Goal: Task Accomplishment & Management: Complete application form

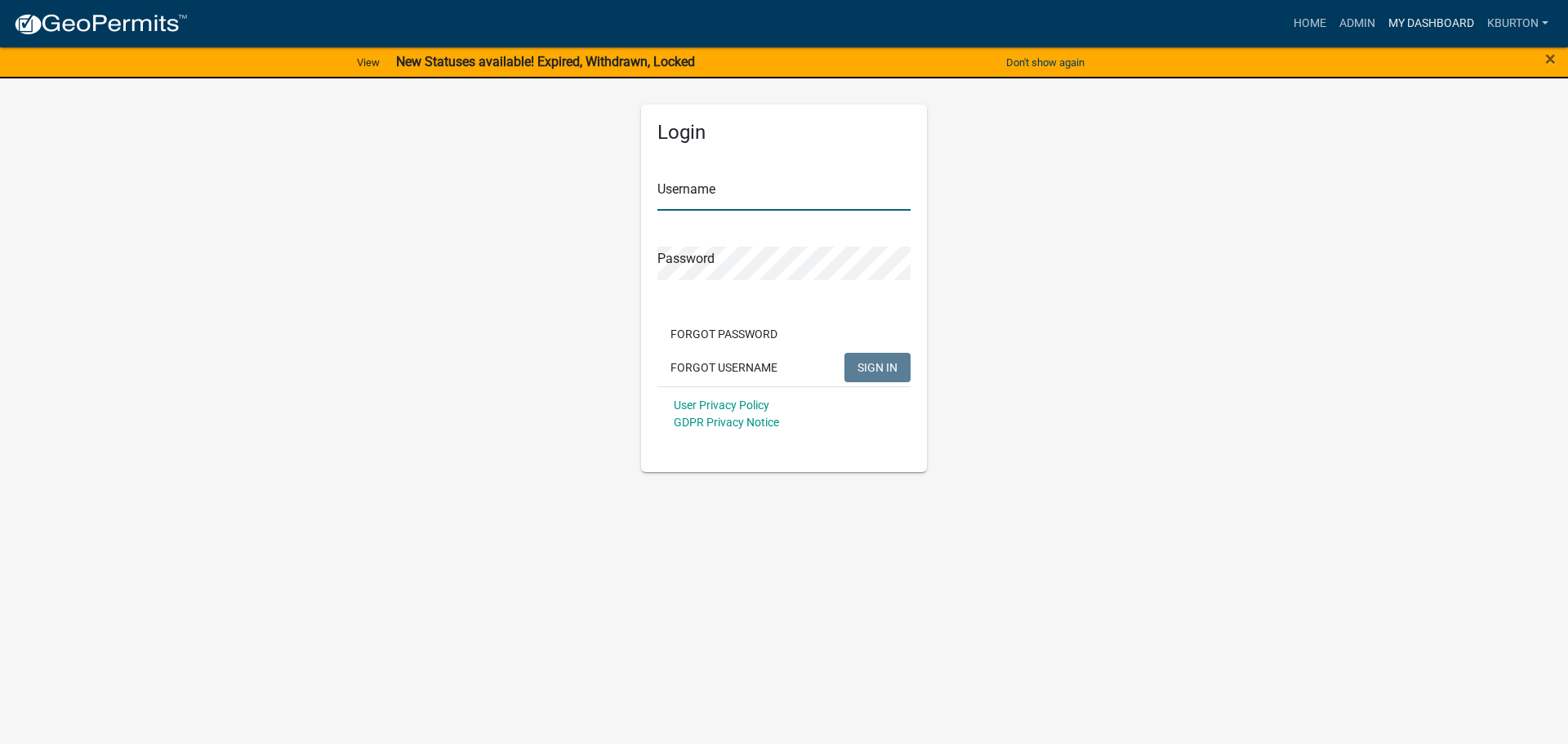
type input "kburton"
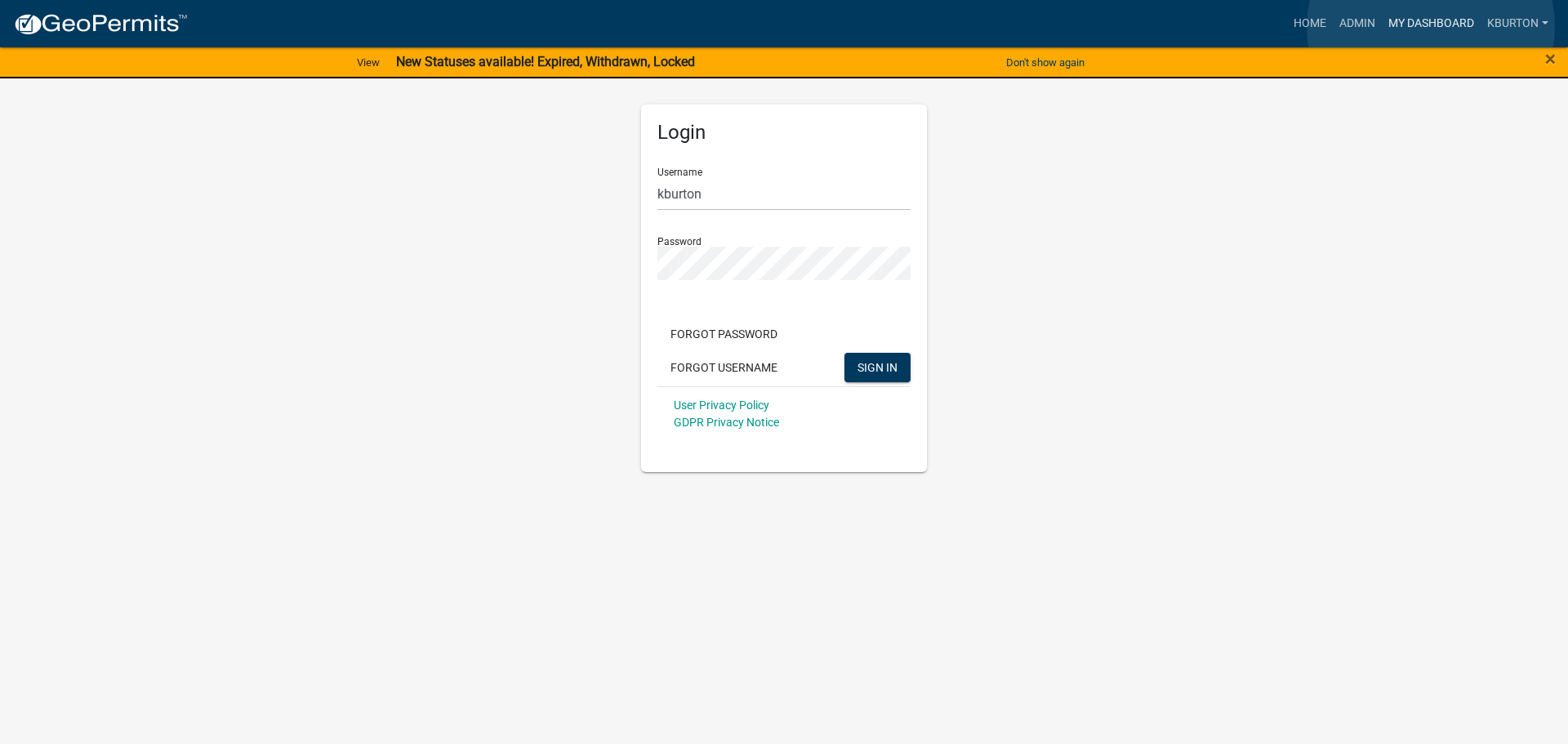
click at [1430, 27] on link "My Dashboard" at bounding box center [1431, 23] width 99 height 31
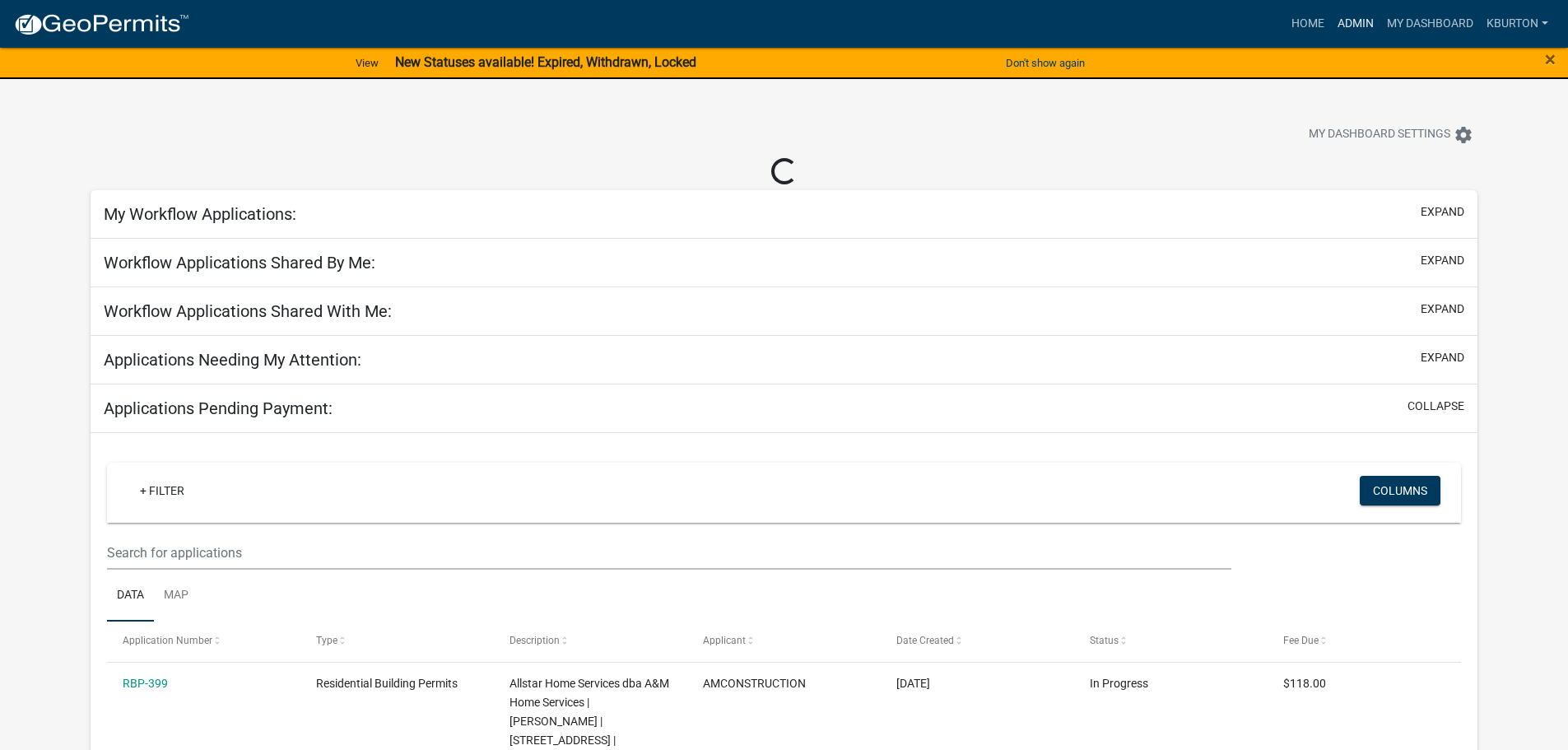
click at [1374, 28] on link "Admin" at bounding box center [1355, 24] width 49 height 32
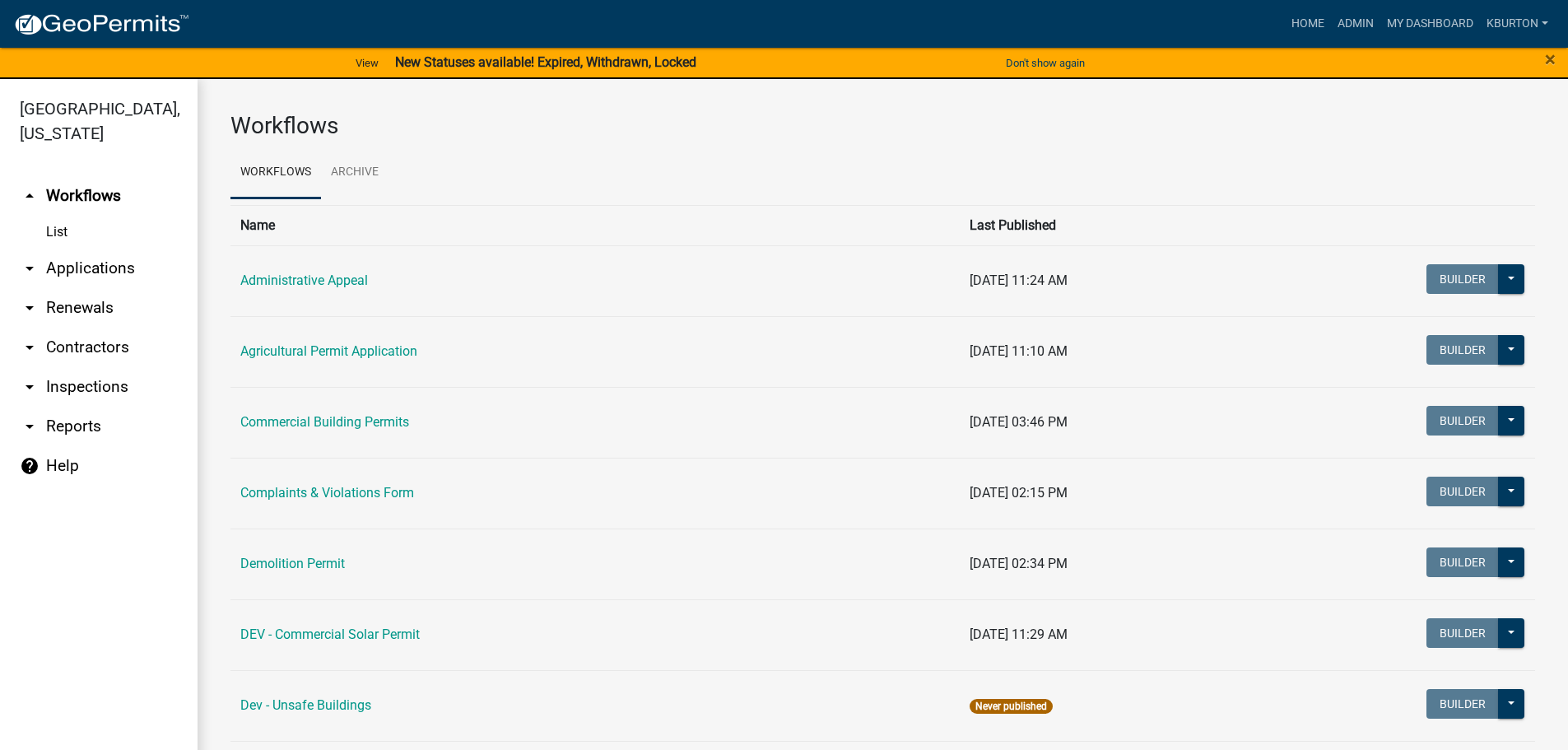
click at [117, 368] on link "arrow_drop_down Inspections" at bounding box center [99, 387] width 198 height 40
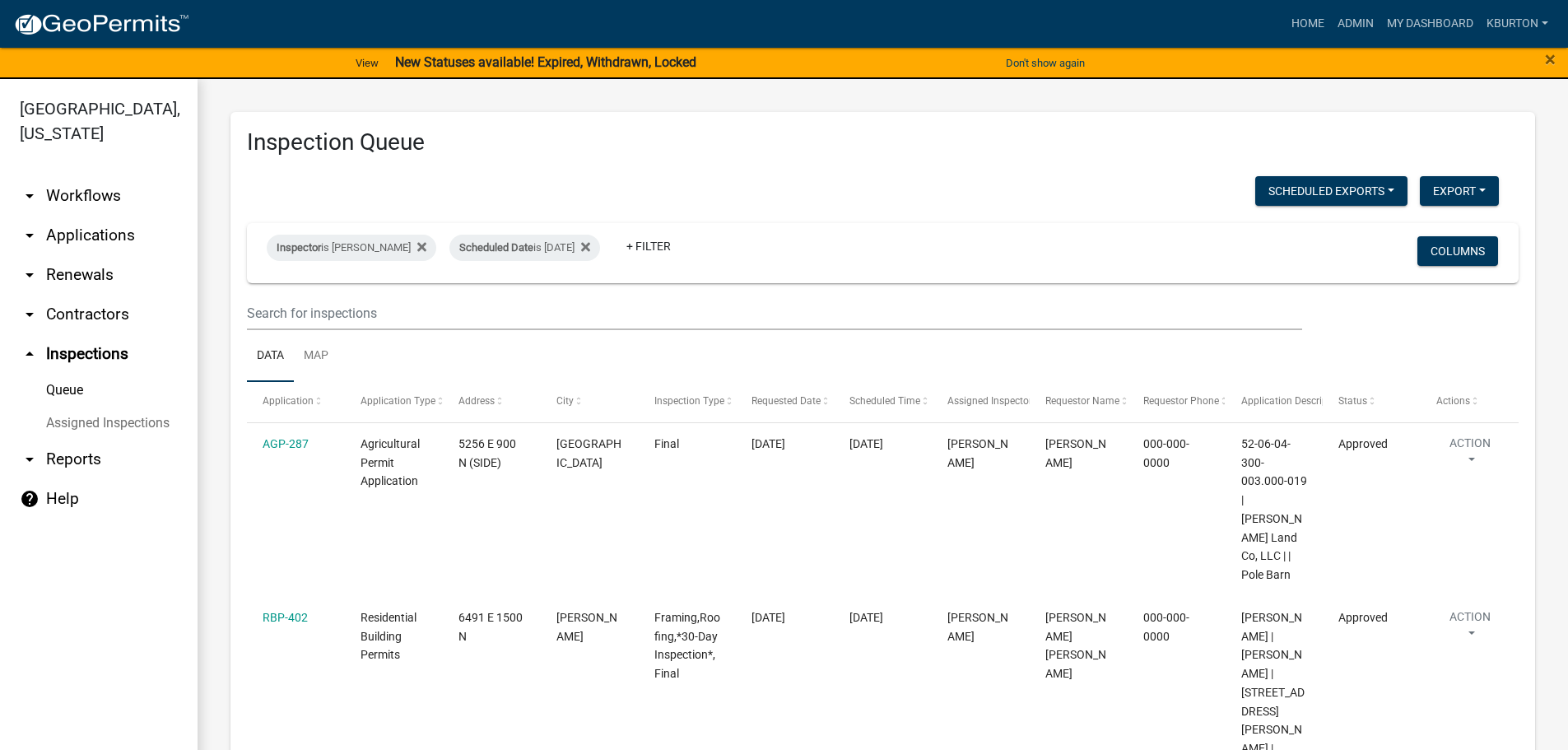
click at [139, 407] on link "Assigned Inspections" at bounding box center [99, 424] width 198 height 33
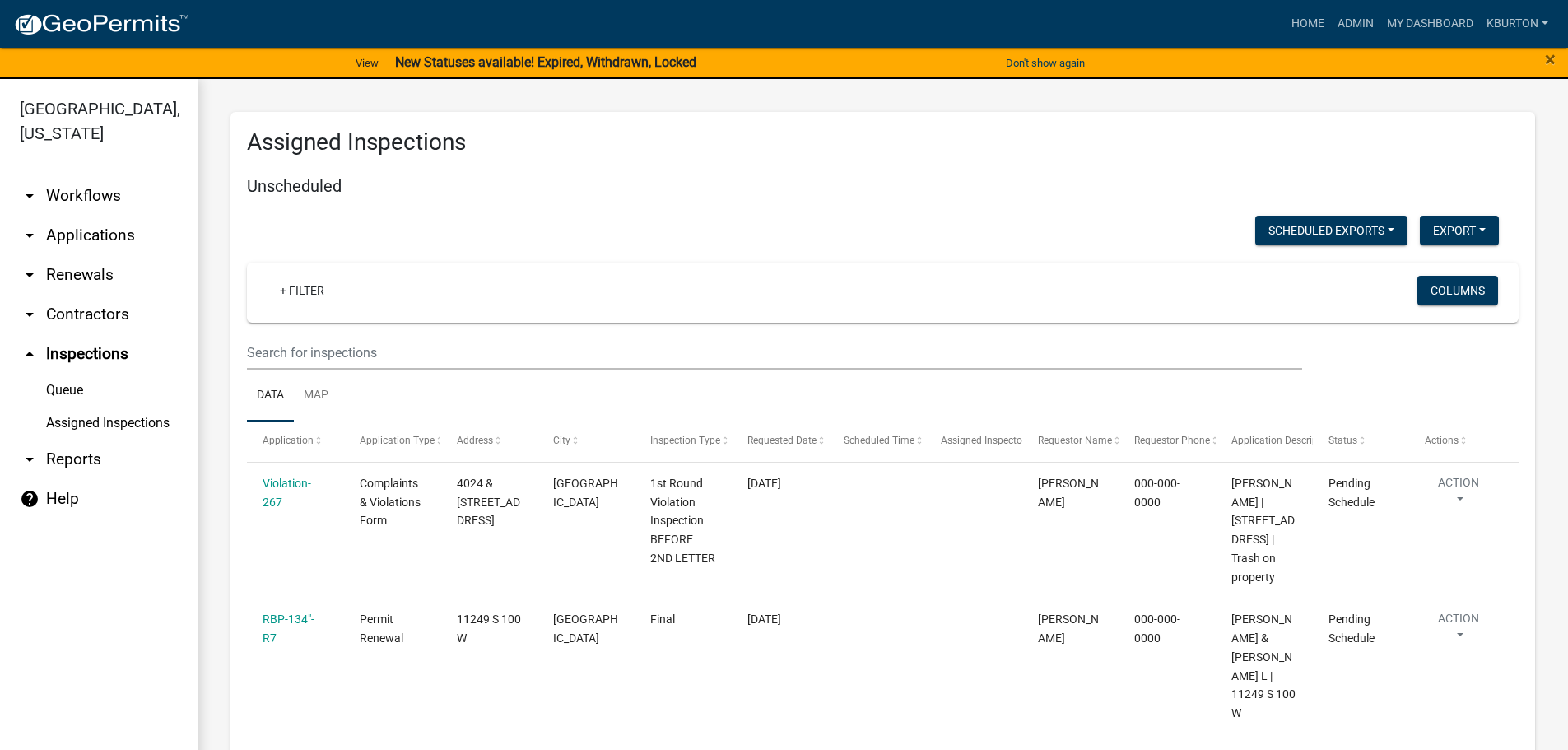
click at [67, 374] on link "Queue" at bounding box center [99, 390] width 198 height 33
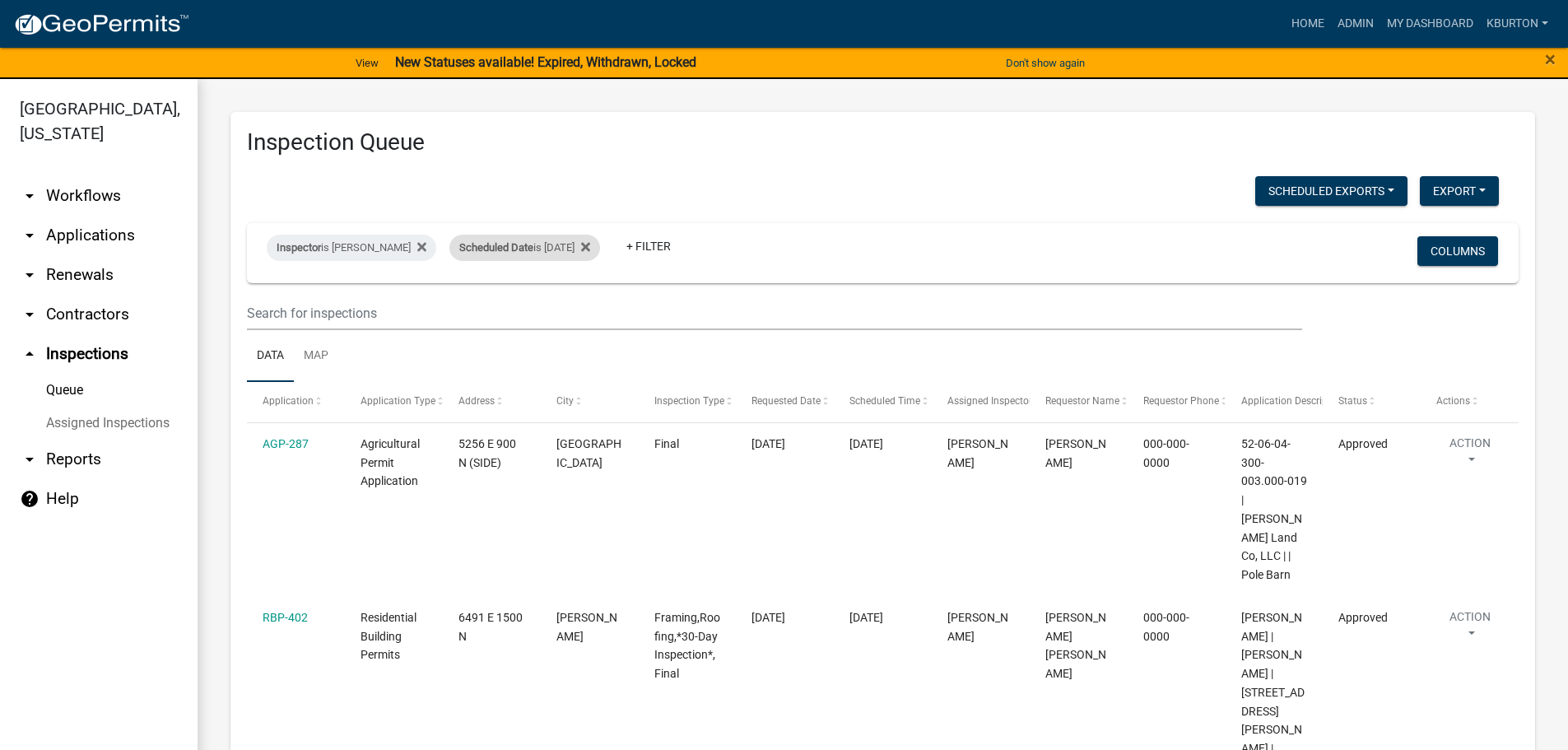
click at [537, 251] on div "Scheduled Date is [DATE]" at bounding box center [525, 248] width 150 height 26
click at [578, 307] on input "[DATE]" at bounding box center [528, 308] width 115 height 34
type input "[DATE]"
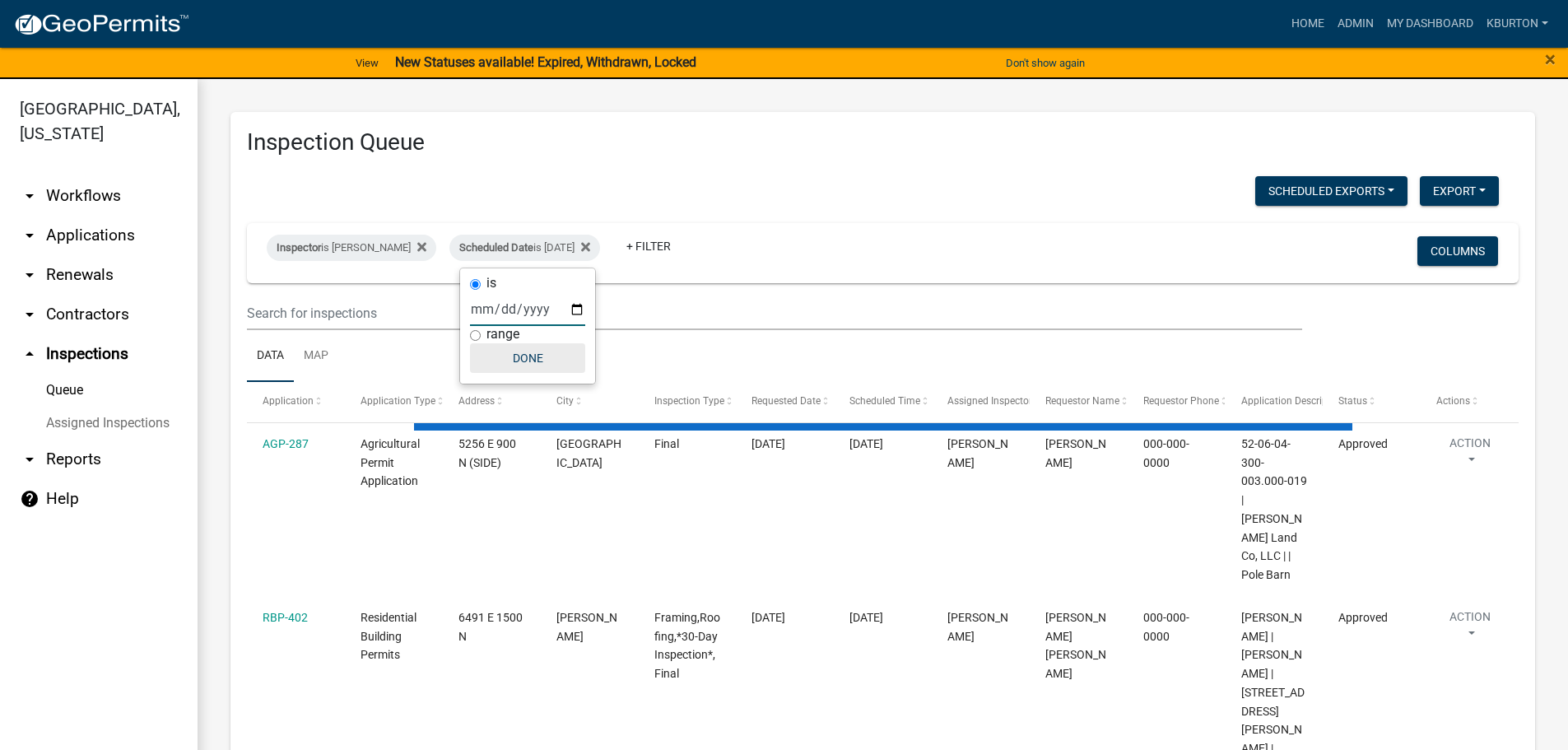
select select "1: 25"
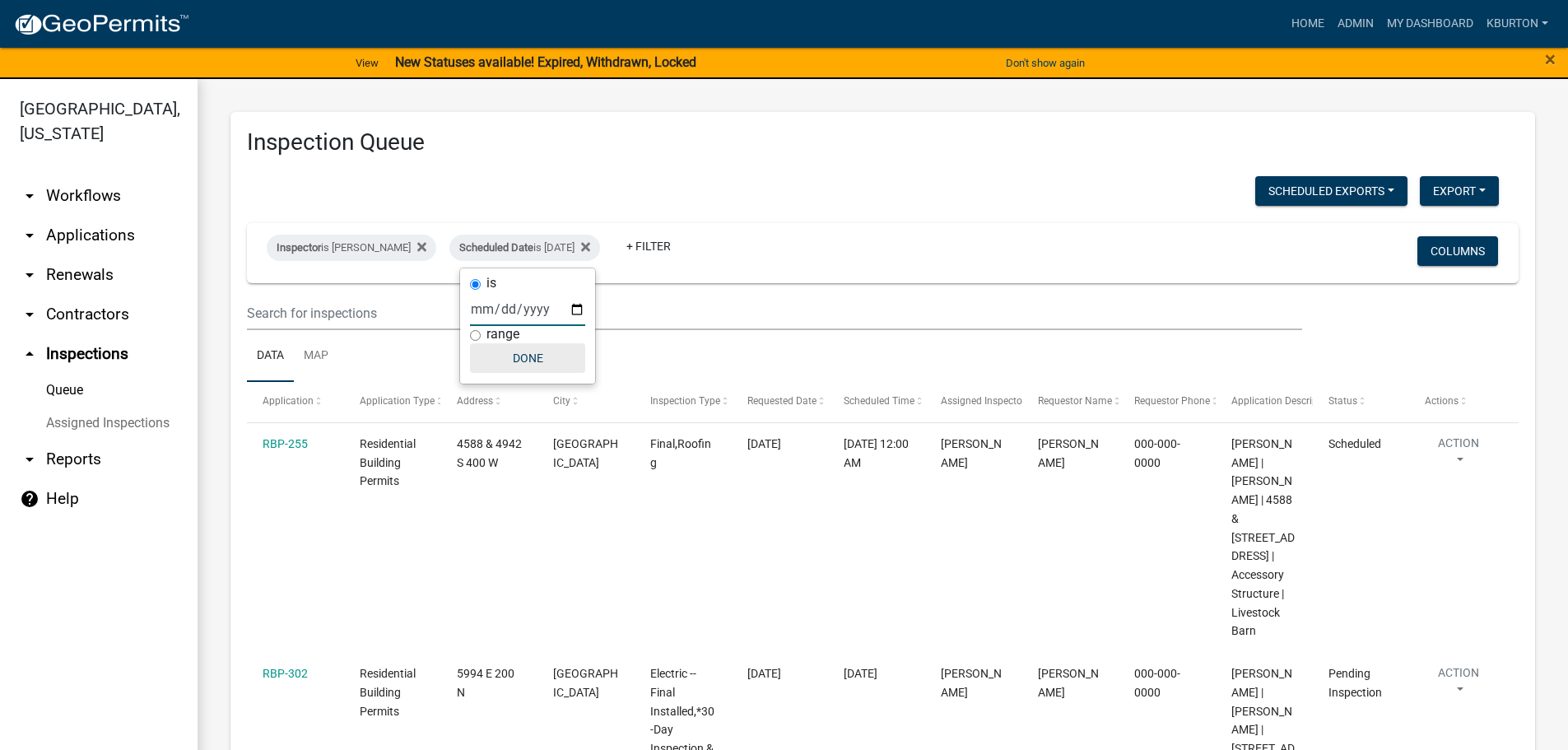
click at [533, 351] on button "Done" at bounding box center [528, 358] width 115 height 30
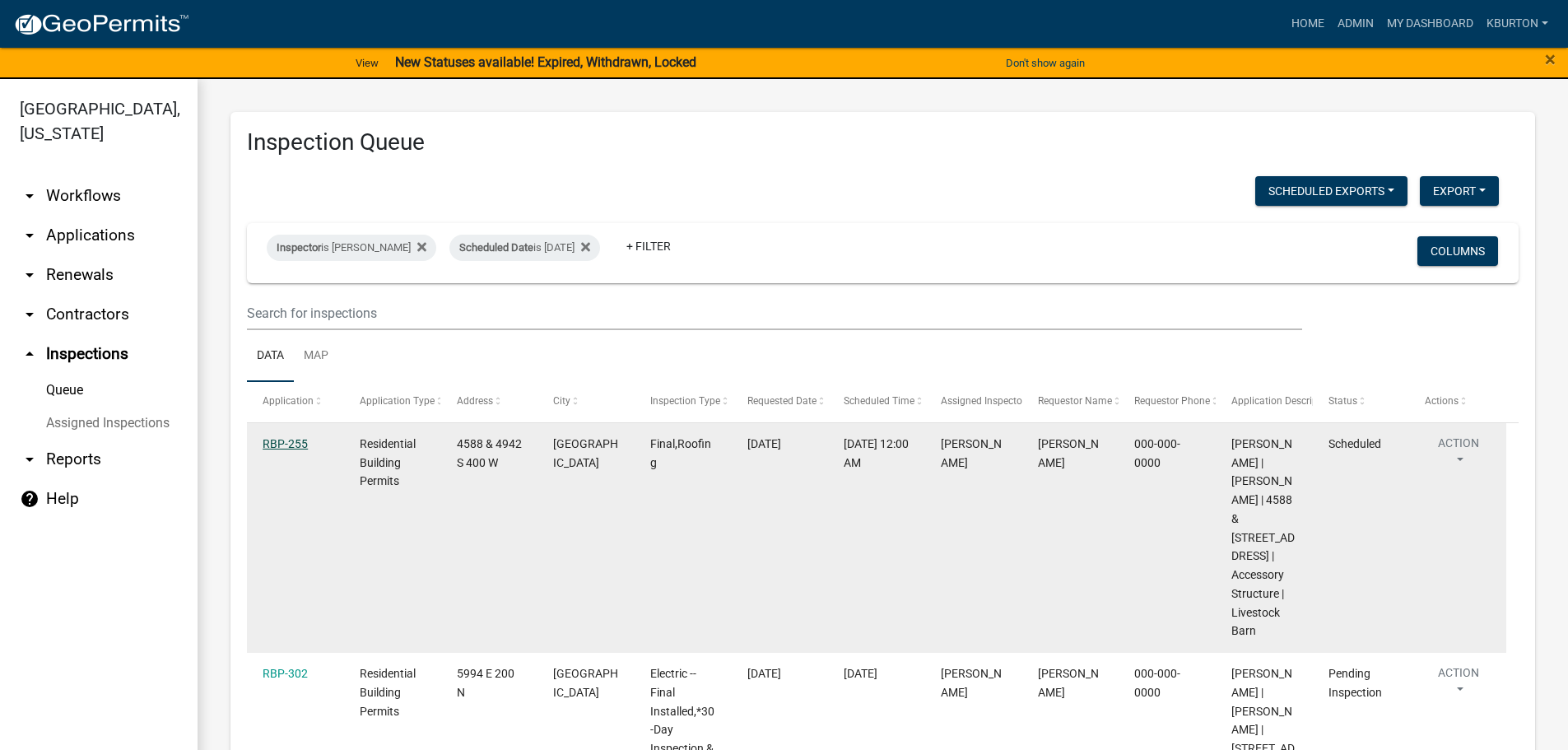
click at [281, 440] on link "RBP-255" at bounding box center [286, 443] width 45 height 14
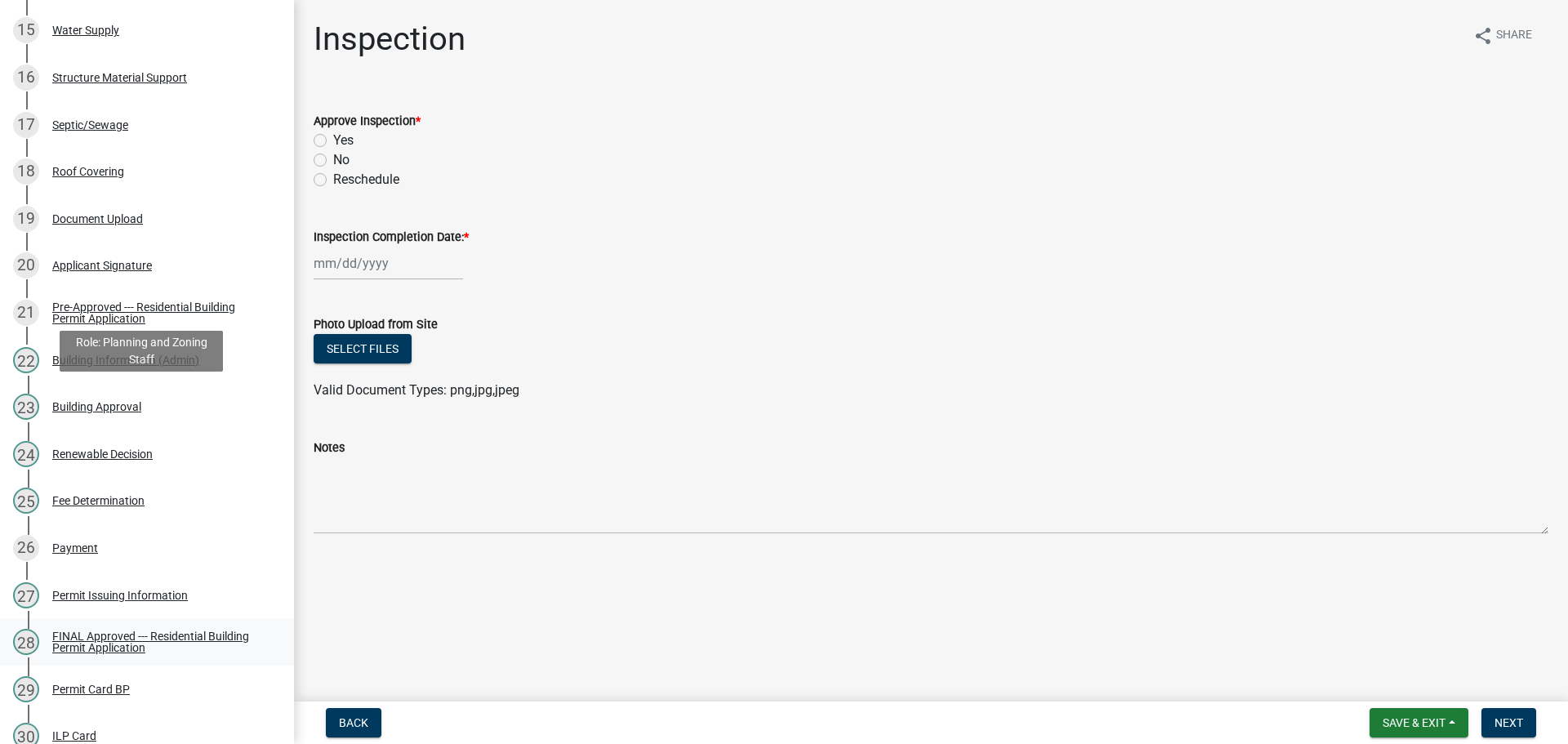
scroll to position [1307, 0]
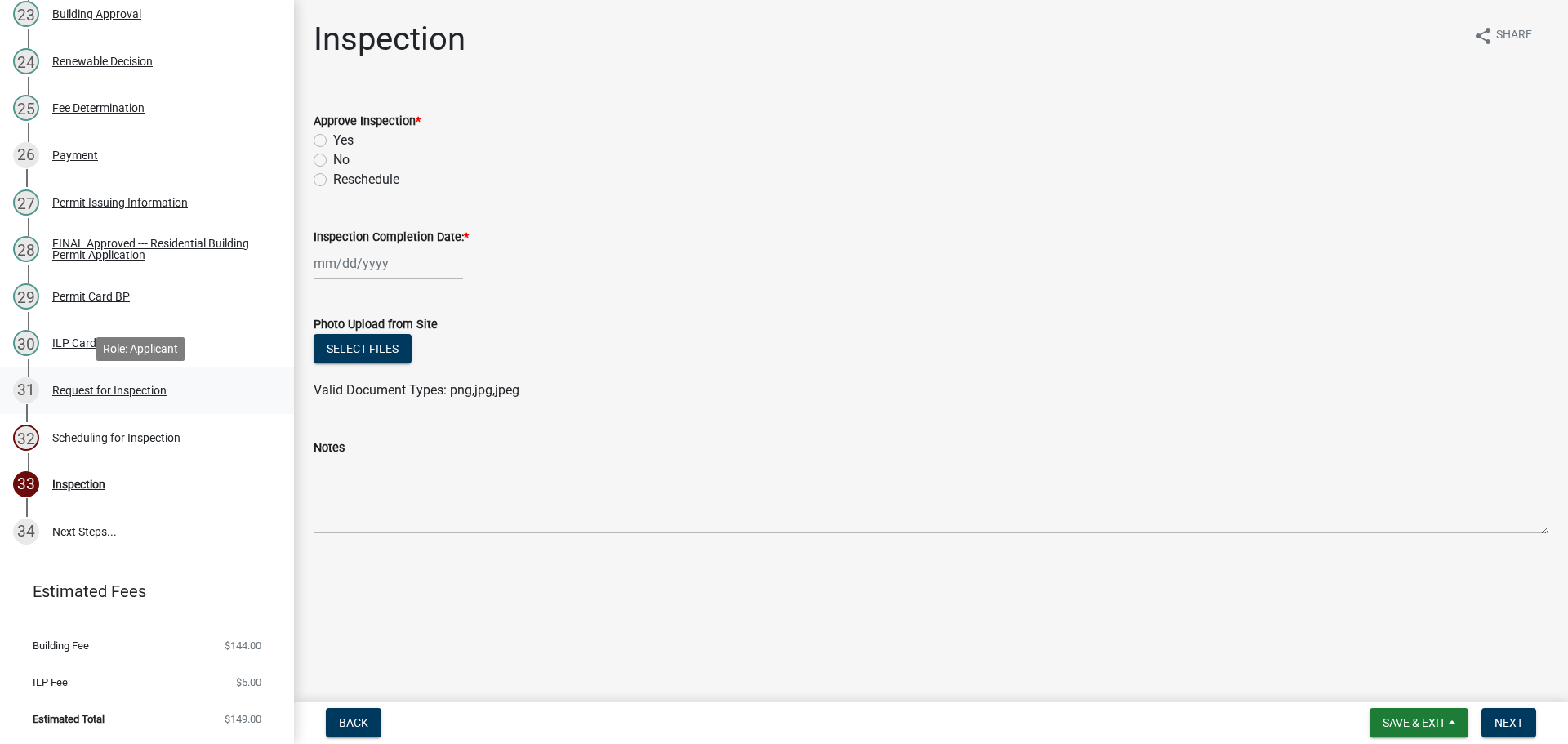
click at [142, 393] on div "Request for Inspection" at bounding box center [109, 390] width 114 height 12
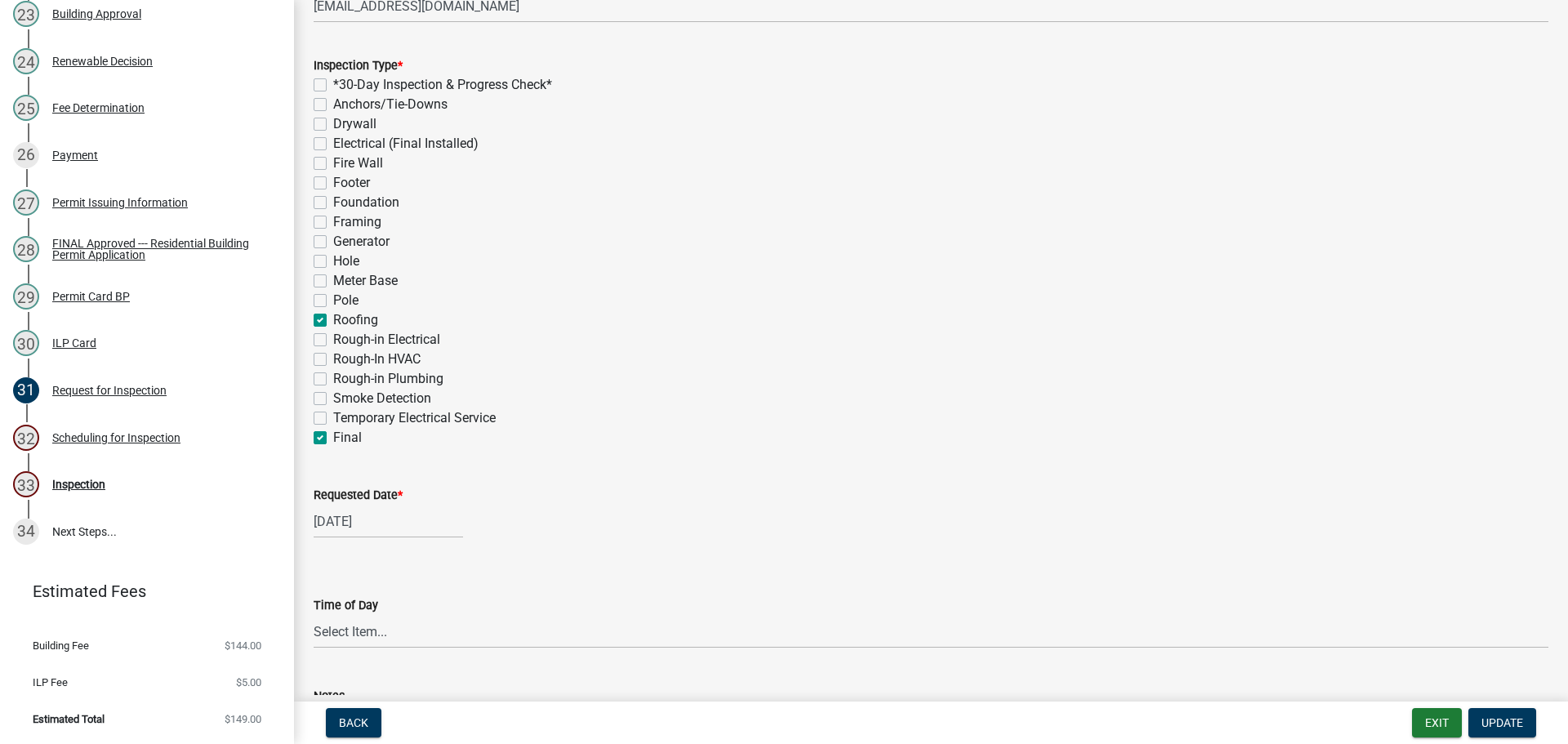
scroll to position [327, 0]
click at [367, 489] on label "Requested Date *" at bounding box center [358, 491] width 89 height 12
click at [367, 501] on input "[DATE]" at bounding box center [388, 517] width 149 height 33
select select "8"
select select "2025"
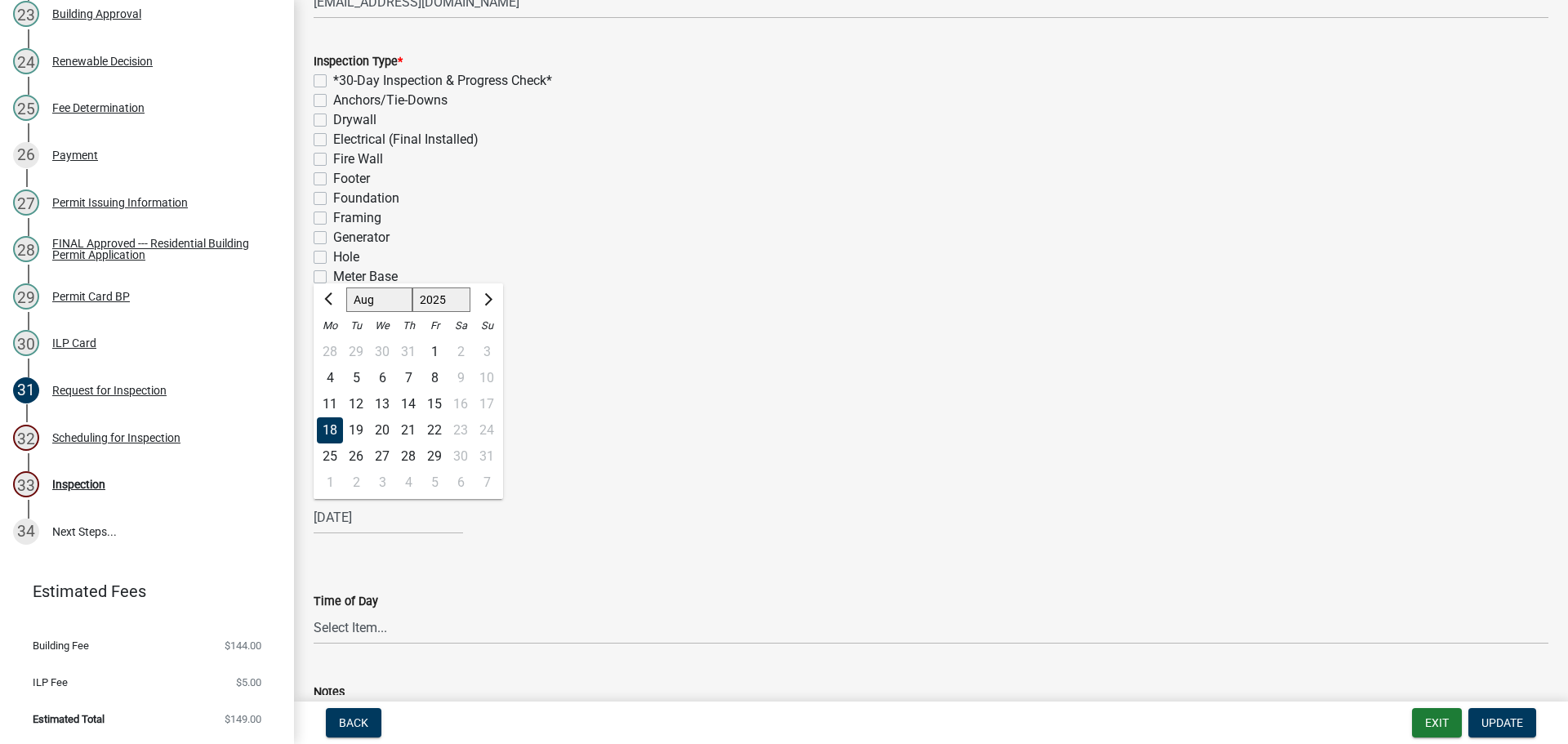
click at [406, 426] on div "21" at bounding box center [408, 430] width 26 height 26
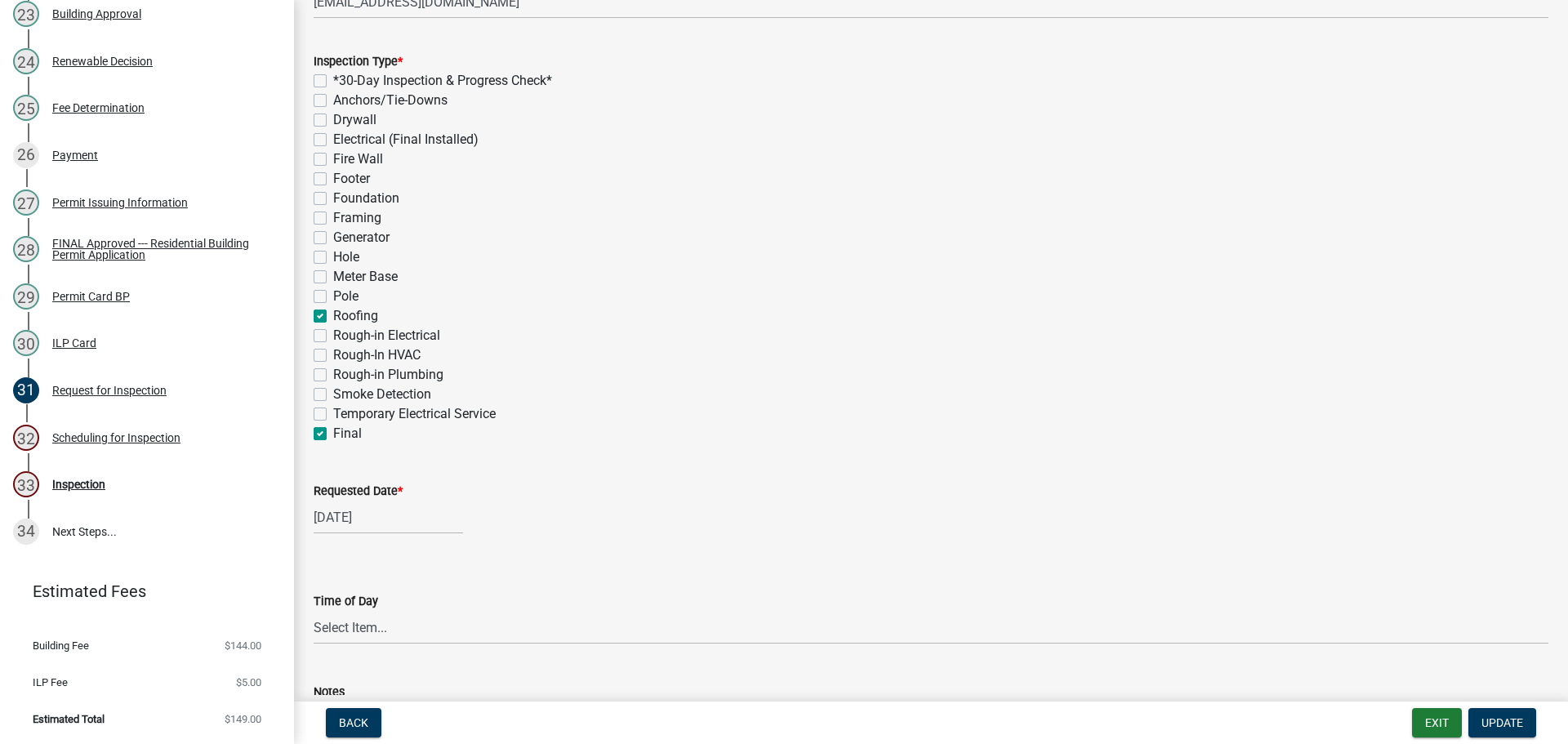
type input "[DATE]"
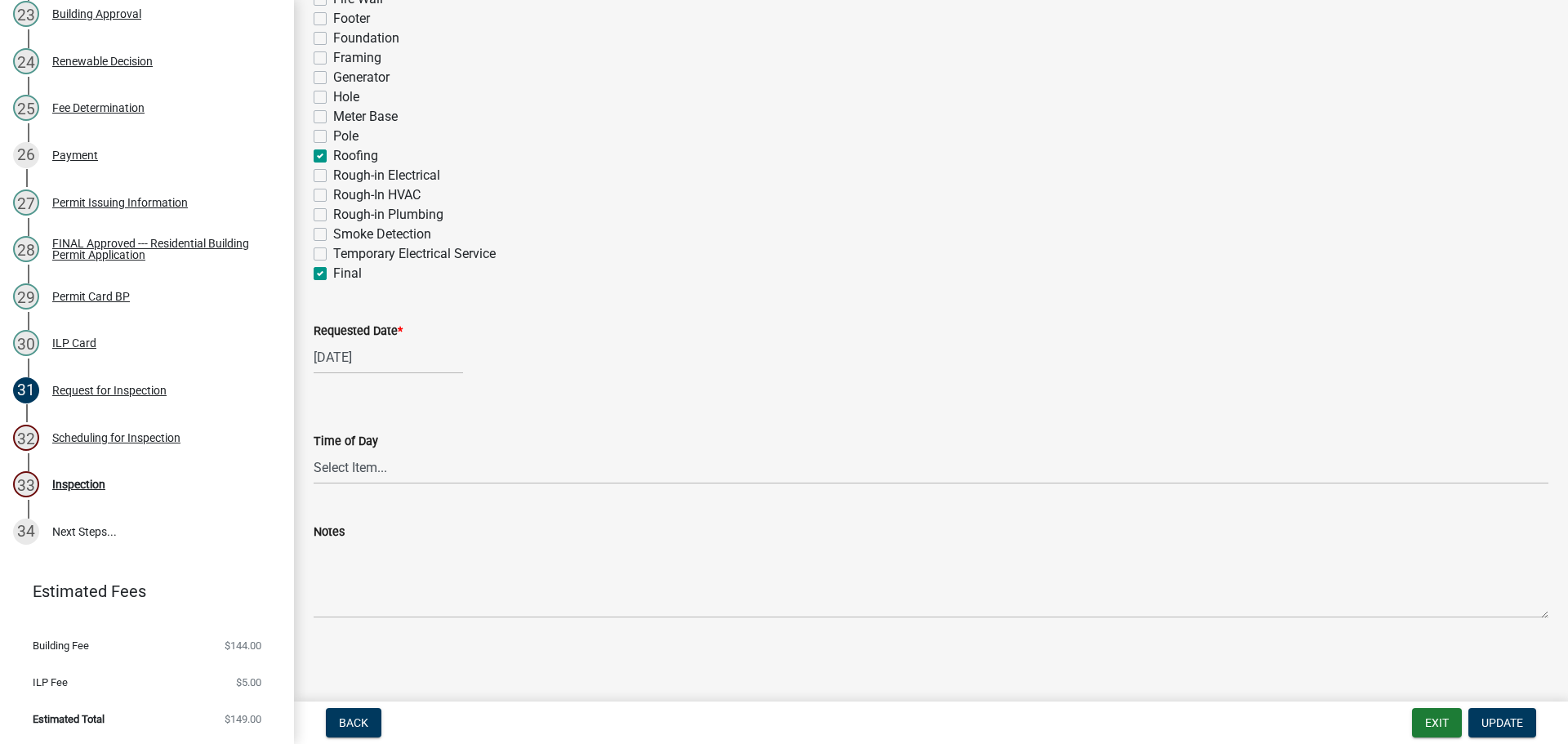
scroll to position [405, 0]
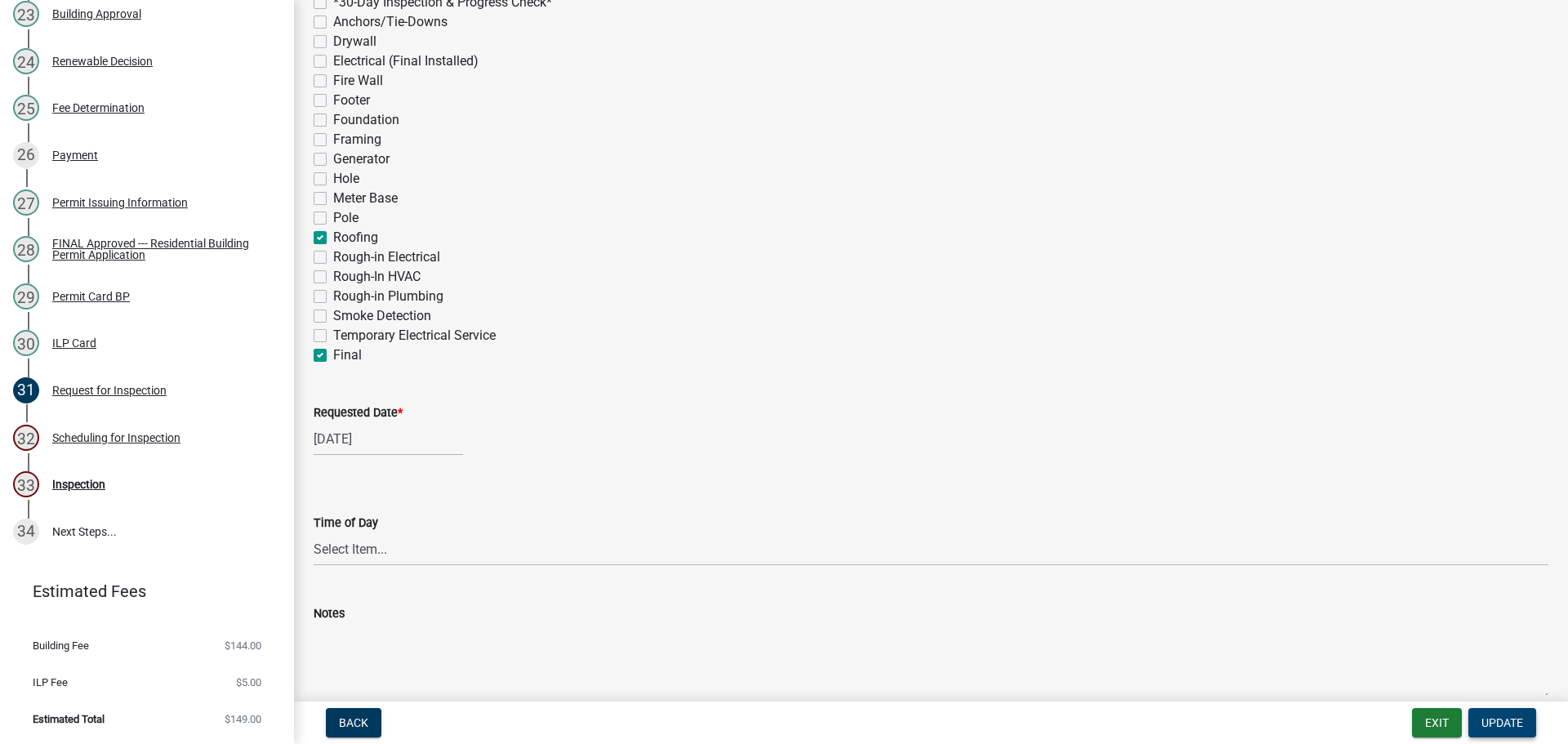
click at [1498, 722] on span "Update" at bounding box center [1501, 722] width 41 height 13
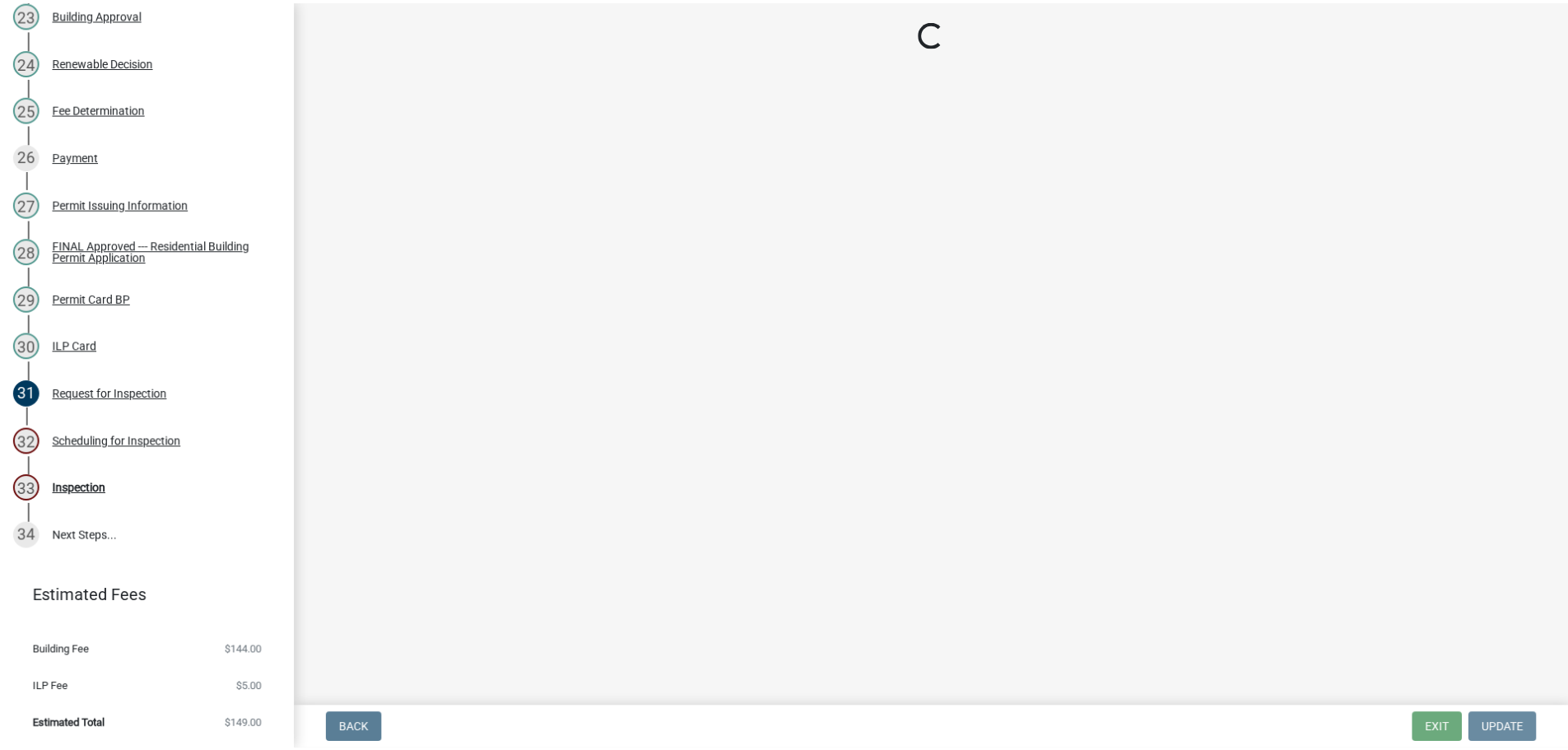
scroll to position [0, 0]
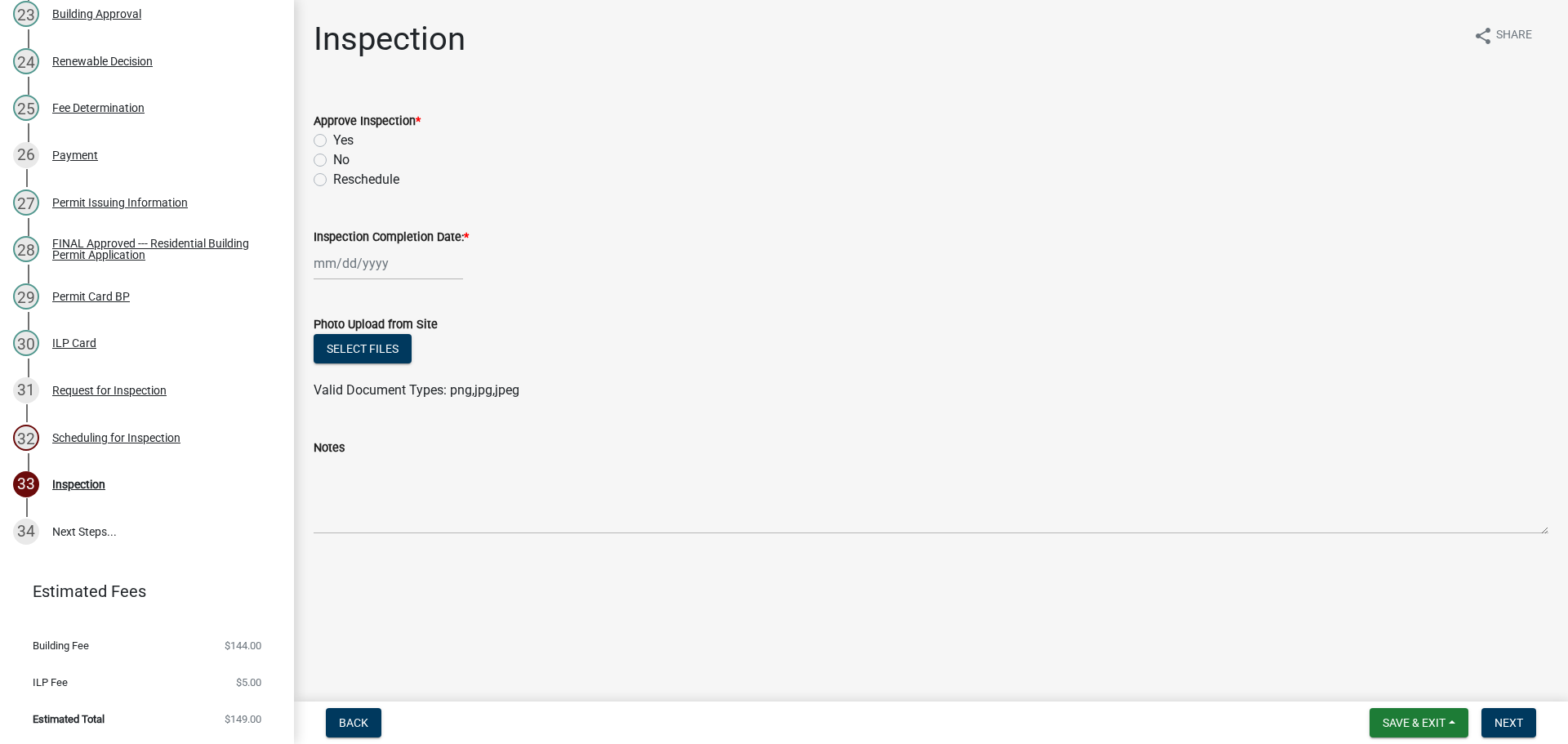
click at [334, 139] on label "Yes" at bounding box center [343, 140] width 21 height 20
click at [334, 139] on input "Yes" at bounding box center [339, 136] width 11 height 11
radio input "true"
click at [379, 236] on label "Inspection Completion Date: *" at bounding box center [391, 238] width 156 height 12
click at [379, 247] on input "Inspection Completion Date: *" at bounding box center [388, 263] width 149 height 33
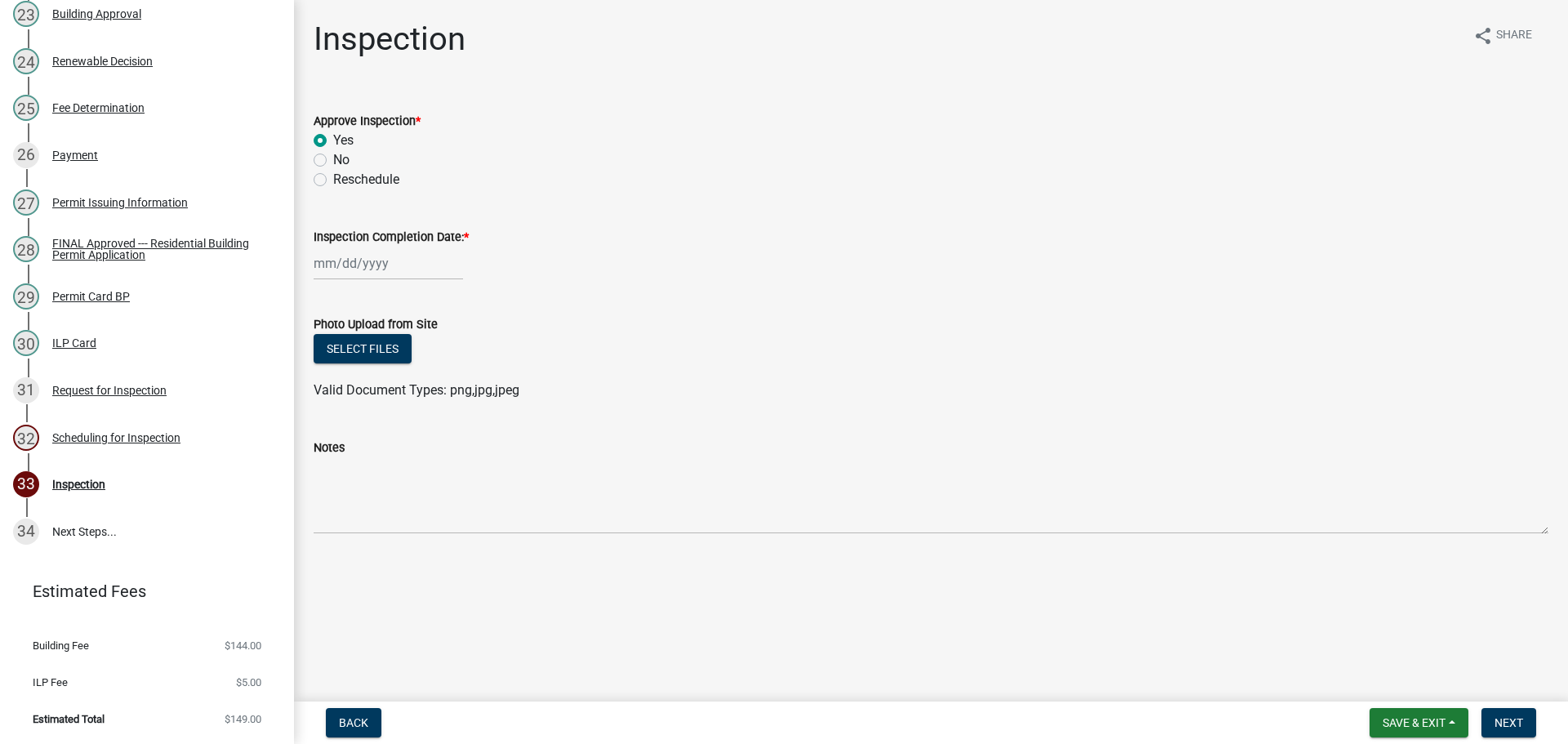
select select "8"
select select "2025"
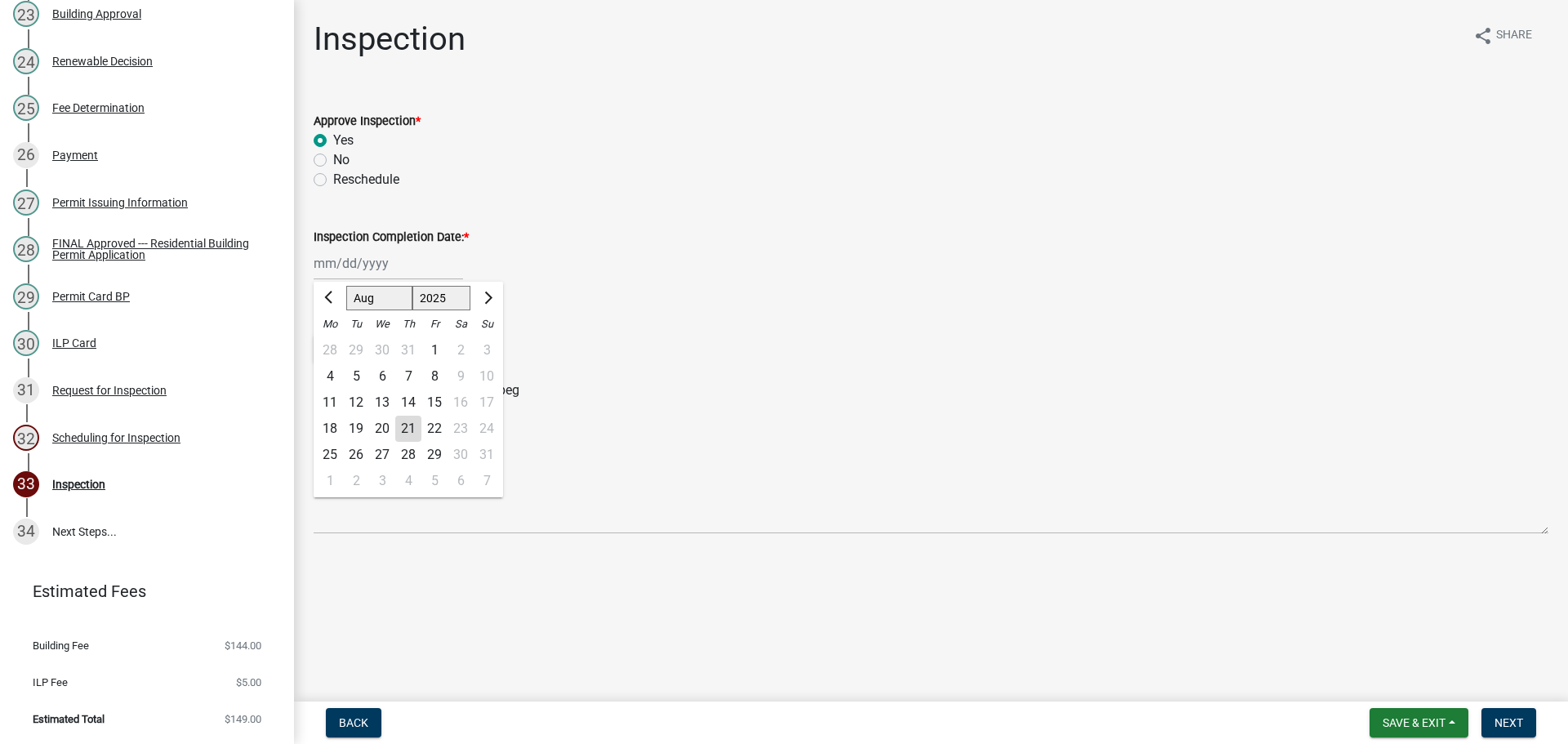
click at [406, 432] on div "21" at bounding box center [408, 428] width 26 height 26
type input "[DATE]"
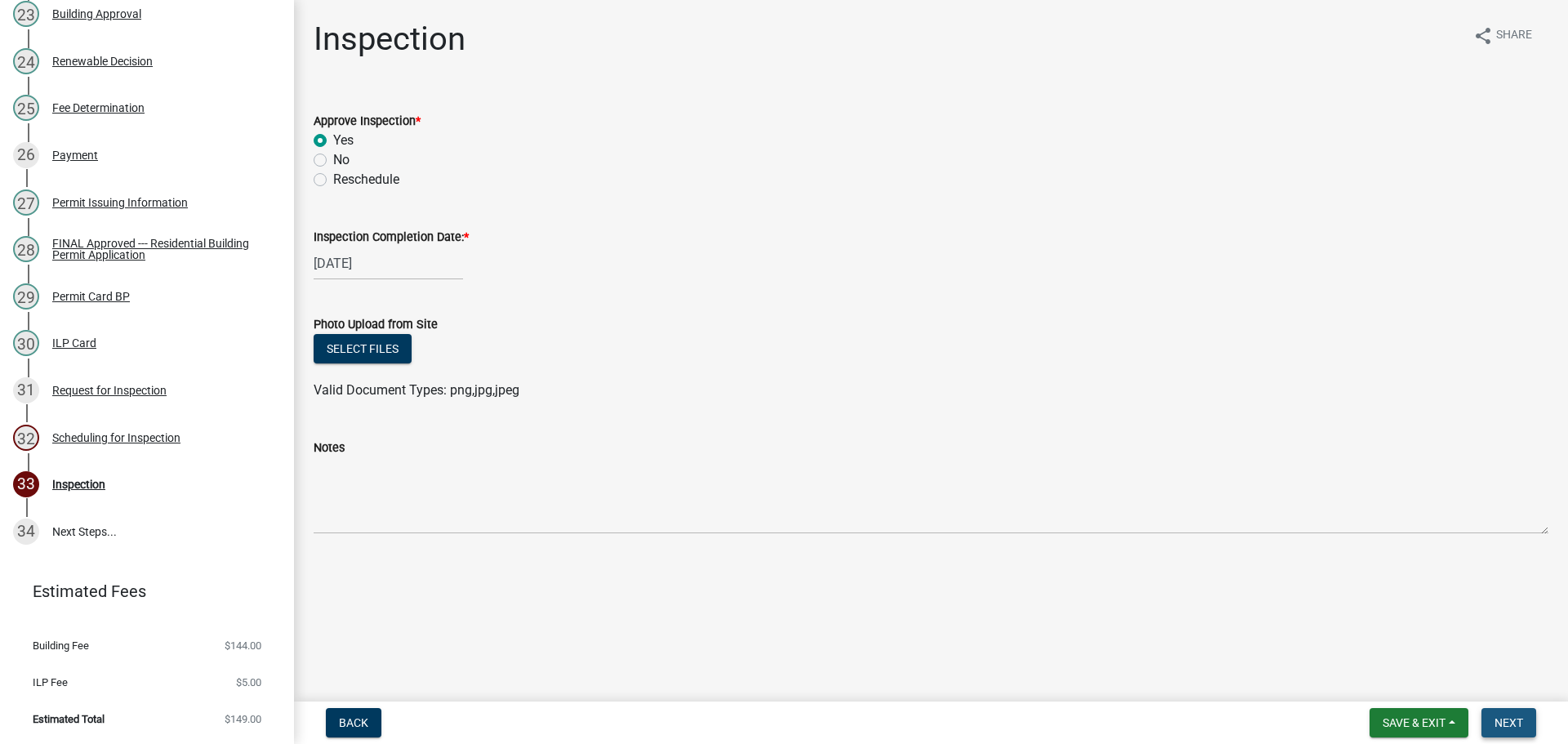
click at [1508, 721] on span "Next" at bounding box center [1509, 722] width 29 height 13
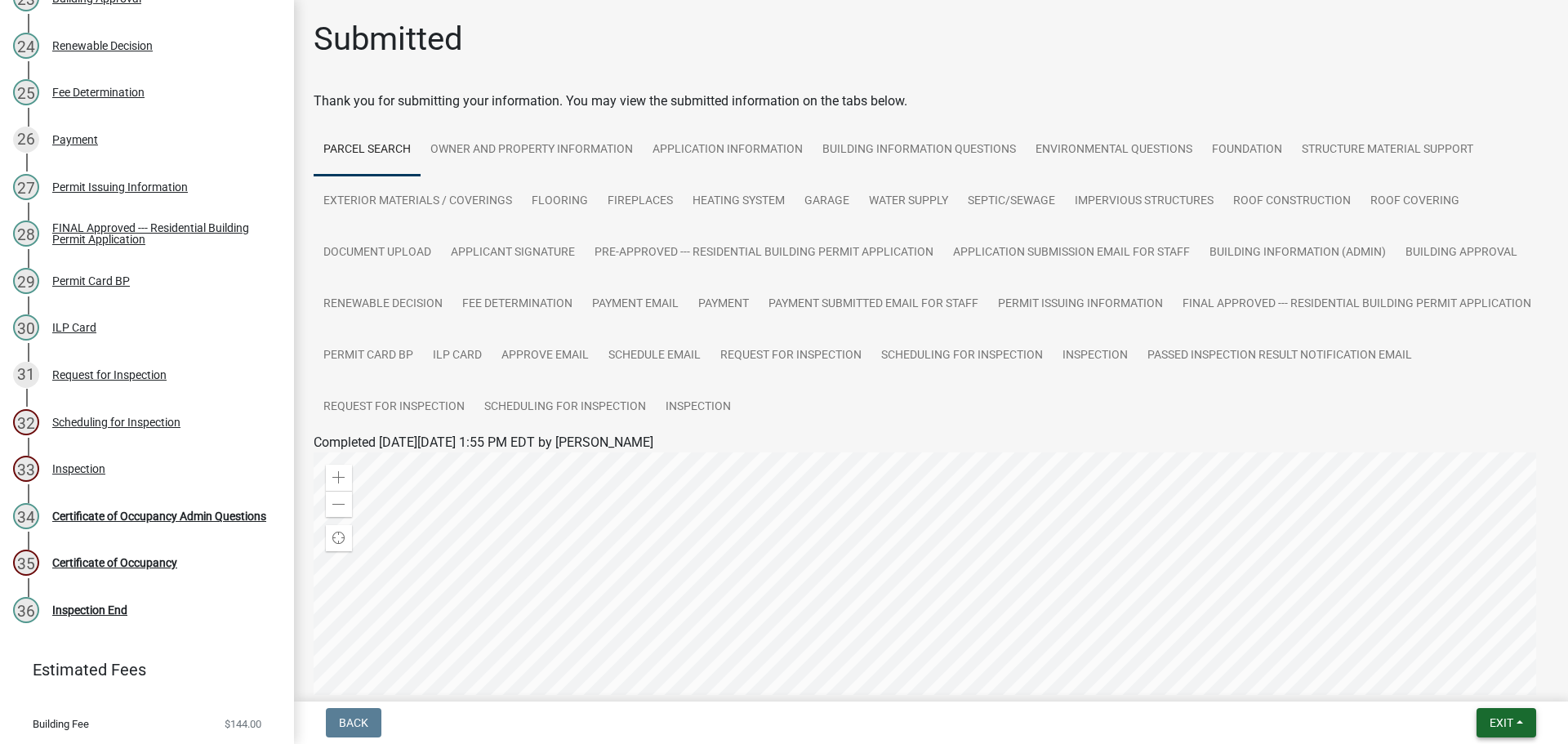
click at [1497, 725] on span "Exit" at bounding box center [1501, 722] width 23 height 13
click at [1487, 681] on button "Save & Exit" at bounding box center [1470, 681] width 130 height 40
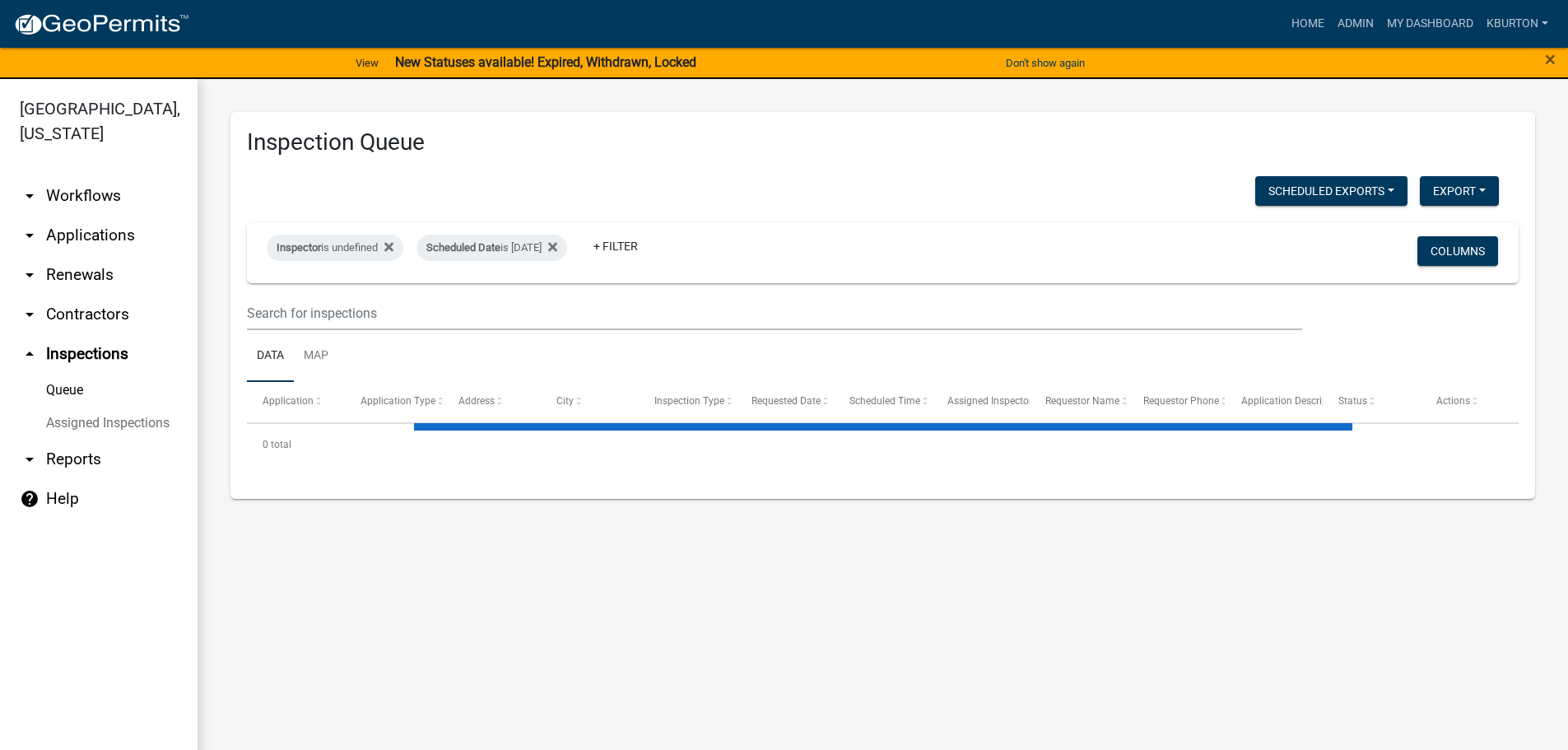
select select "1: 25"
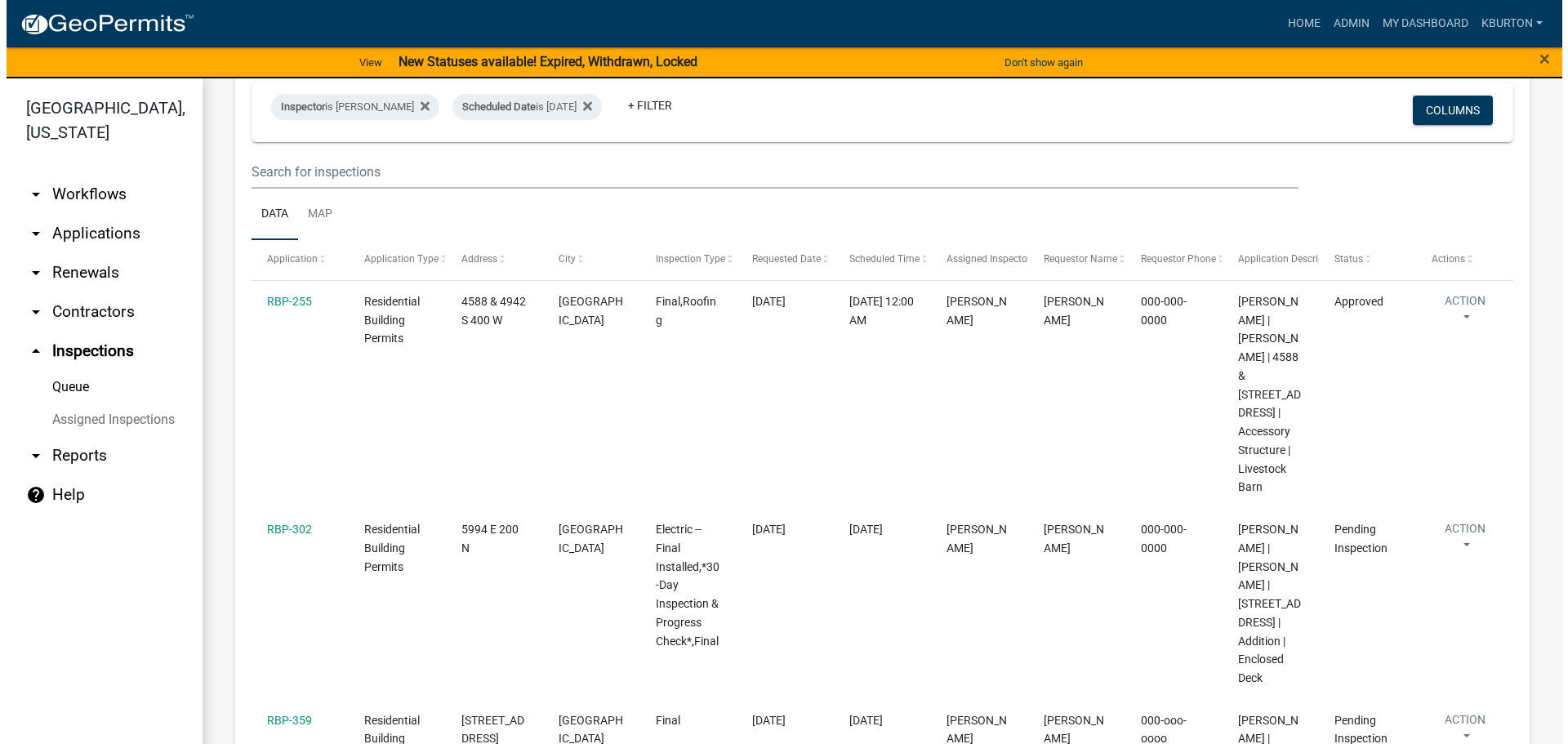
scroll to position [164, 0]
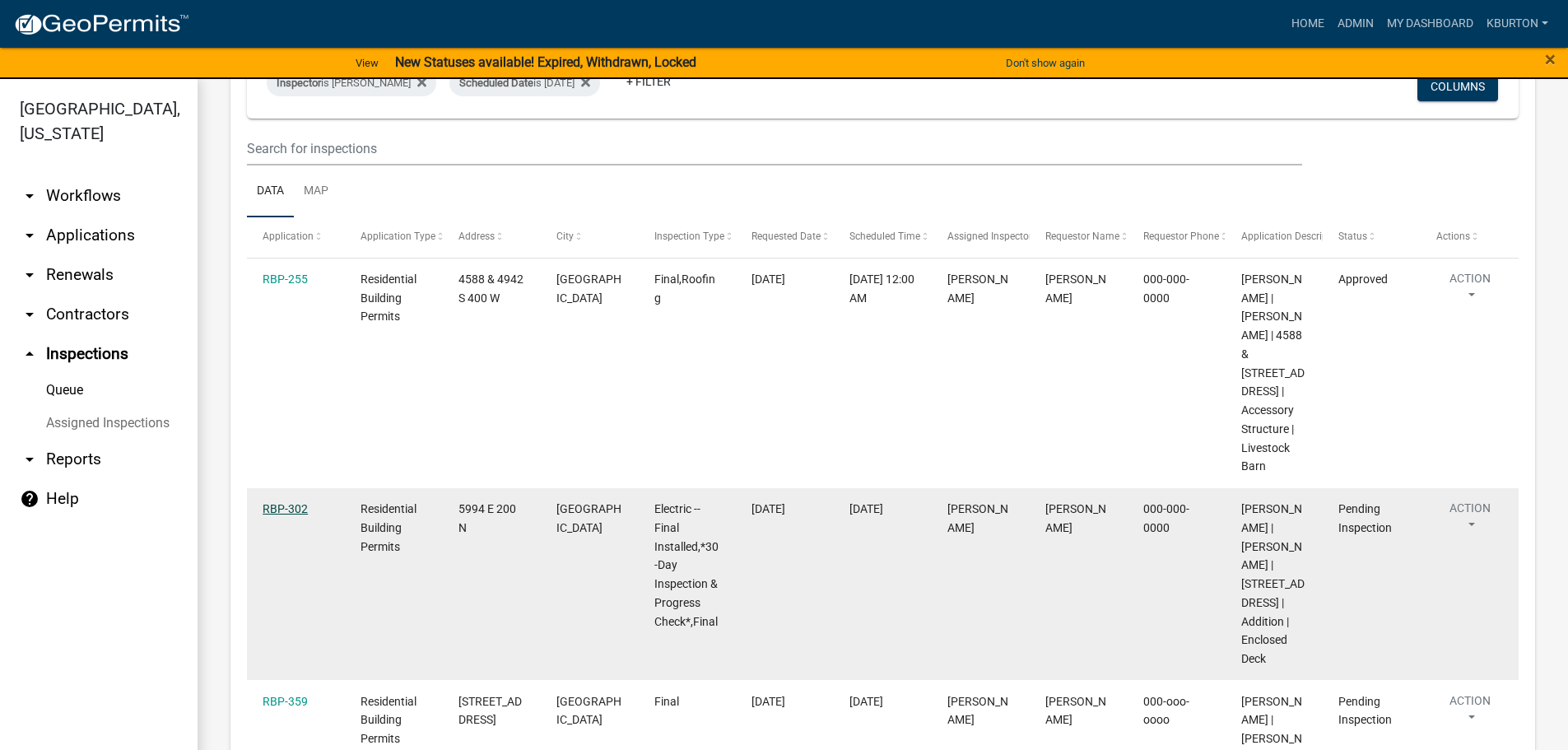
click at [296, 502] on link "RBP-302" at bounding box center [286, 509] width 45 height 14
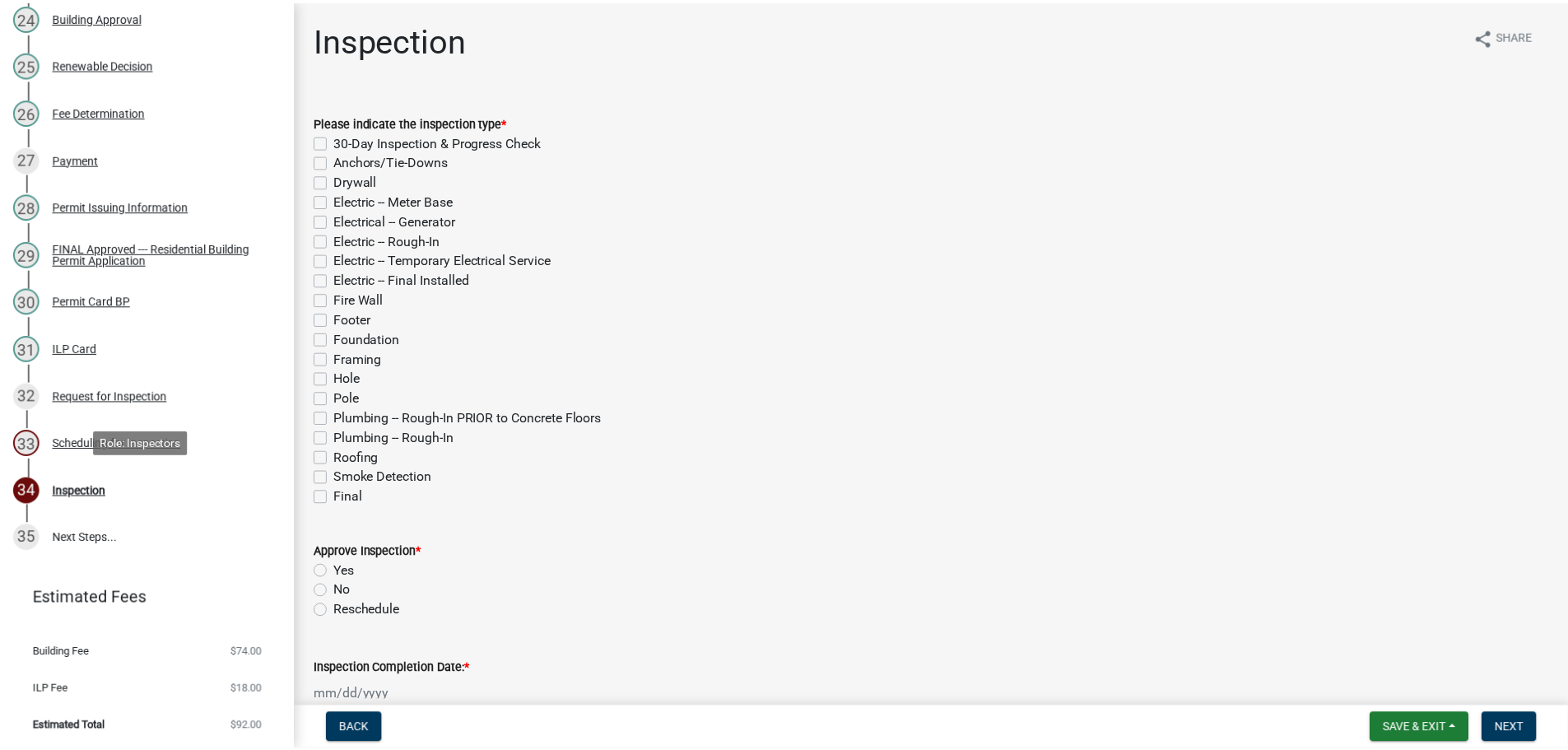
scroll to position [1369, 0]
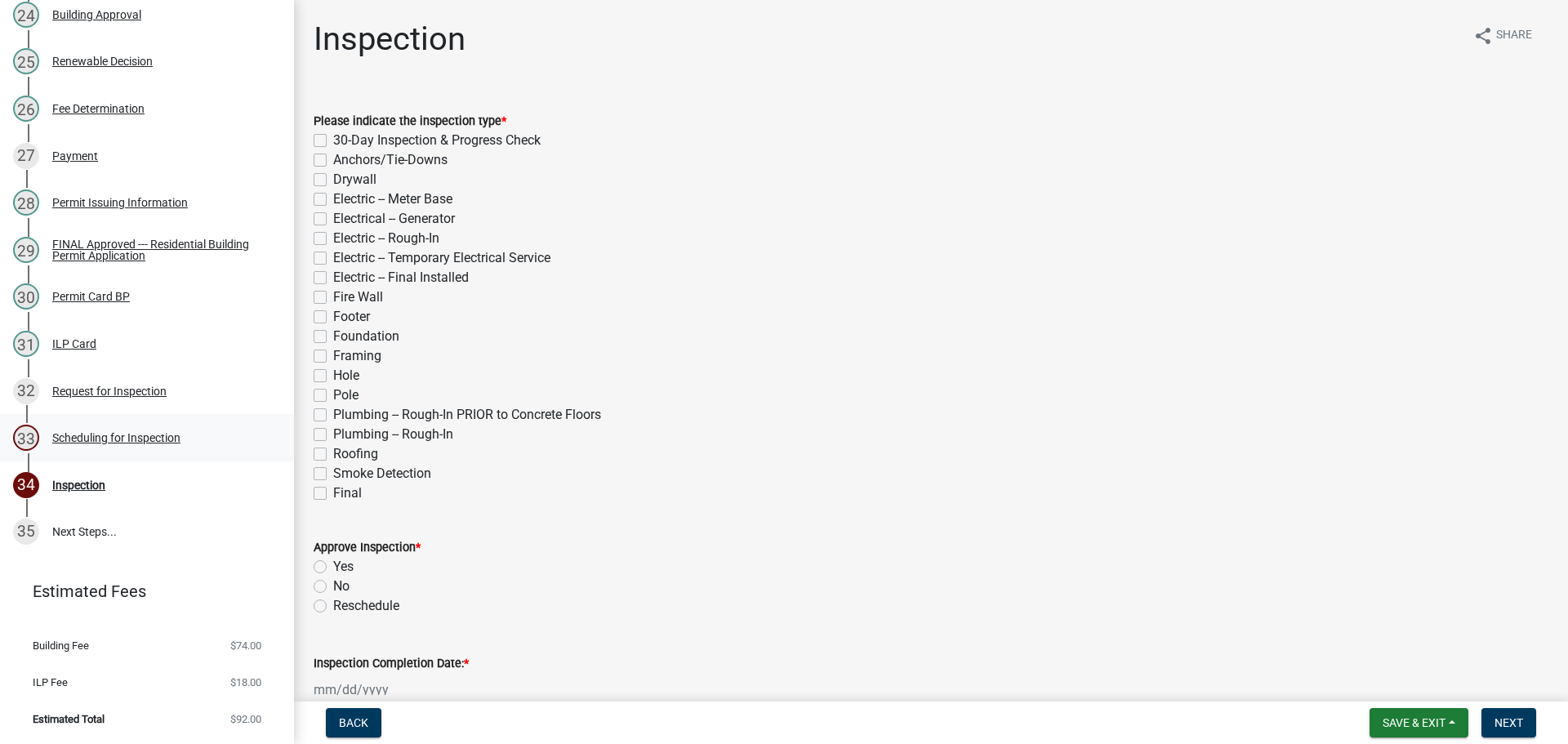
click at [163, 436] on div "Scheduling for Inspection" at bounding box center [116, 437] width 129 height 12
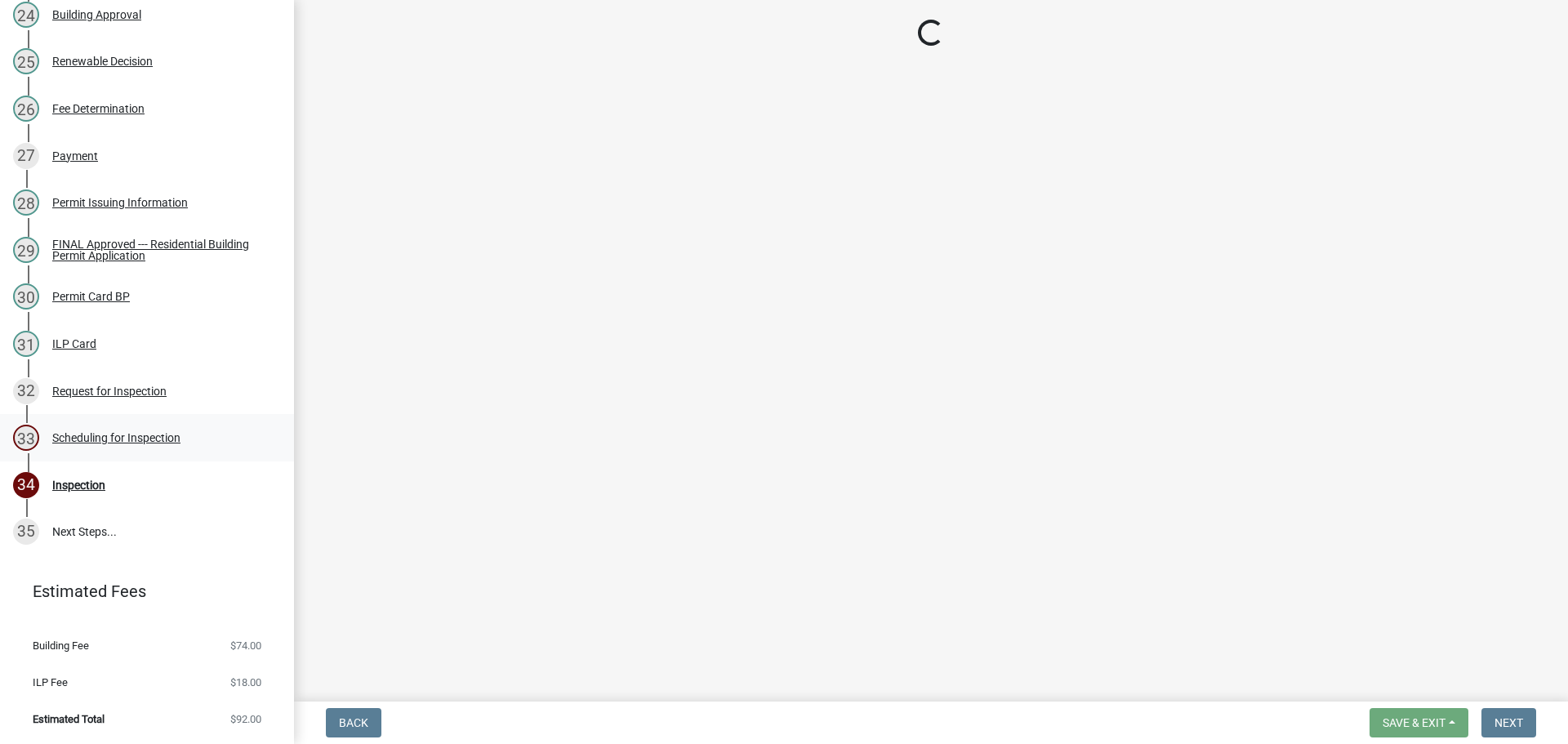
select select "25b75ae6-03c7-4280-9b34-fcf63005d5e5"
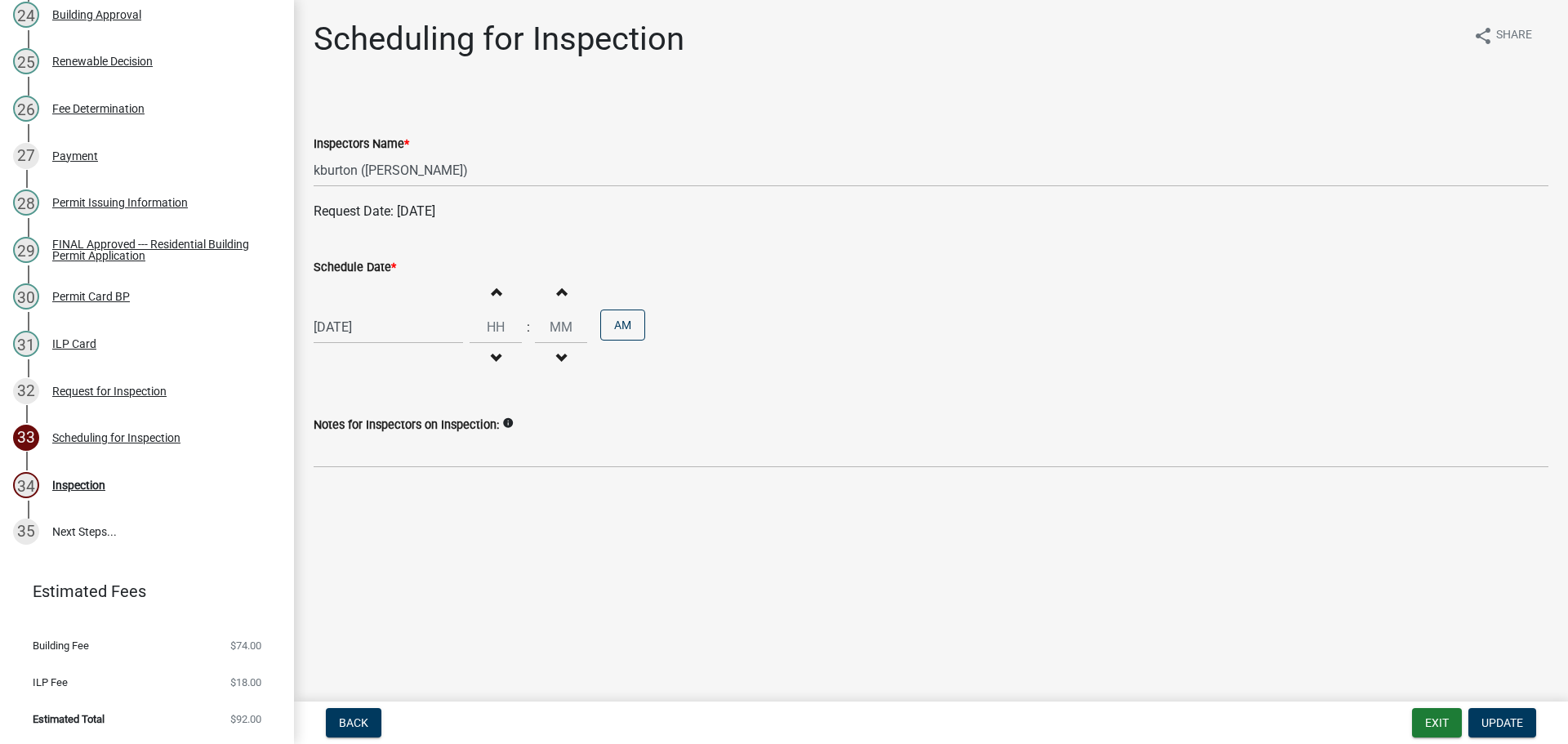
click at [361, 270] on label "Schedule Date *" at bounding box center [355, 268] width 83 height 12
click at [361, 310] on input "[DATE]" at bounding box center [388, 327] width 149 height 33
select select "8"
select select "2025"
click at [383, 520] on div "27" at bounding box center [381, 518] width 26 height 26
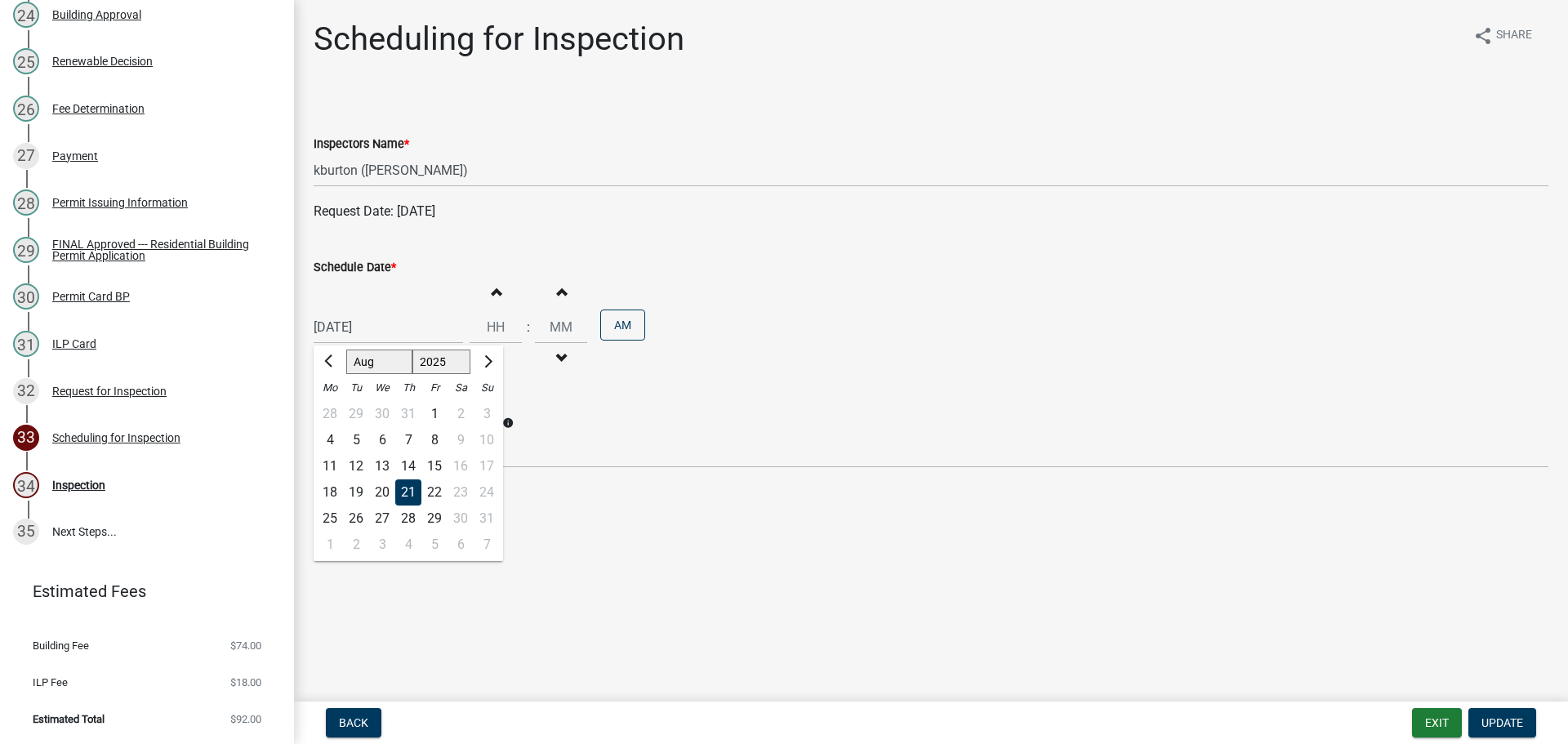
type input "[DATE]"
click at [1494, 723] on span "Update" at bounding box center [1501, 722] width 41 height 13
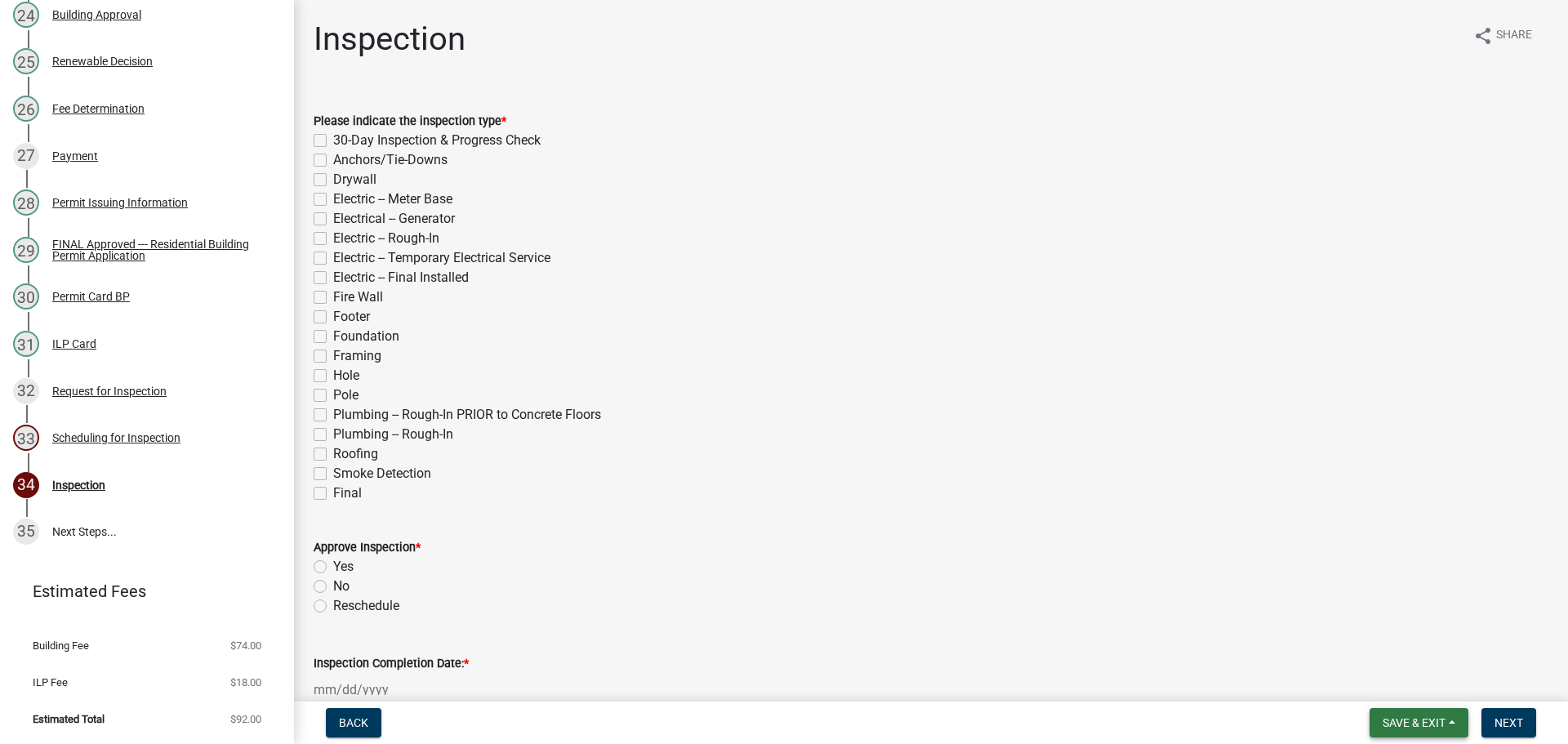
click at [1436, 725] on span "Save & Exit" at bounding box center [1414, 722] width 63 height 13
click at [1425, 693] on button "Save & Exit" at bounding box center [1403, 681] width 130 height 40
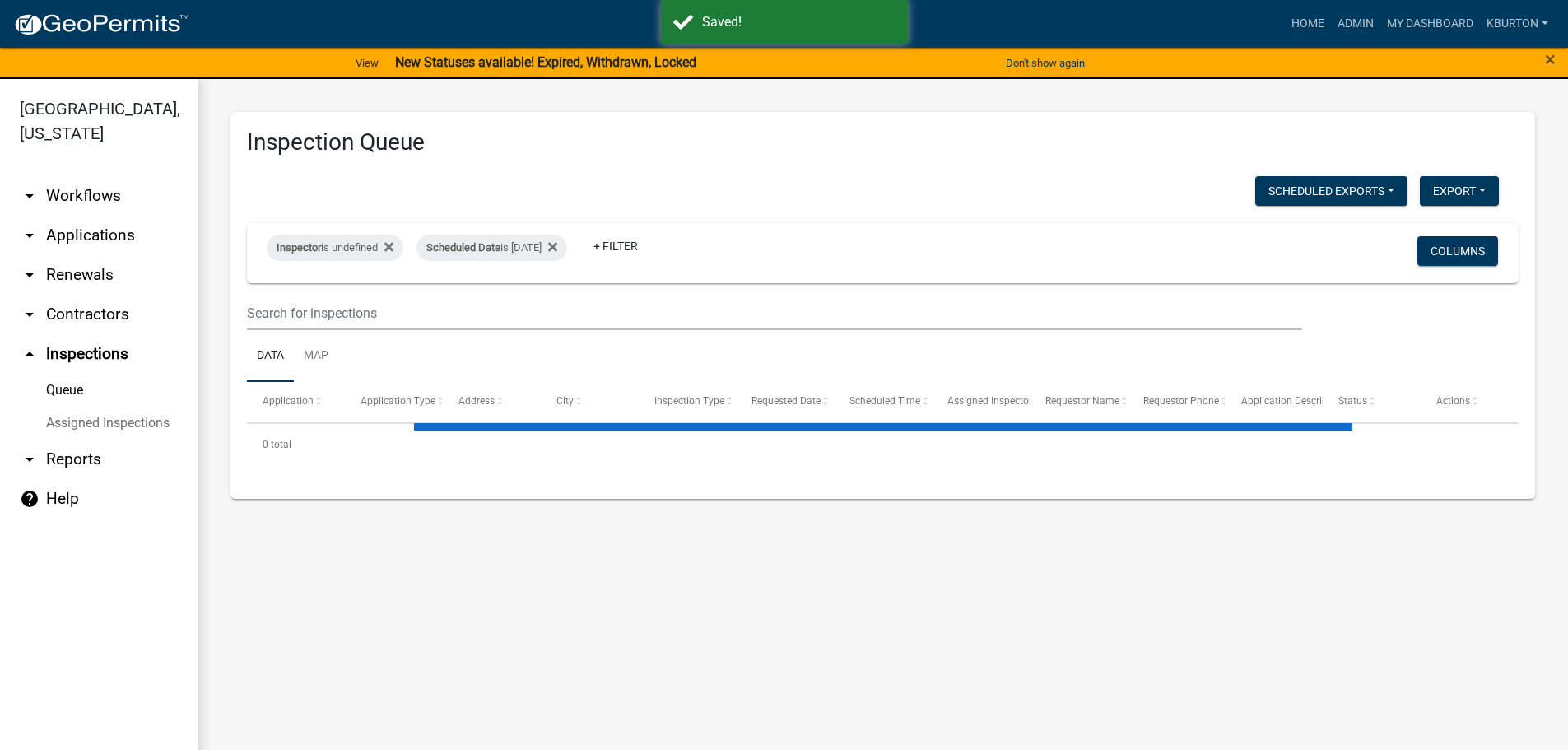
select select "1: 25"
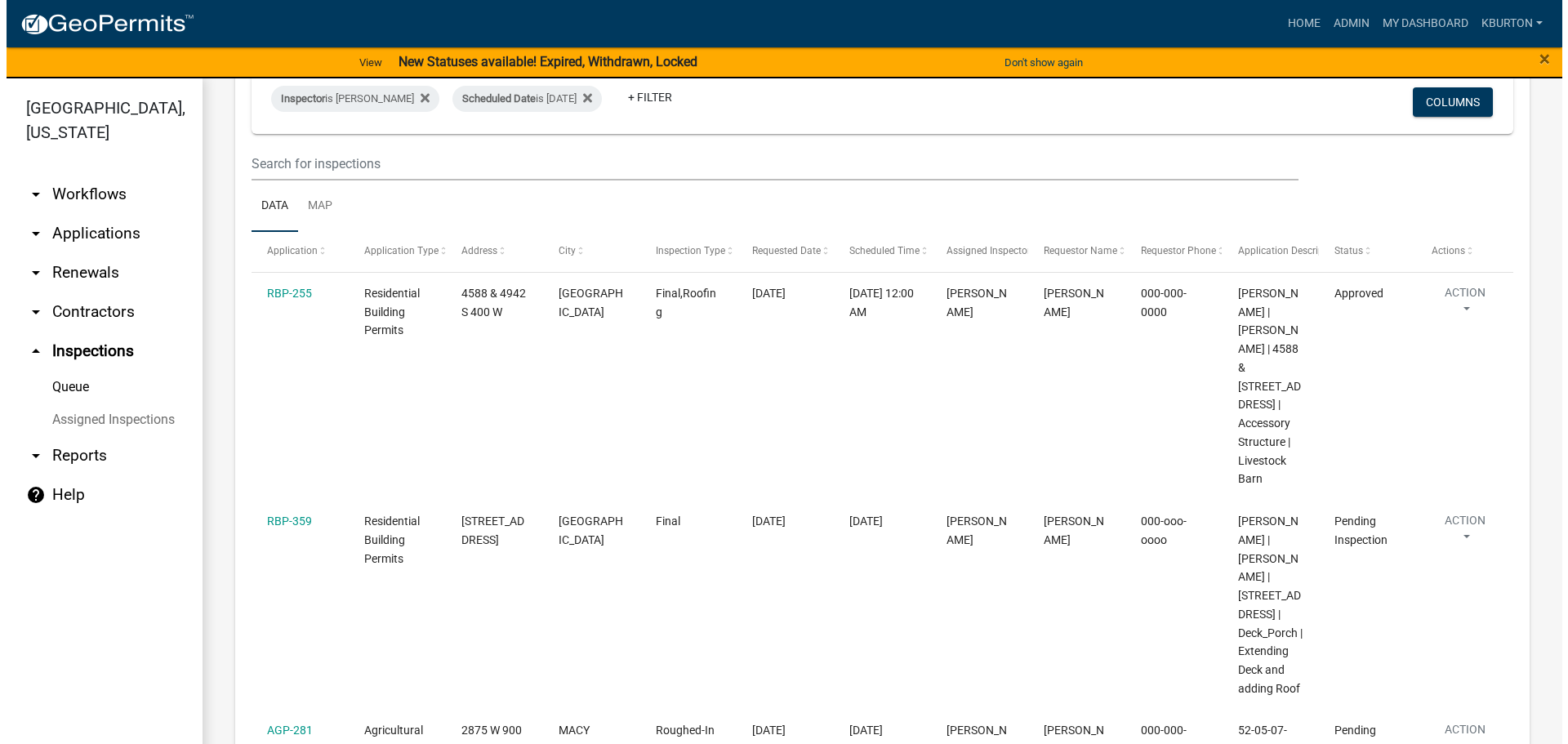
scroll to position [164, 0]
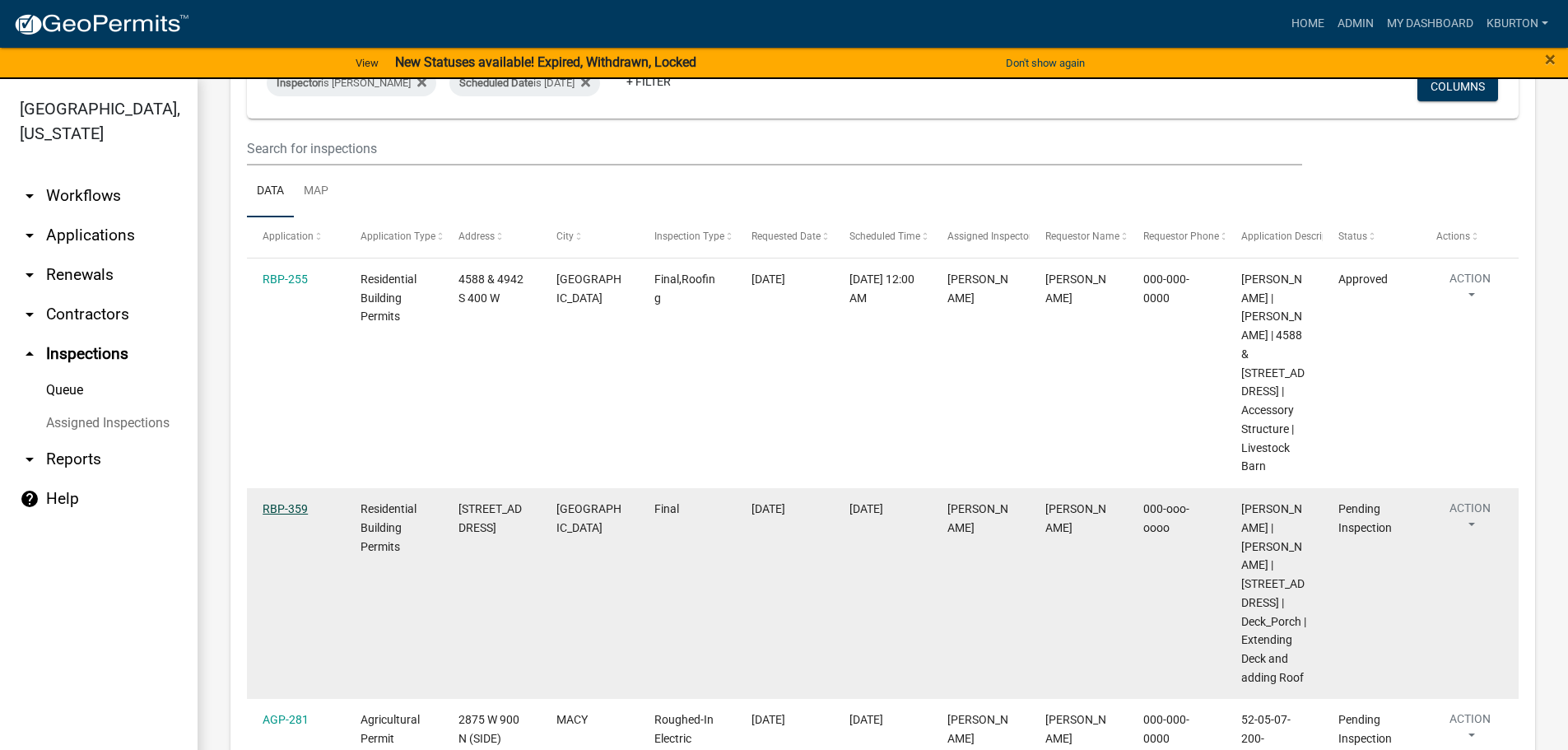
click at [290, 502] on link "RBP-359" at bounding box center [286, 509] width 45 height 14
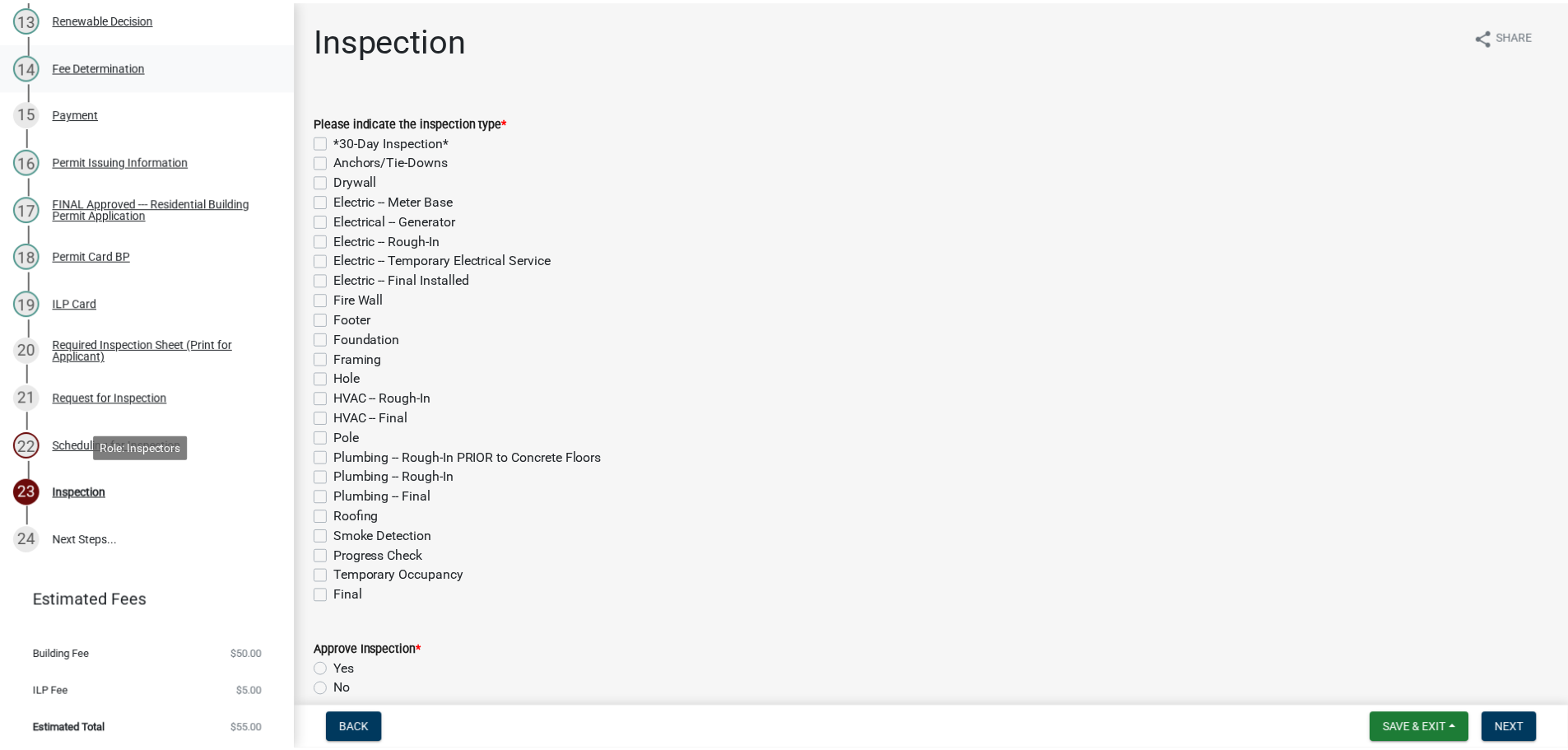
scroll to position [847, 0]
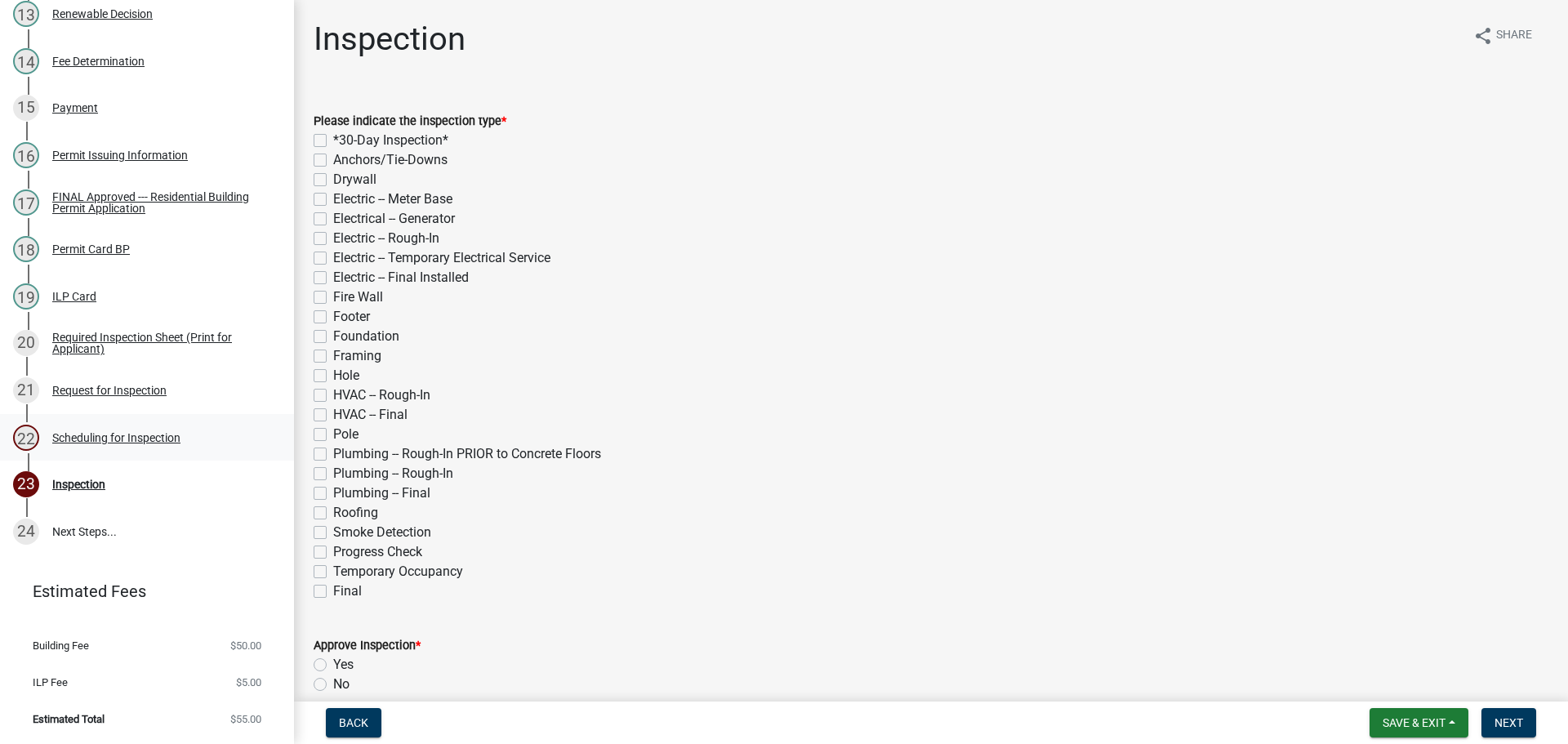
click at [152, 438] on div "Scheduling for Inspection" at bounding box center [116, 437] width 129 height 12
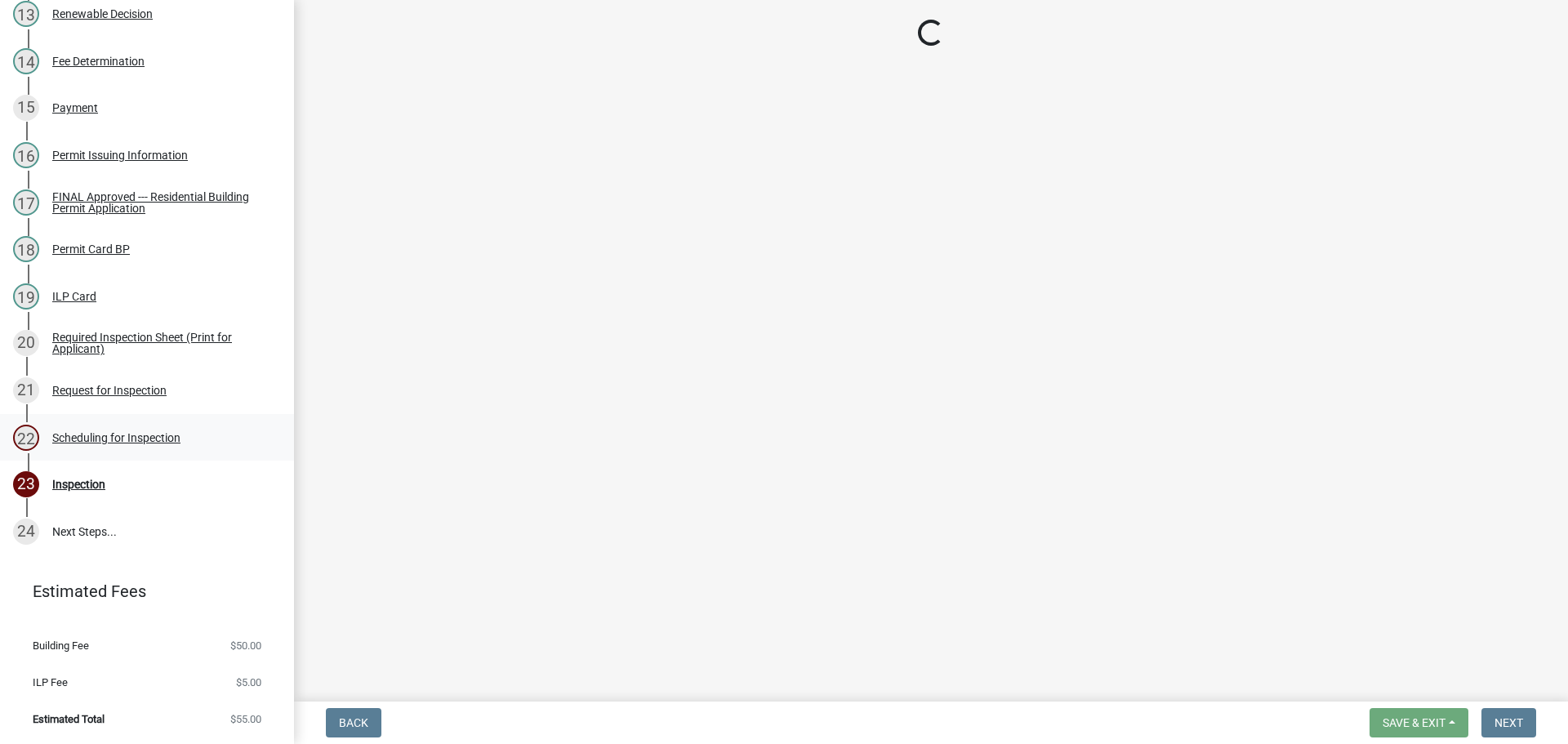
select select "25b75ae6-03c7-4280-9b34-fcf63005d5e5"
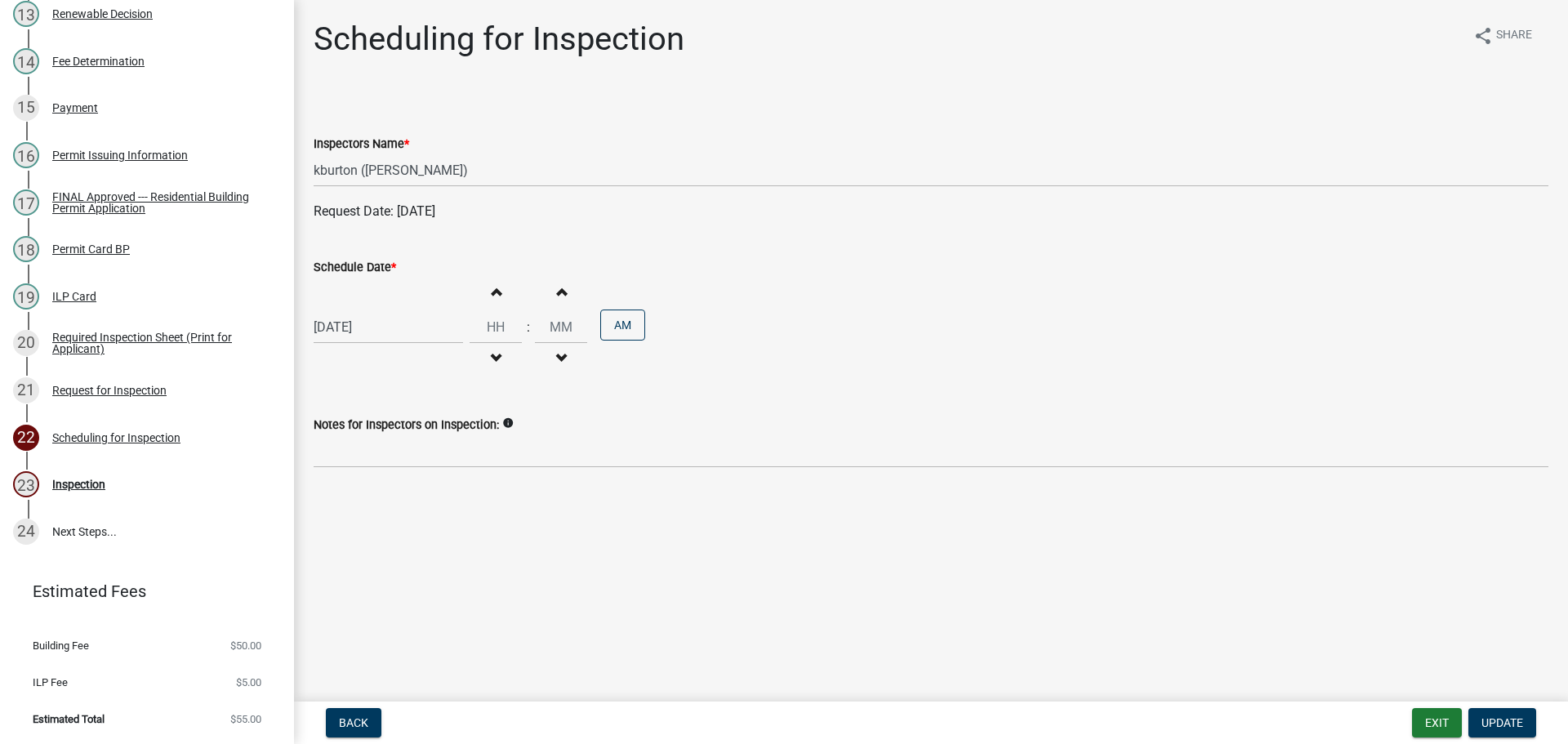
click at [374, 271] on label "Schedule Date *" at bounding box center [355, 268] width 83 height 12
click at [374, 310] on input "[DATE]" at bounding box center [388, 327] width 149 height 33
select select "8"
select select "2025"
click at [387, 546] on div "3" at bounding box center [381, 544] width 26 height 26
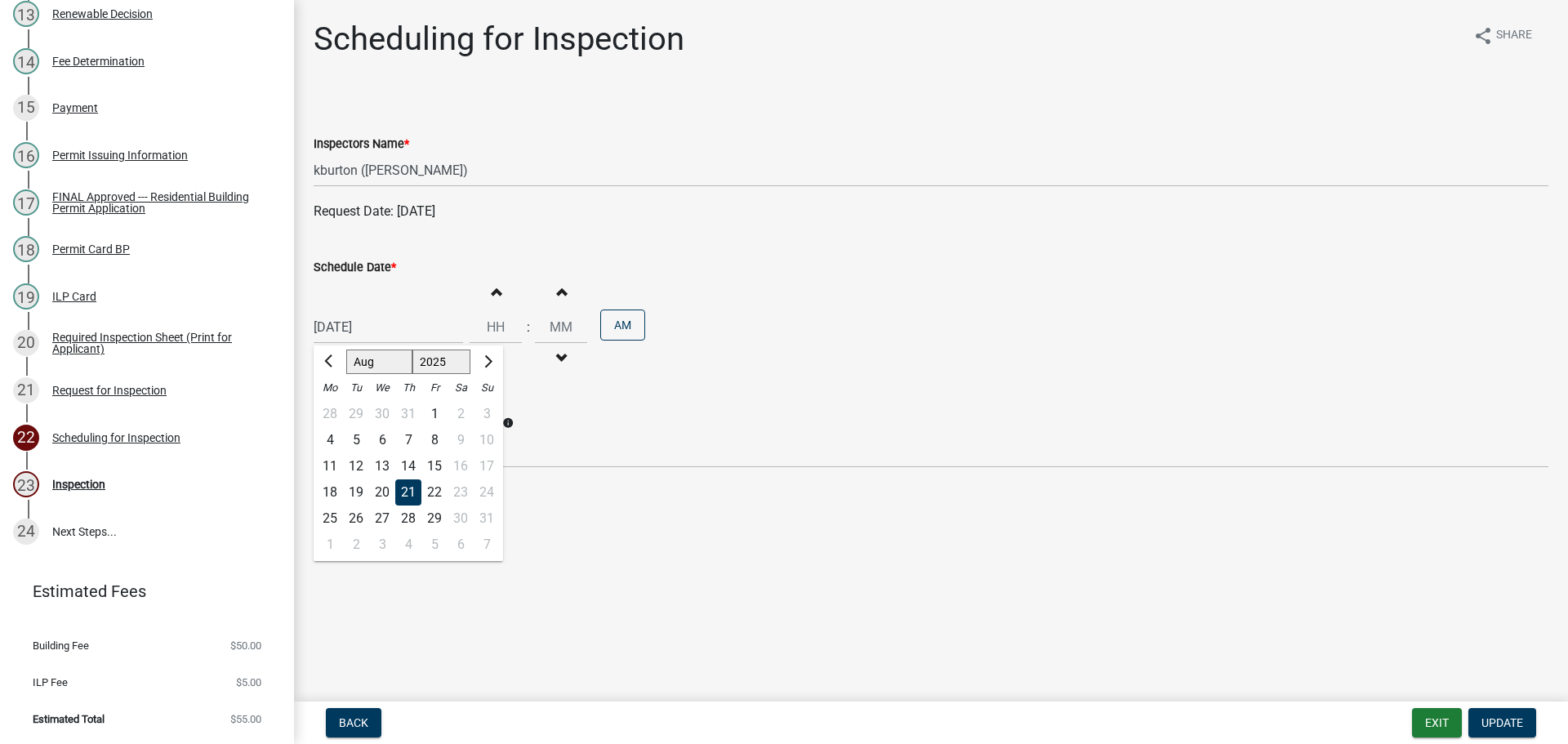
type input "[DATE]"
click at [1509, 715] on button "Update" at bounding box center [1501, 722] width 67 height 30
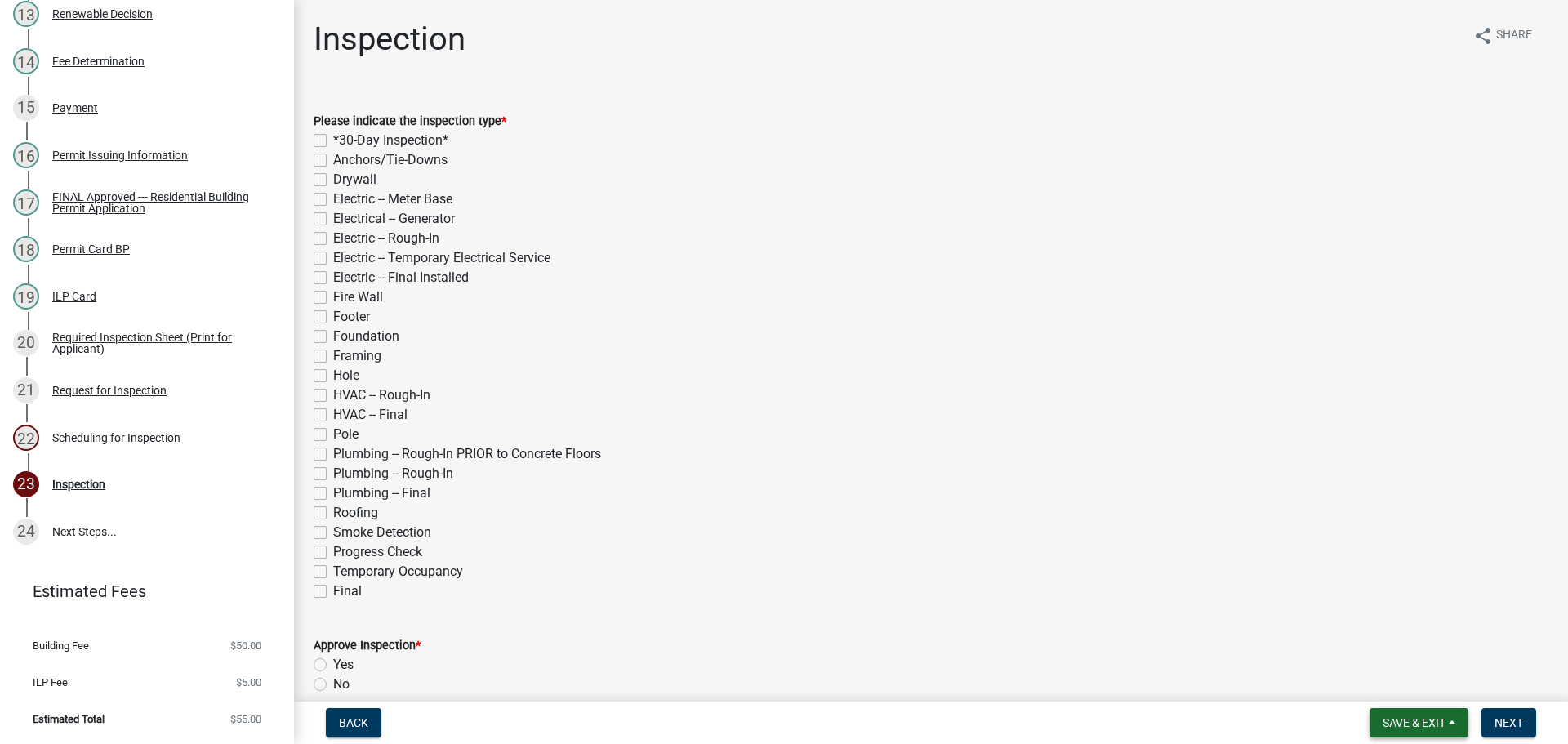
click at [1414, 713] on button "Save & Exit" at bounding box center [1419, 722] width 99 height 30
click at [1420, 694] on button "Save & Exit" at bounding box center [1403, 681] width 130 height 40
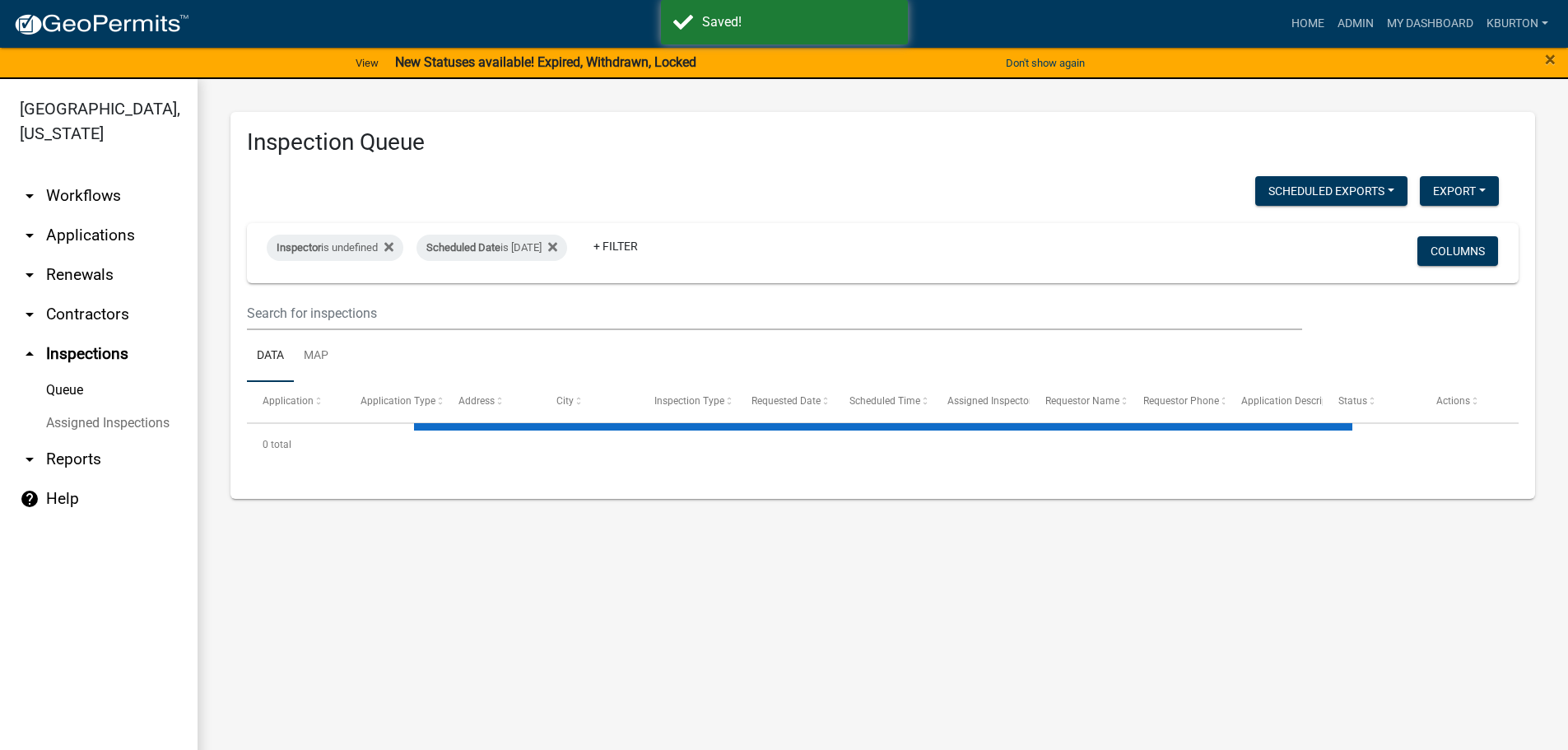
select select "1: 25"
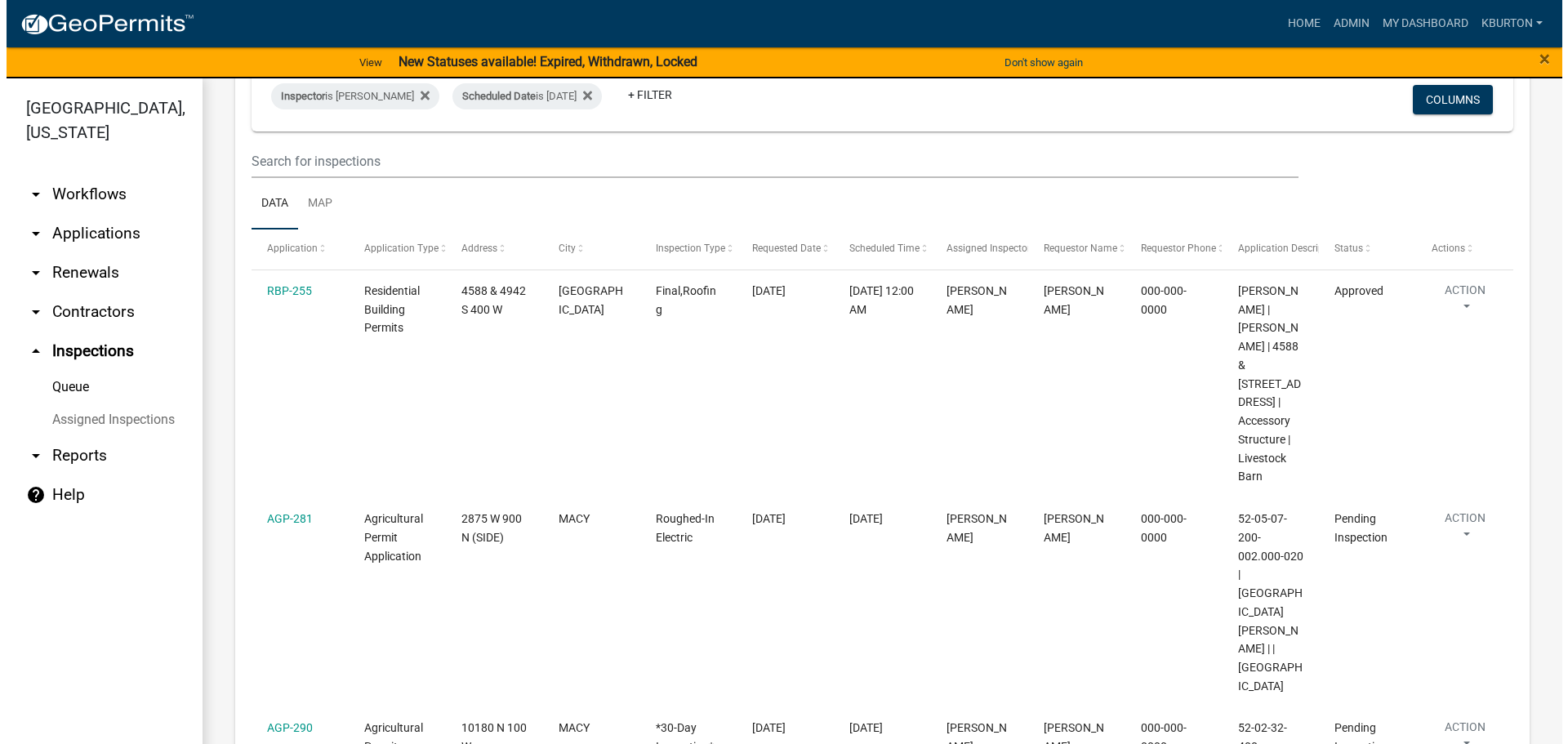
scroll to position [164, 0]
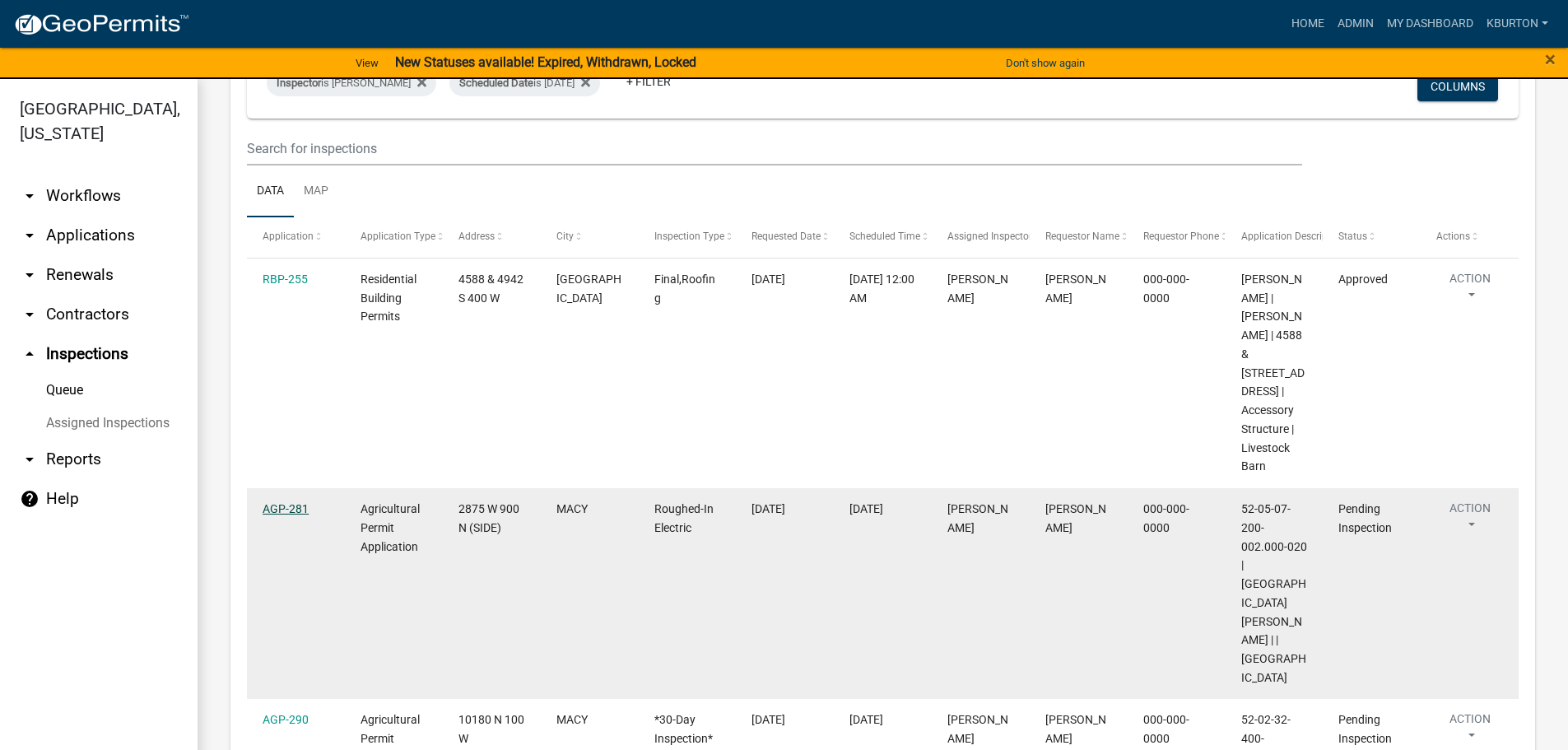
click at [286, 502] on link "AGP-281" at bounding box center [286, 509] width 46 height 14
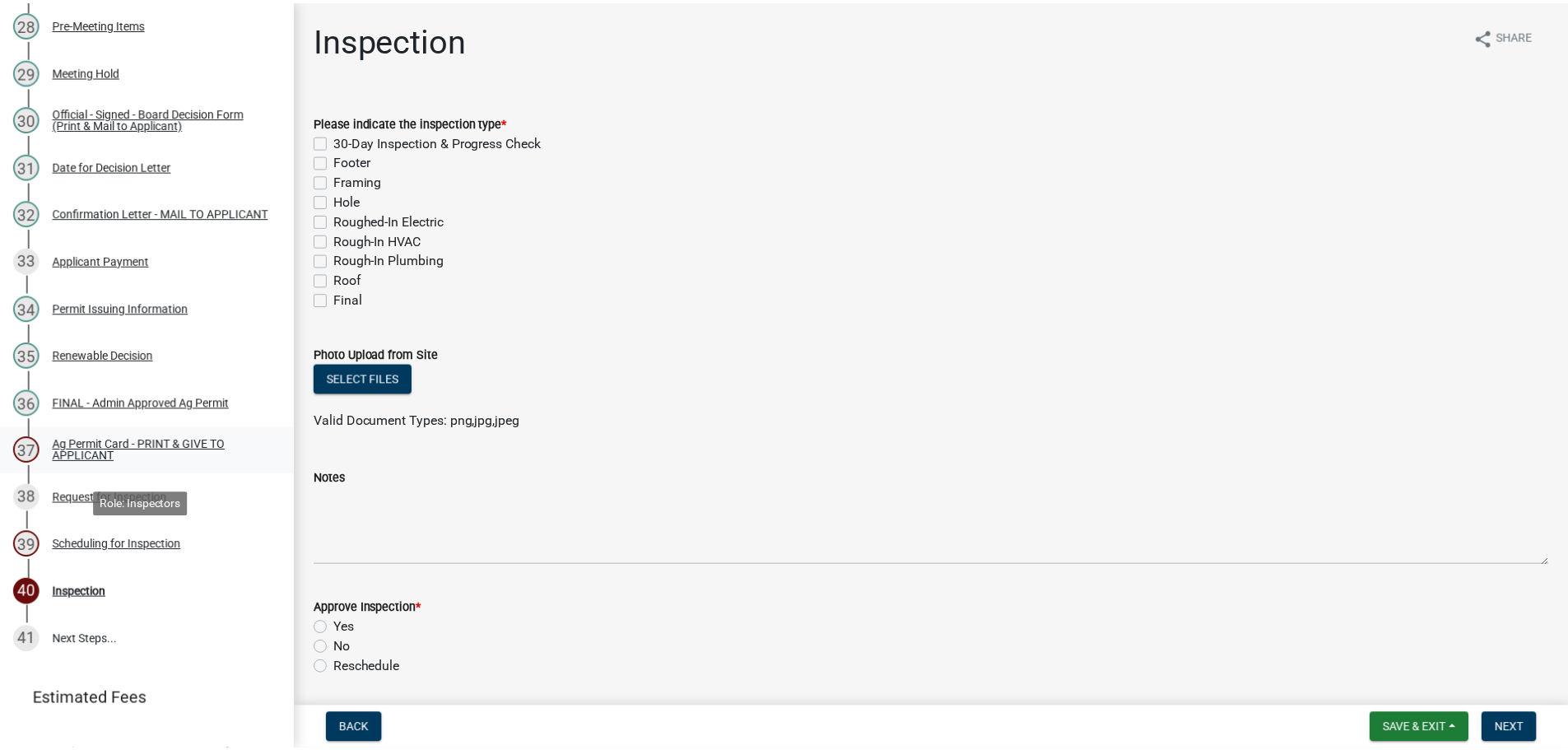
scroll to position [1564, 0]
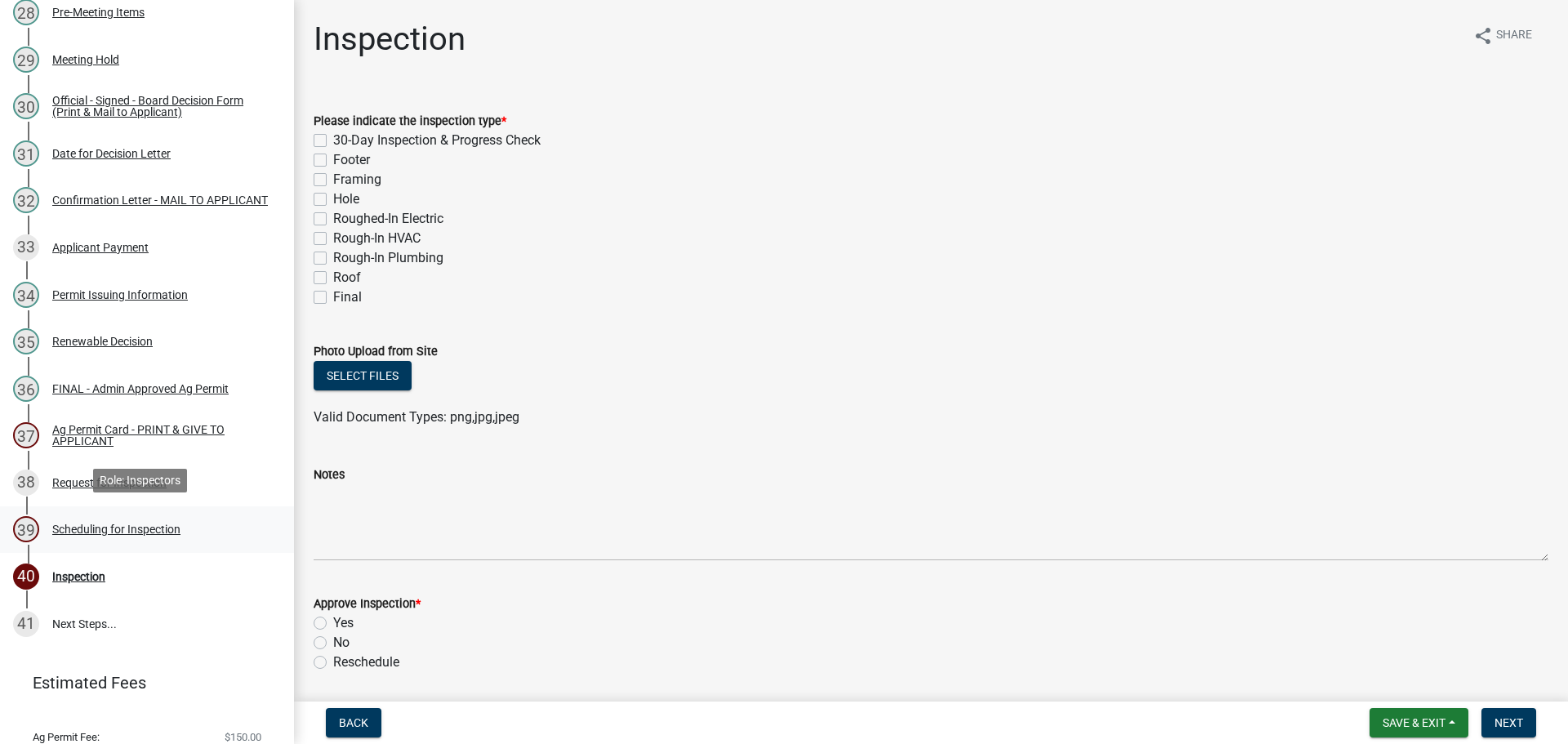
click at [127, 529] on div "Scheduling for Inspection" at bounding box center [116, 529] width 129 height 12
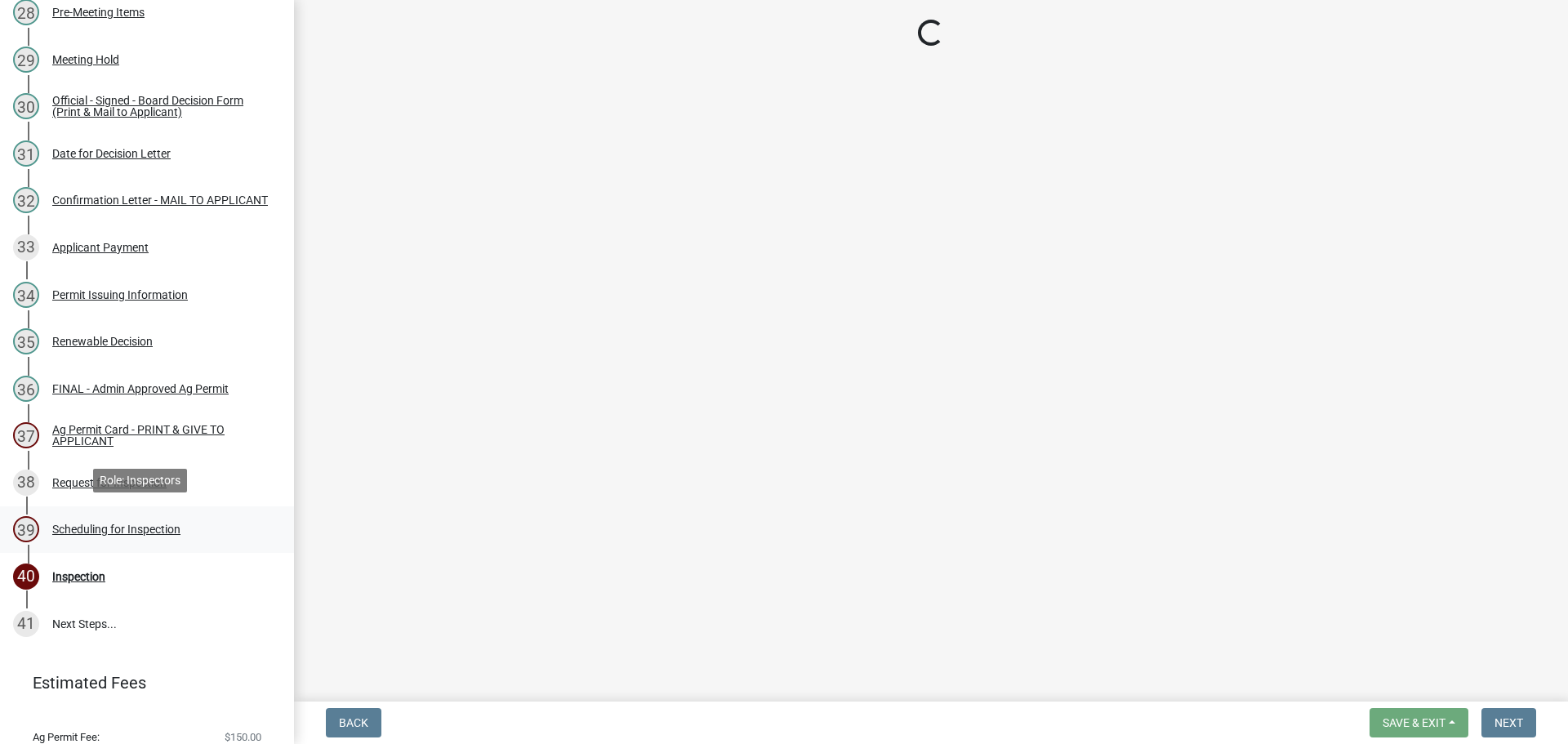
select select "25b75ae6-03c7-4280-9b34-fcf63005d5e5"
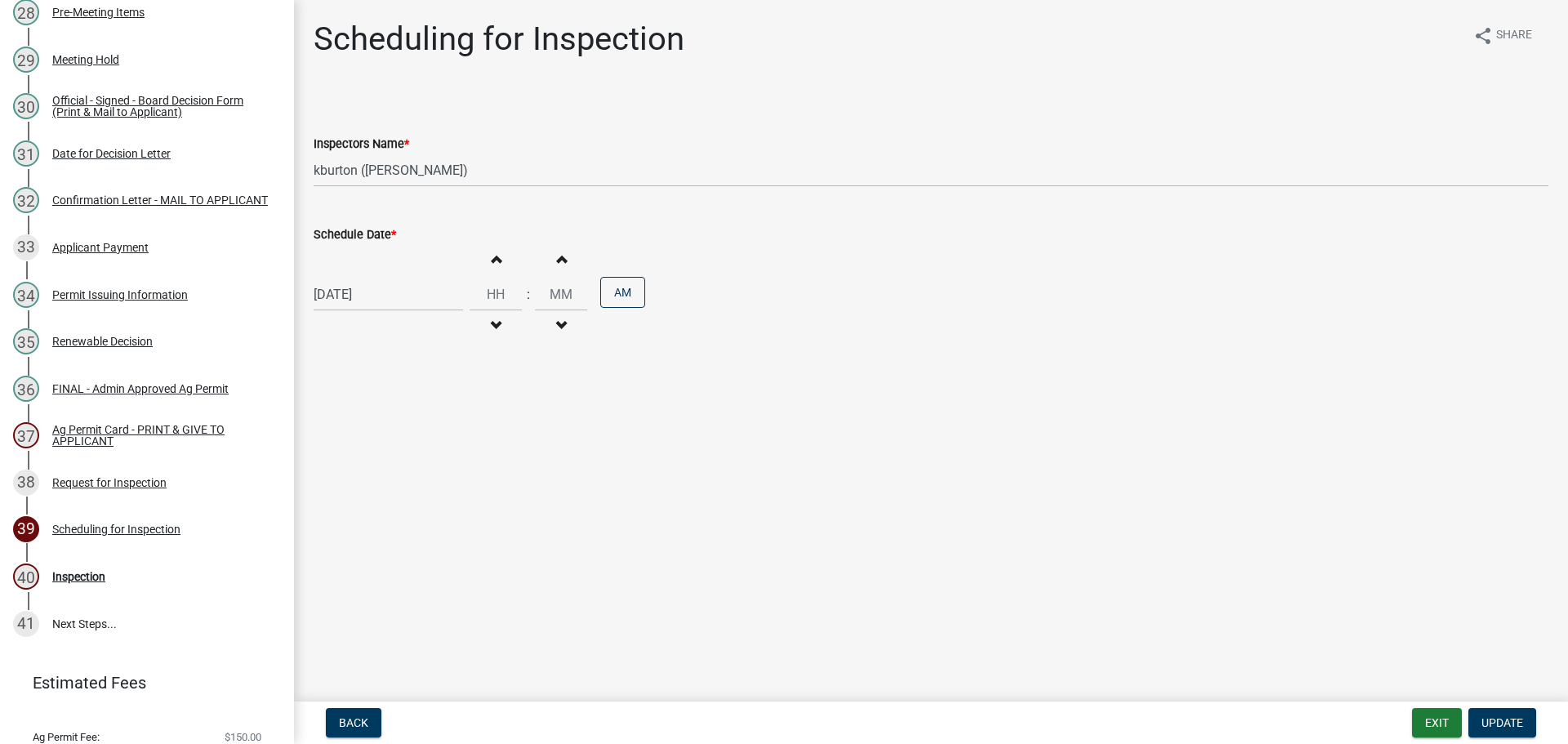
click at [346, 236] on label "Schedule Date *" at bounding box center [355, 235] width 83 height 12
click at [346, 278] on input "[DATE]" at bounding box center [388, 294] width 149 height 33
select select "8"
select select "2025"
click at [409, 515] on div "4" at bounding box center [408, 512] width 26 height 26
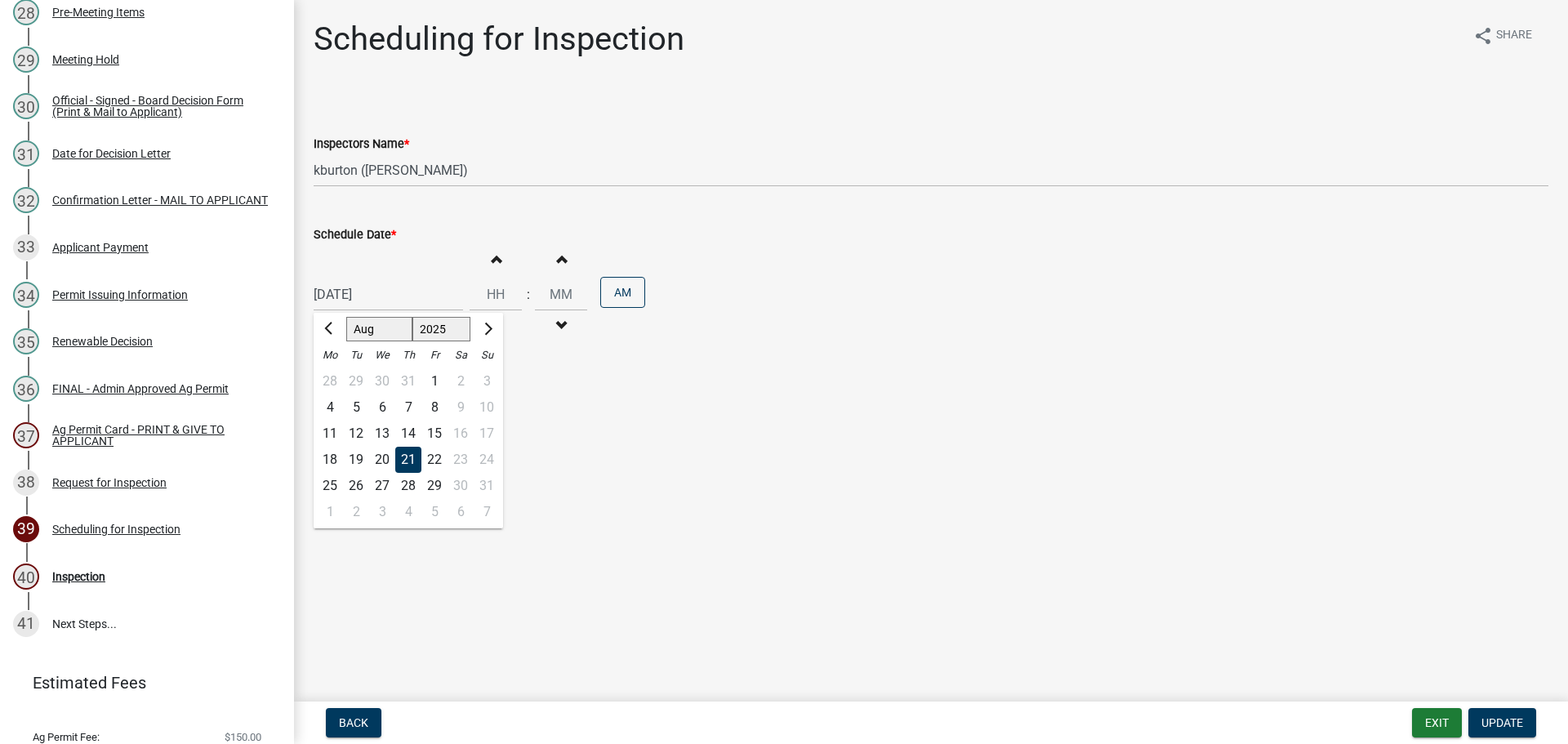
type input "[DATE]"
click at [1513, 725] on span "Update" at bounding box center [1501, 722] width 41 height 13
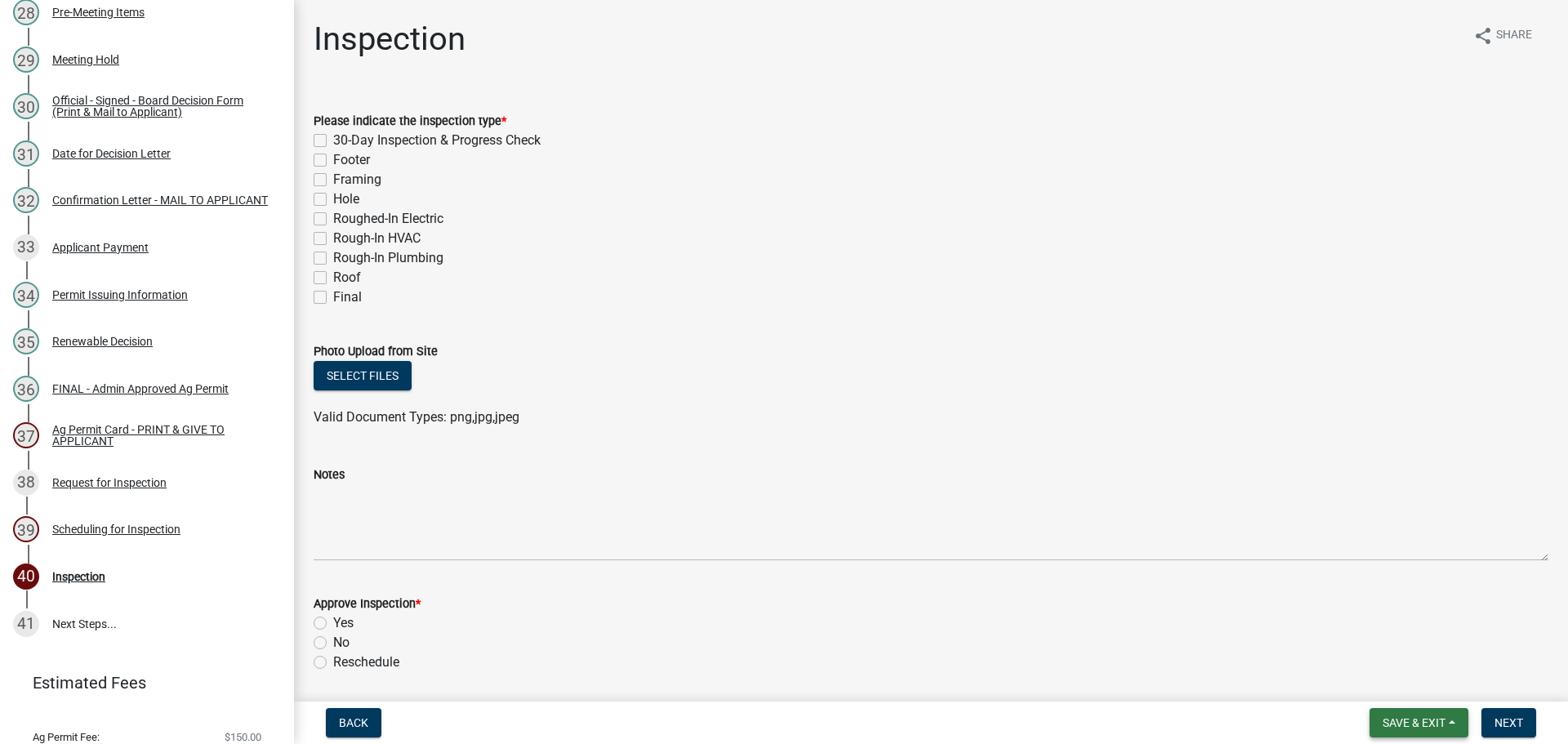
click at [1400, 726] on span "Save & Exit" at bounding box center [1414, 722] width 63 height 13
click at [1414, 684] on button "Save & Exit" at bounding box center [1403, 681] width 130 height 40
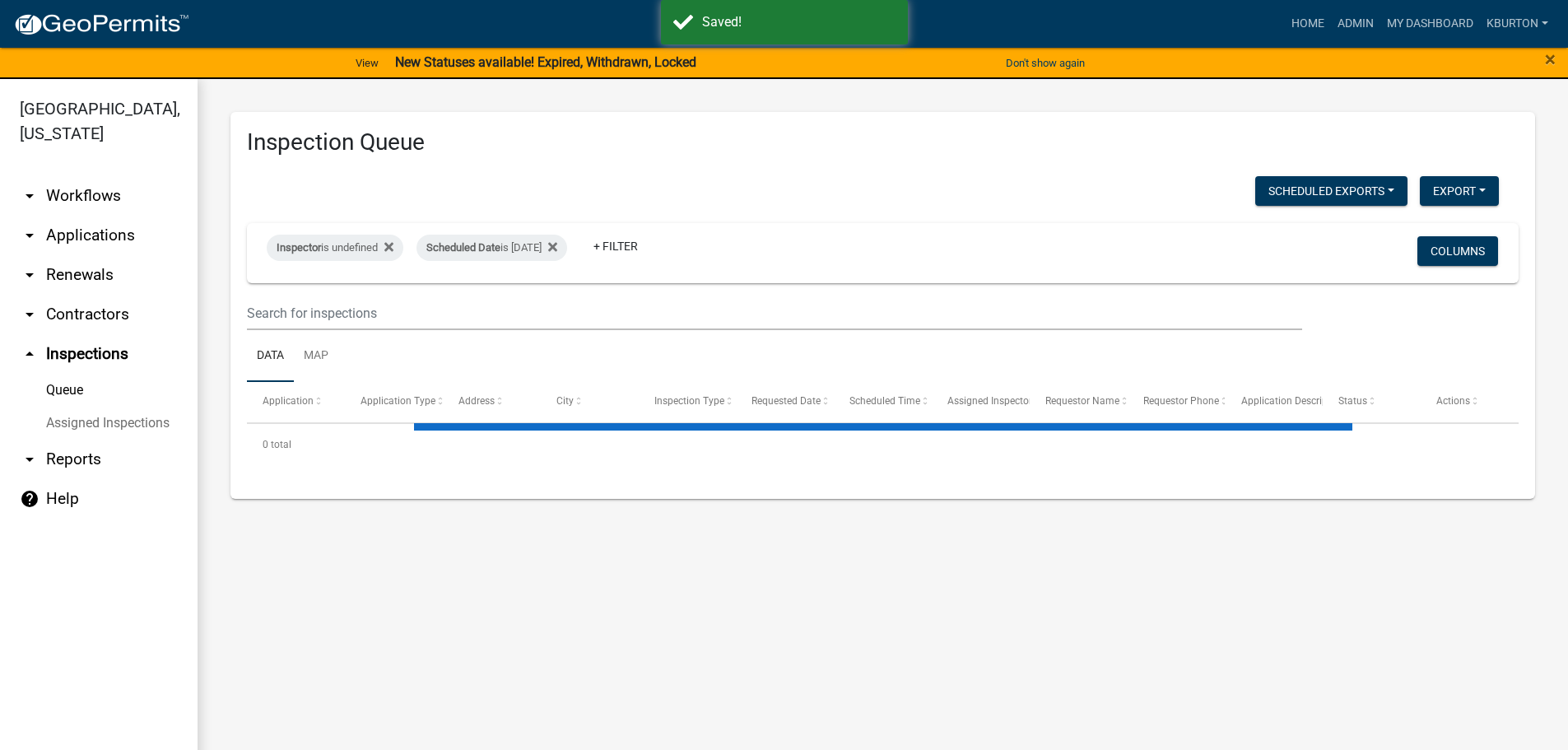
select select "1: 25"
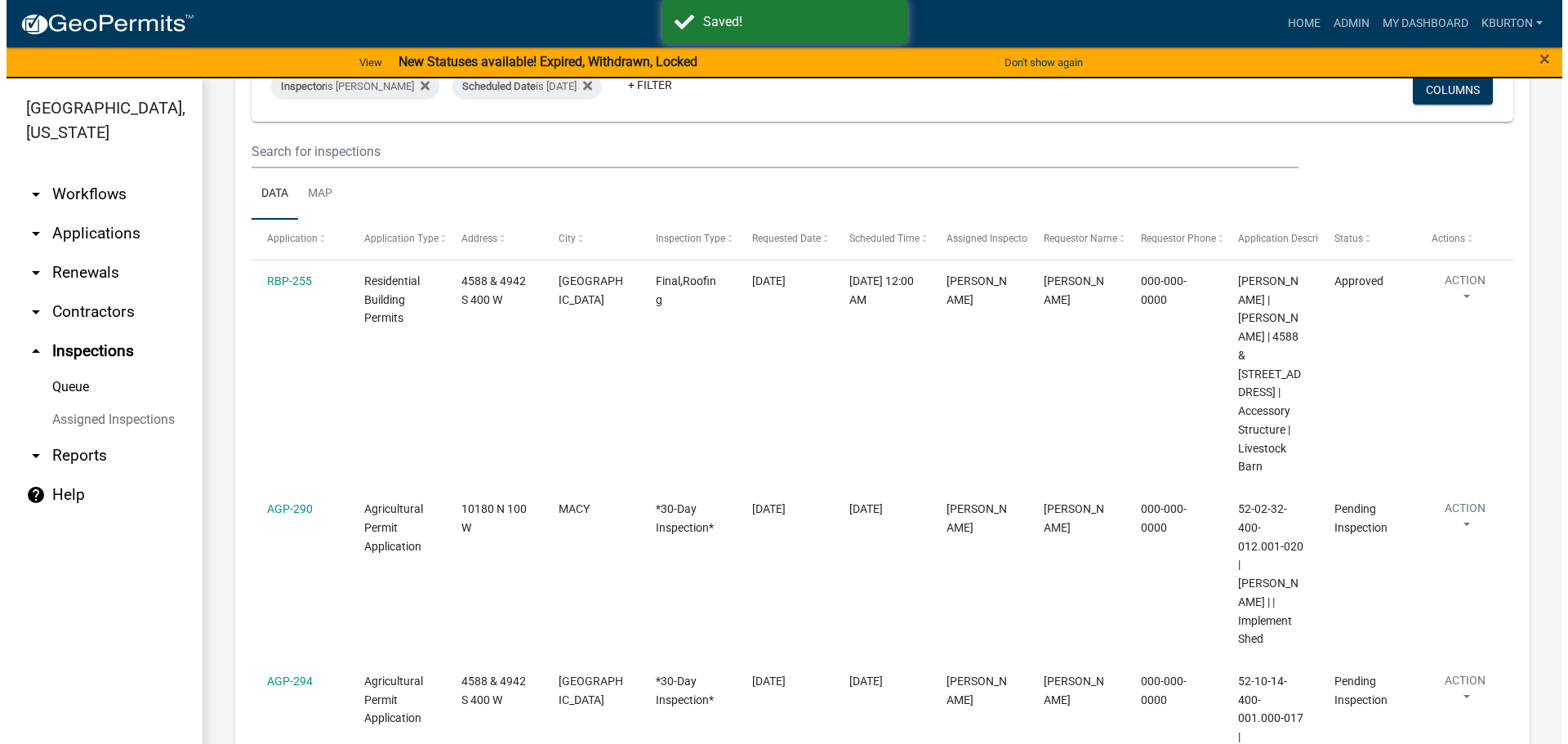
scroll to position [164, 0]
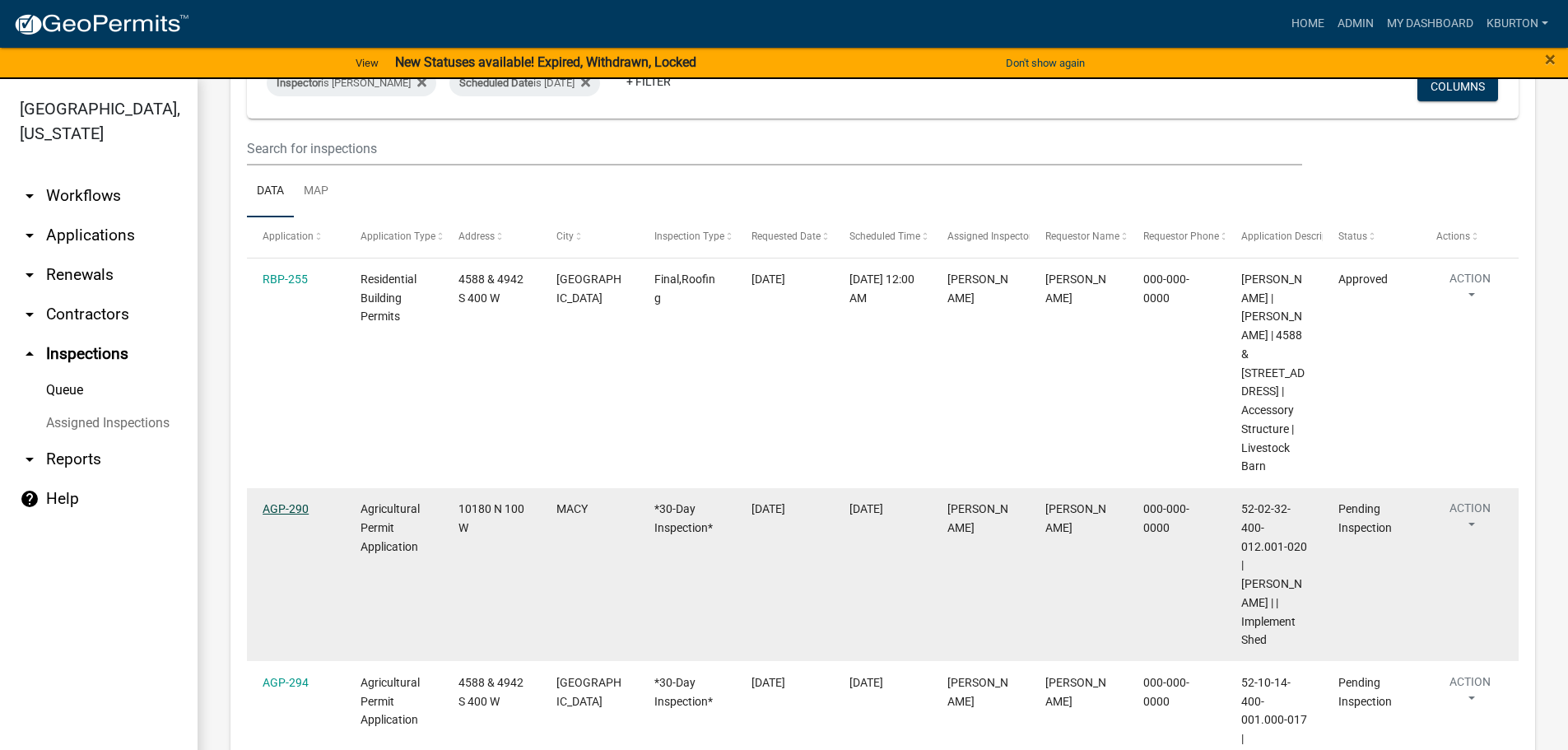
click at [290, 502] on link "AGP-290" at bounding box center [286, 509] width 46 height 14
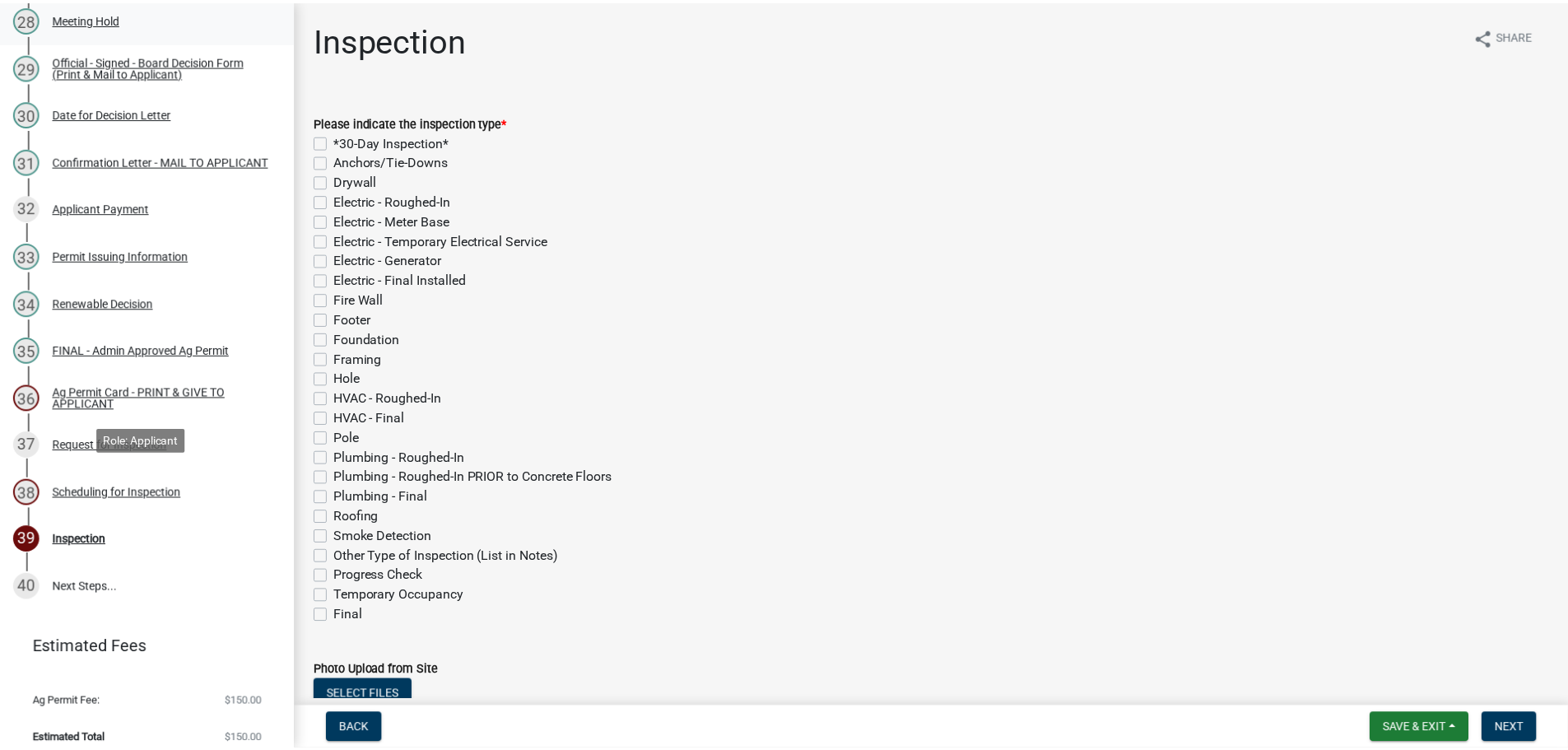
scroll to position [1569, 0]
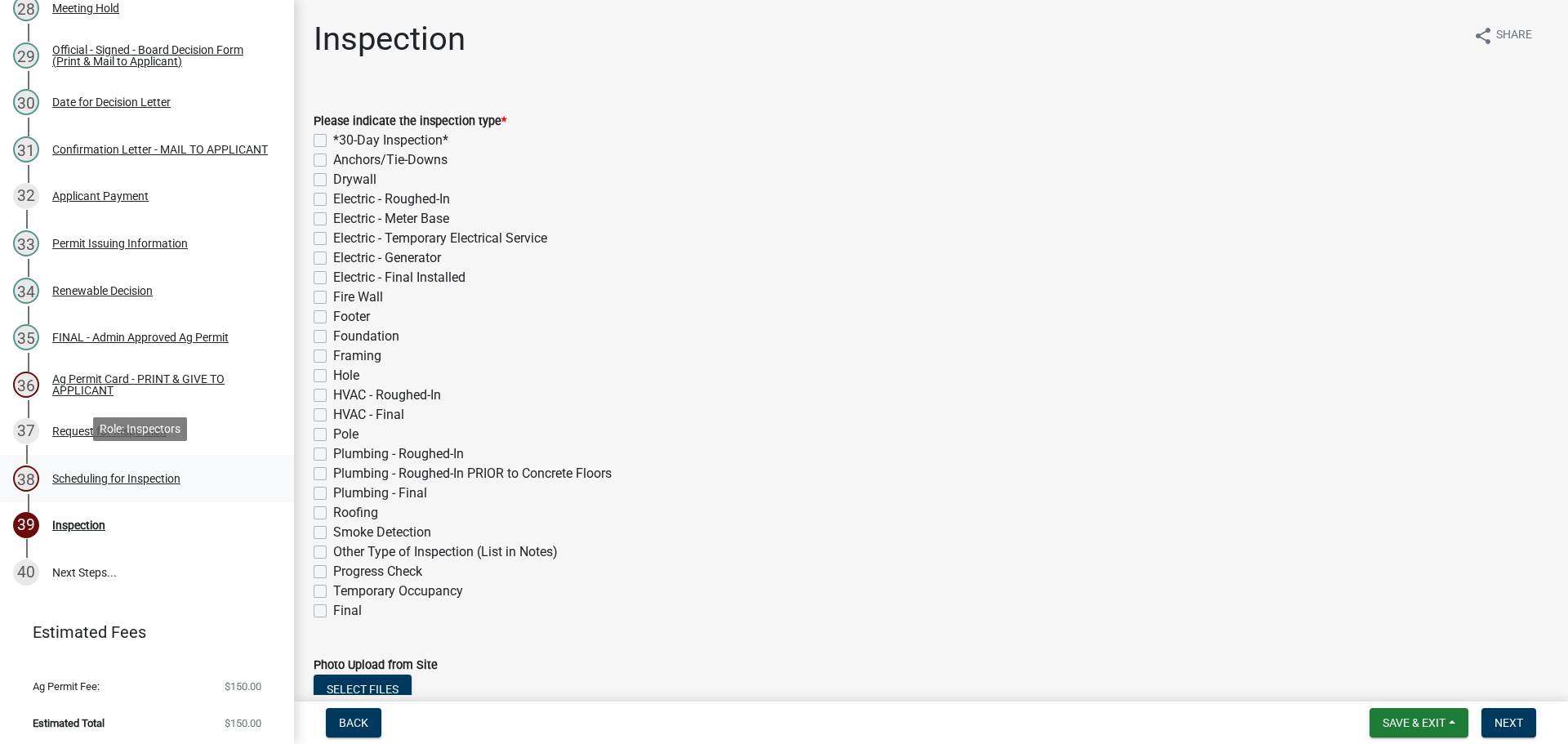
click at [147, 478] on div "Scheduling for Inspection" at bounding box center [116, 479] width 129 height 12
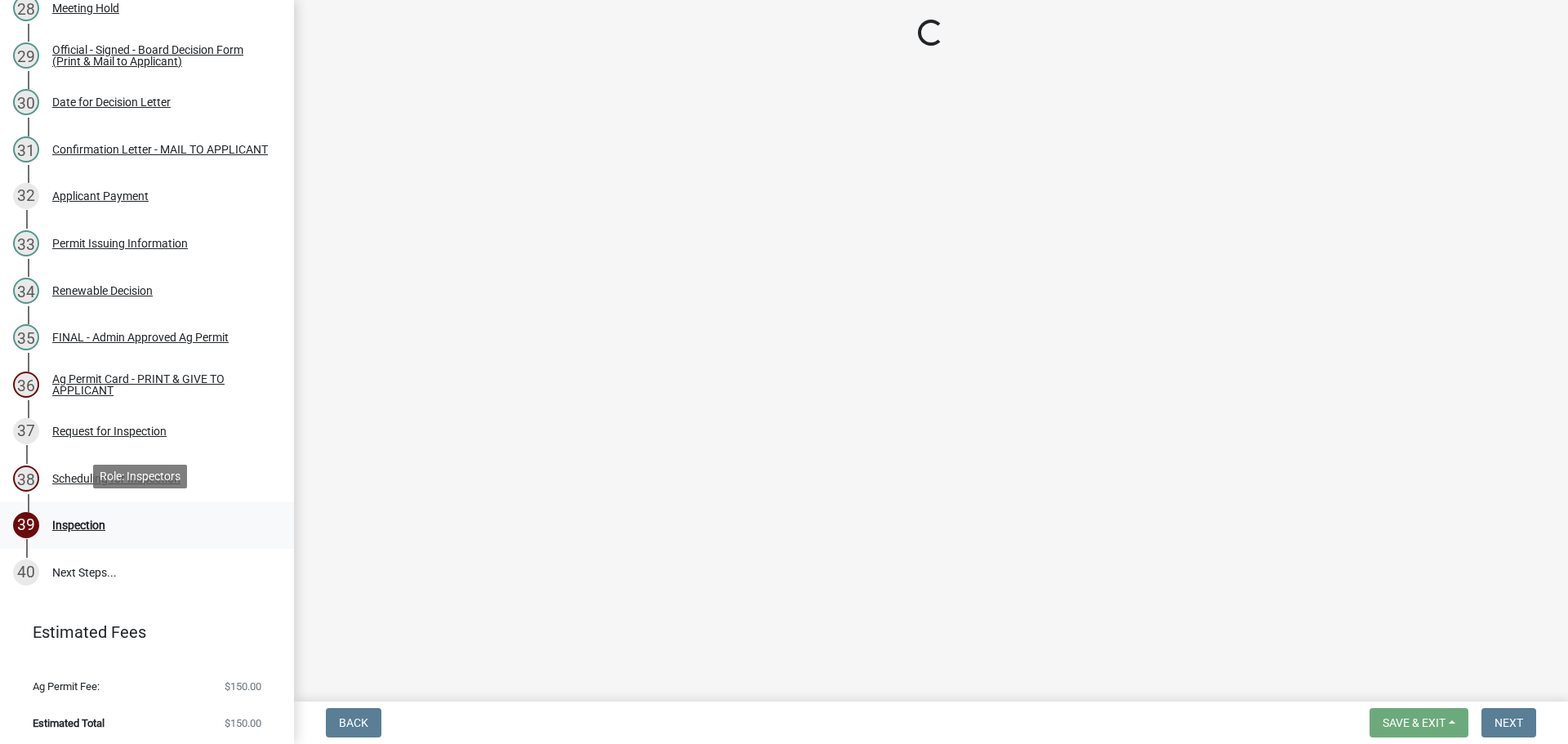
select select "25b75ae6-03c7-4280-9b34-fcf63005d5e5"
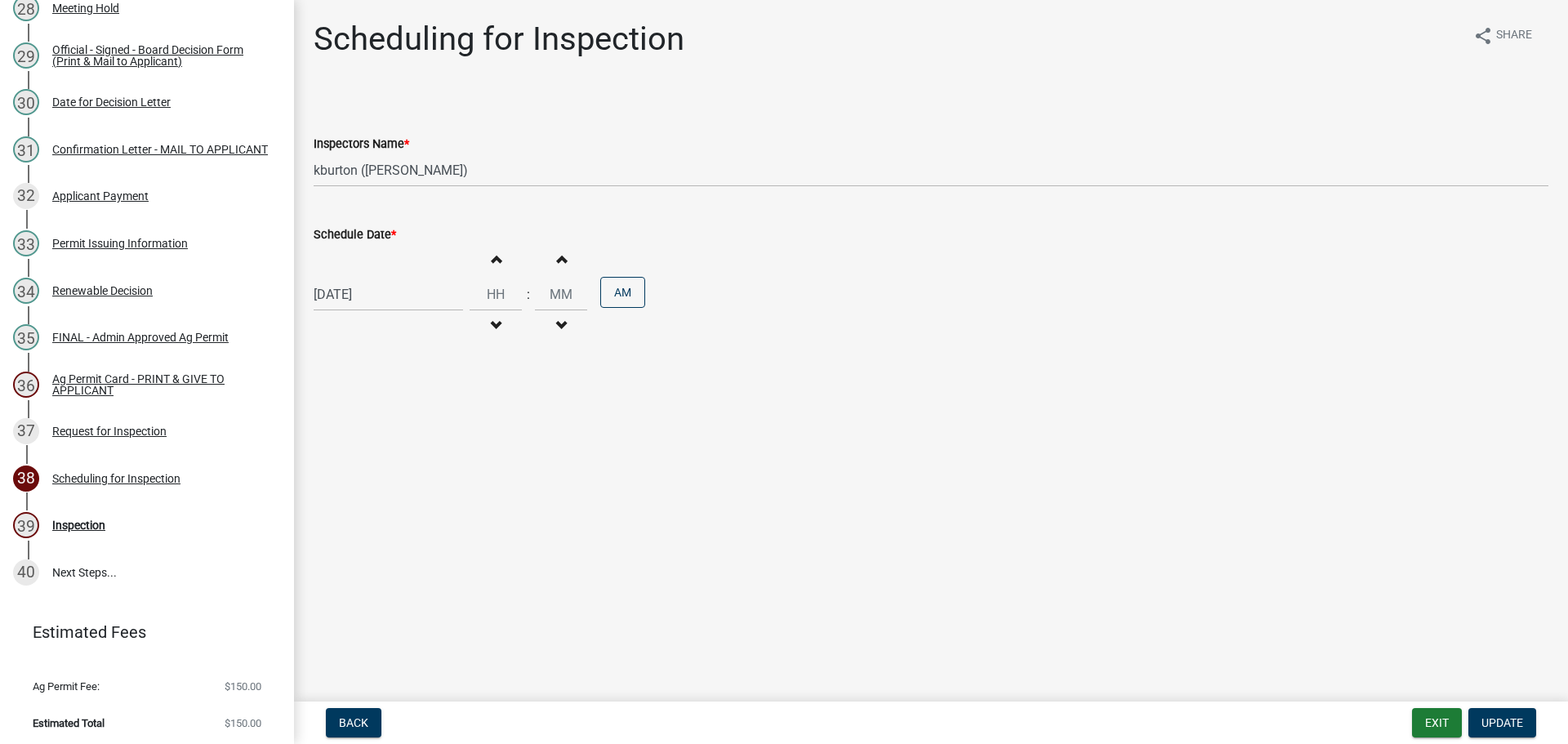
click at [373, 232] on label "Schedule Date *" at bounding box center [355, 235] width 83 height 12
click at [373, 278] on input "[DATE]" at bounding box center [388, 294] width 149 height 33
select select "8"
select select "2025"
click at [405, 486] on div "28" at bounding box center [408, 486] width 26 height 26
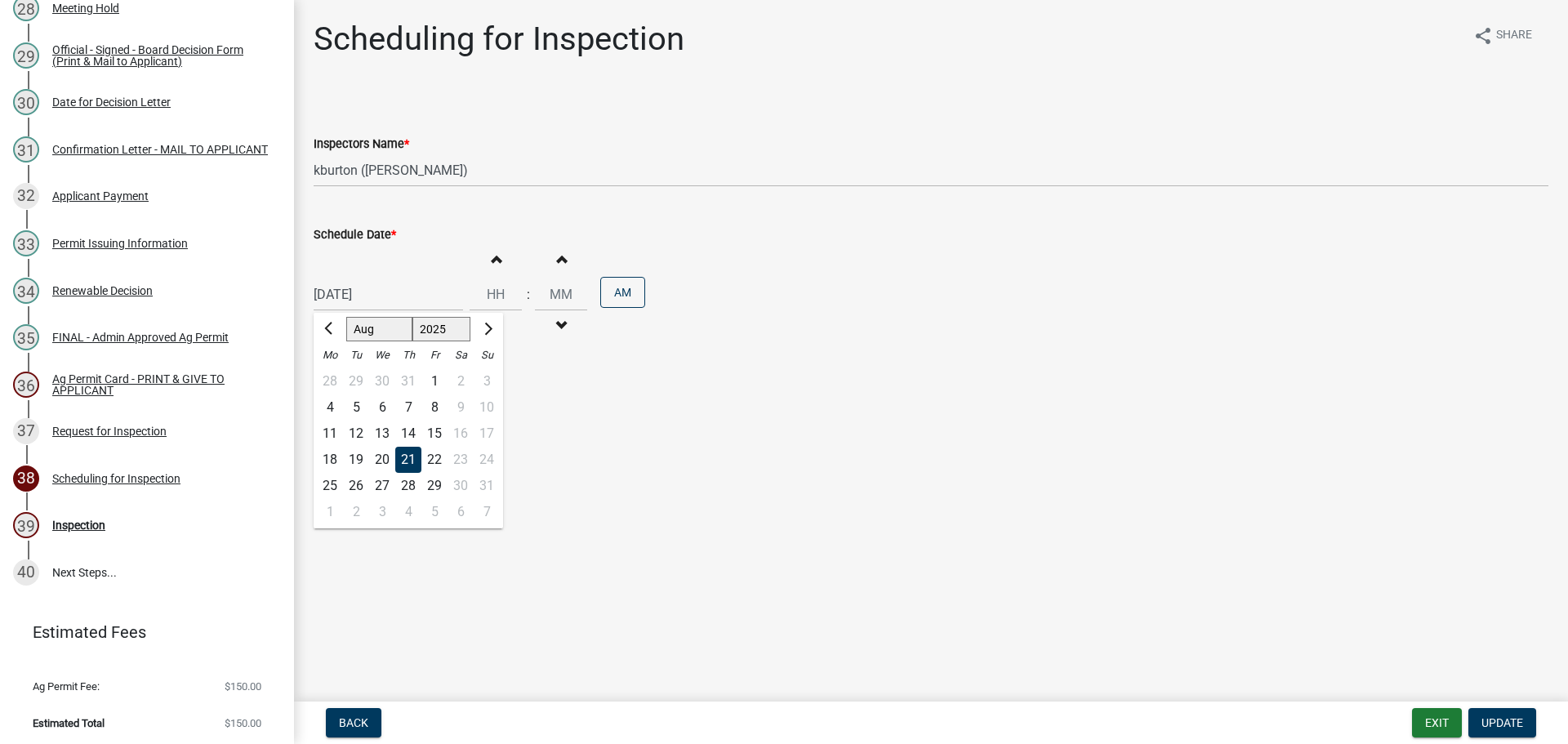
type input "[DATE]"
click at [1493, 714] on button "Update" at bounding box center [1501, 722] width 67 height 30
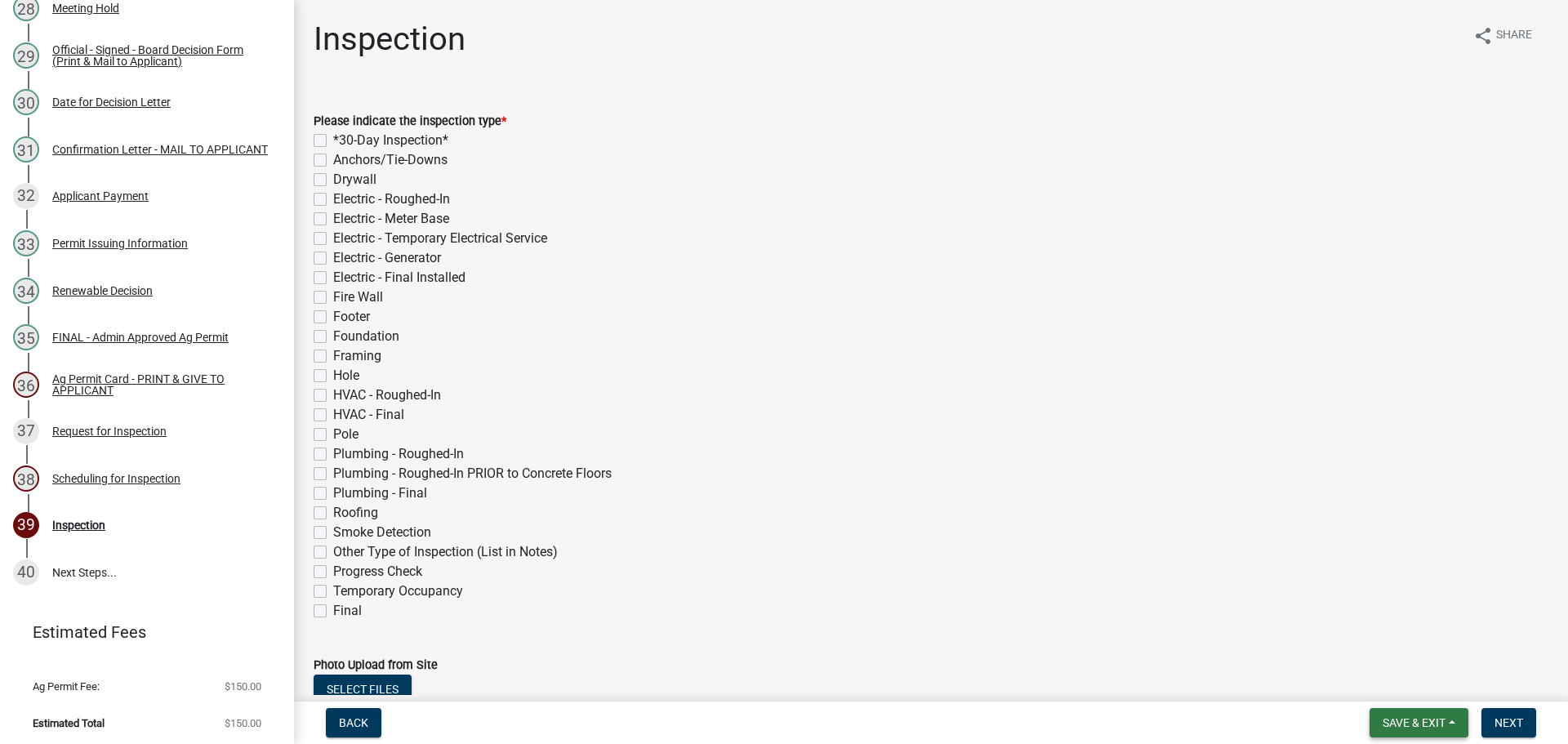
click at [1431, 716] on span "Save & Exit" at bounding box center [1414, 722] width 63 height 13
click at [1411, 687] on button "Save & Exit" at bounding box center [1403, 681] width 130 height 40
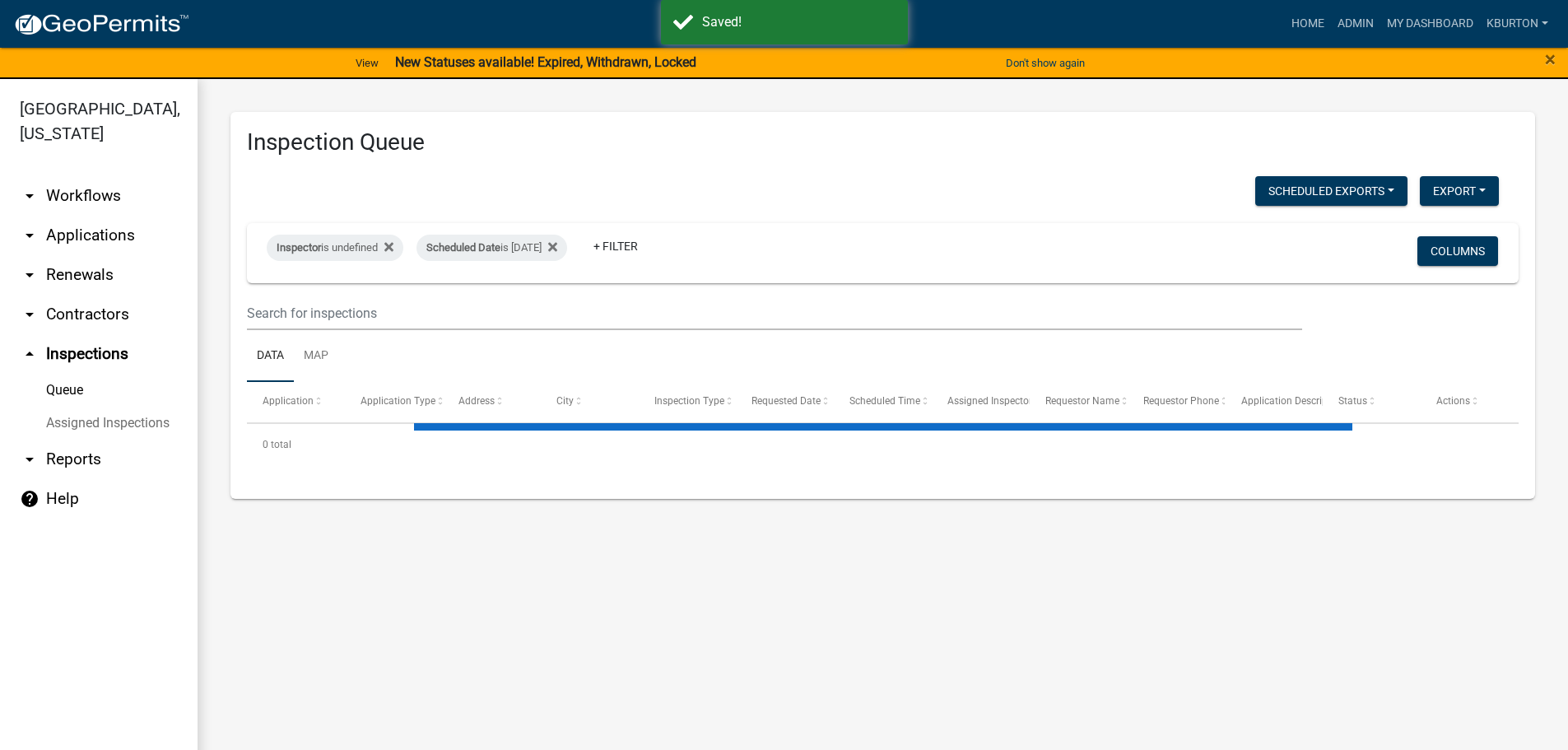
select select "1: 25"
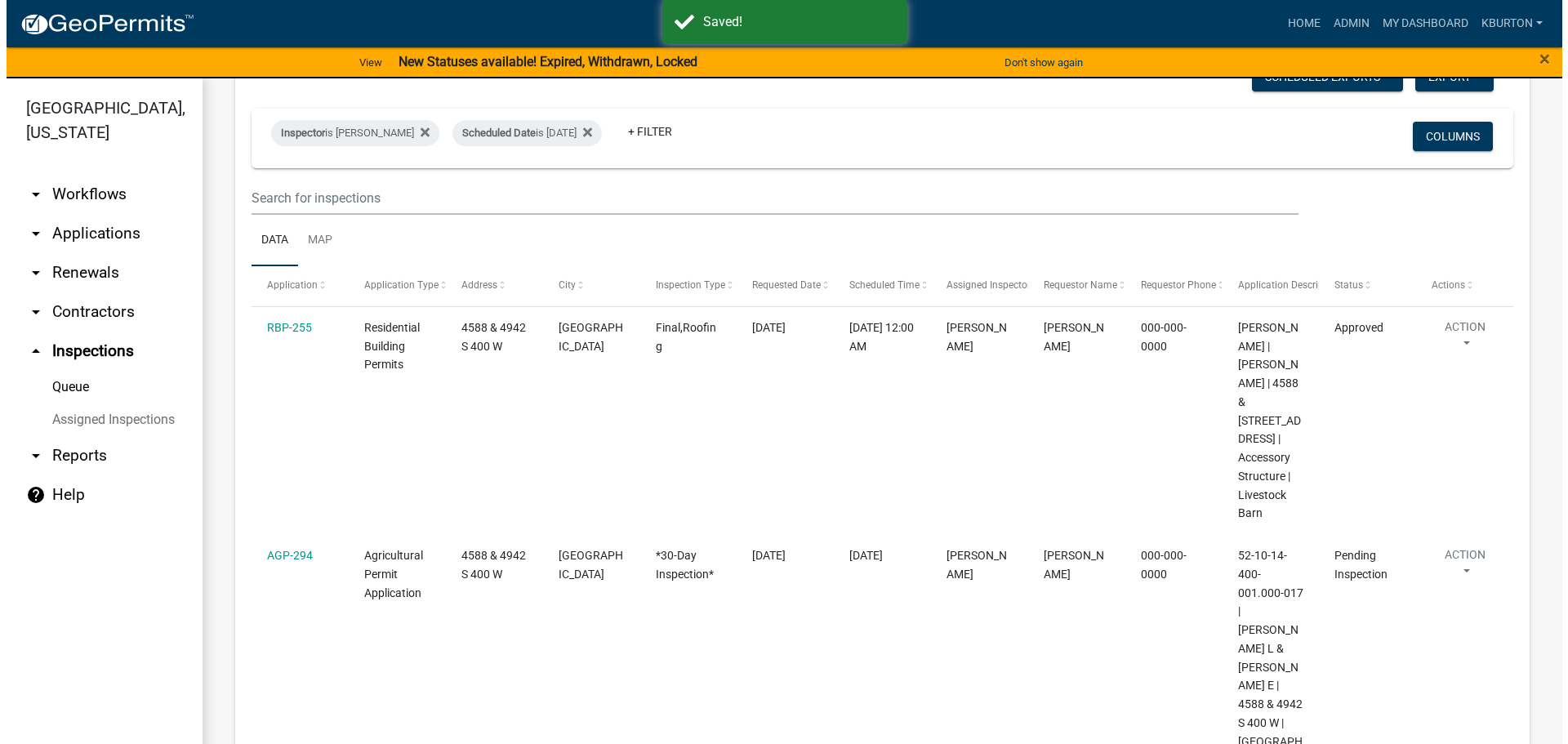
scroll to position [164, 0]
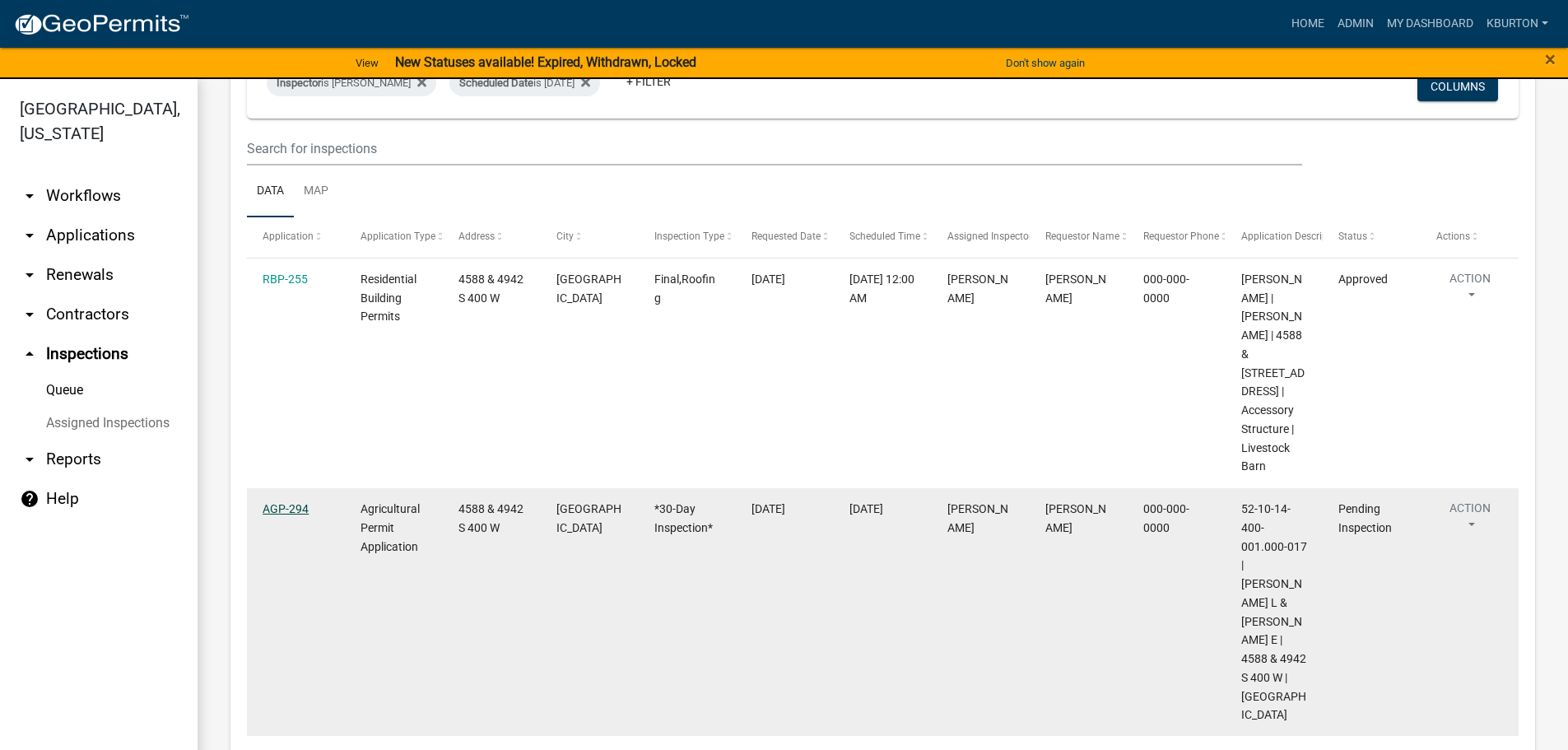
click at [295, 502] on link "AGP-294" at bounding box center [286, 509] width 46 height 14
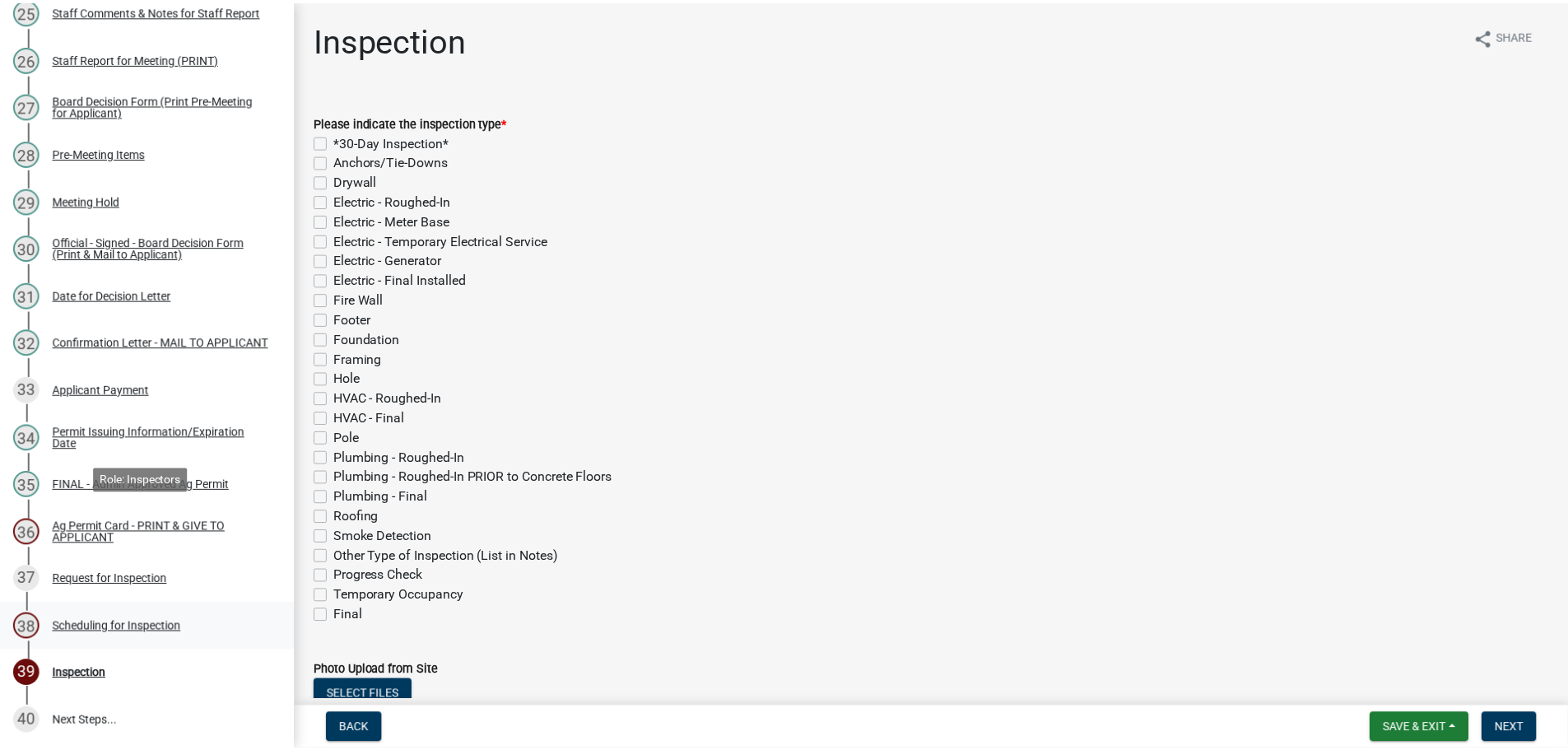
scroll to position [1569, 0]
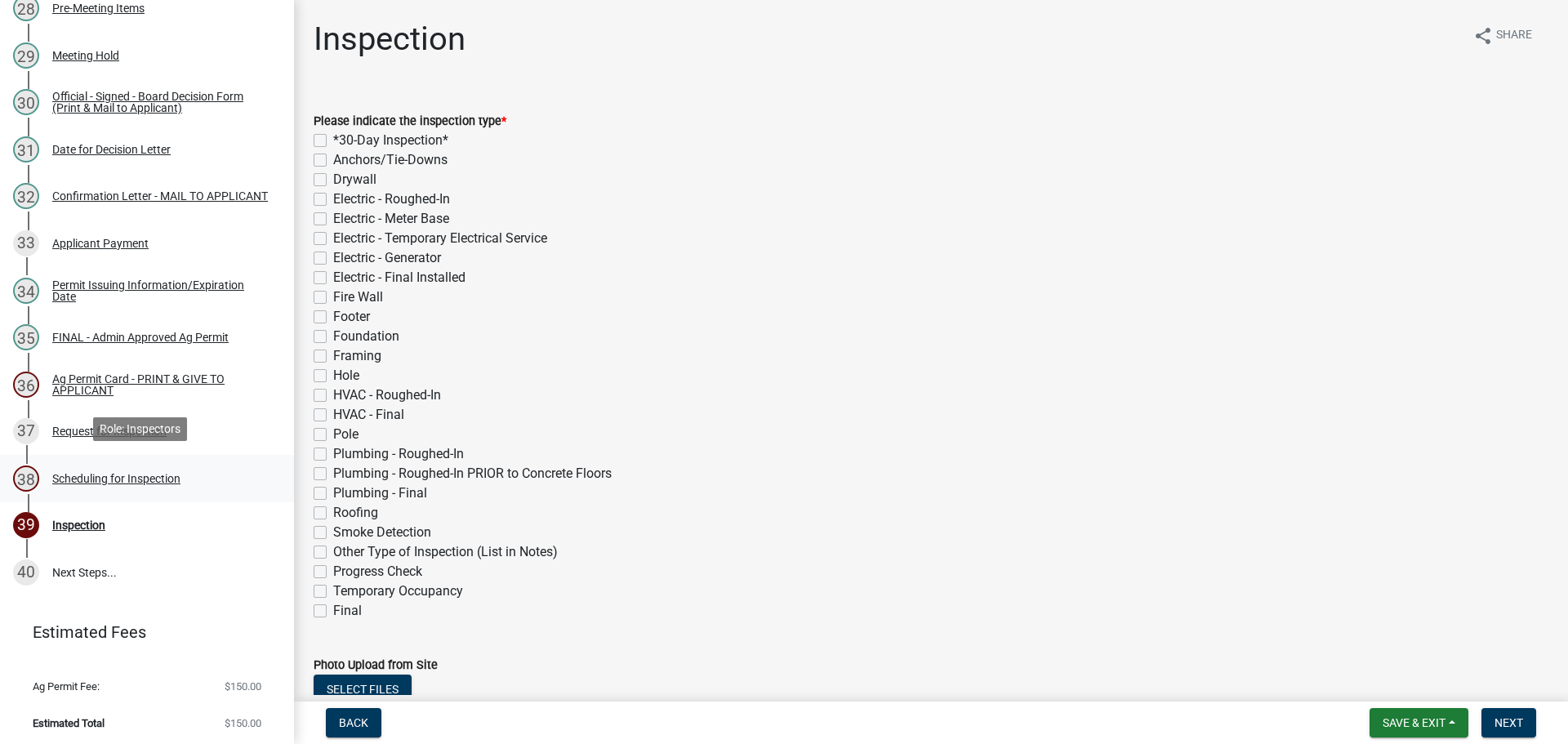
click at [156, 478] on div "Scheduling for Inspection" at bounding box center [116, 479] width 129 height 12
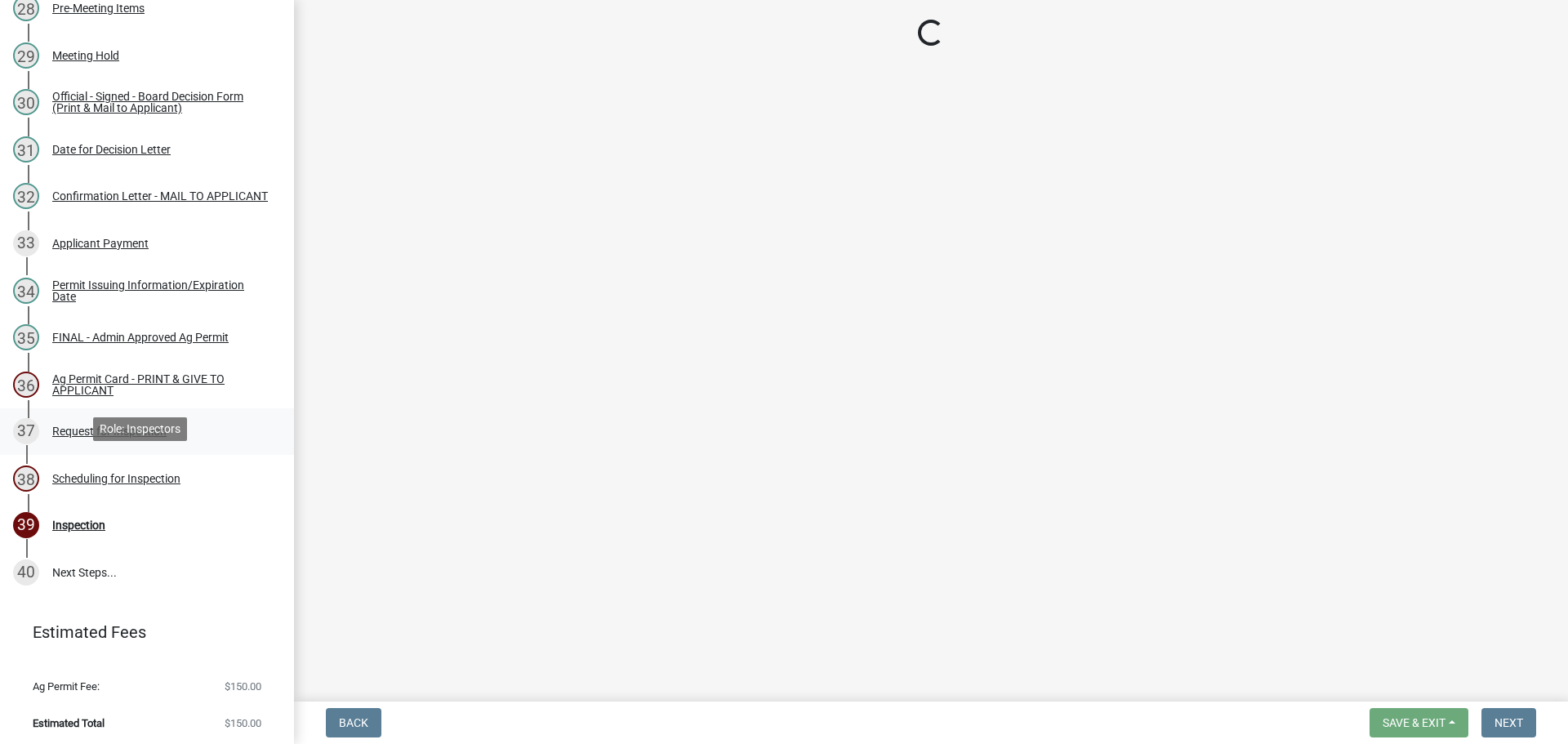
select select "25b75ae6-03c7-4280-9b34-fcf63005d5e5"
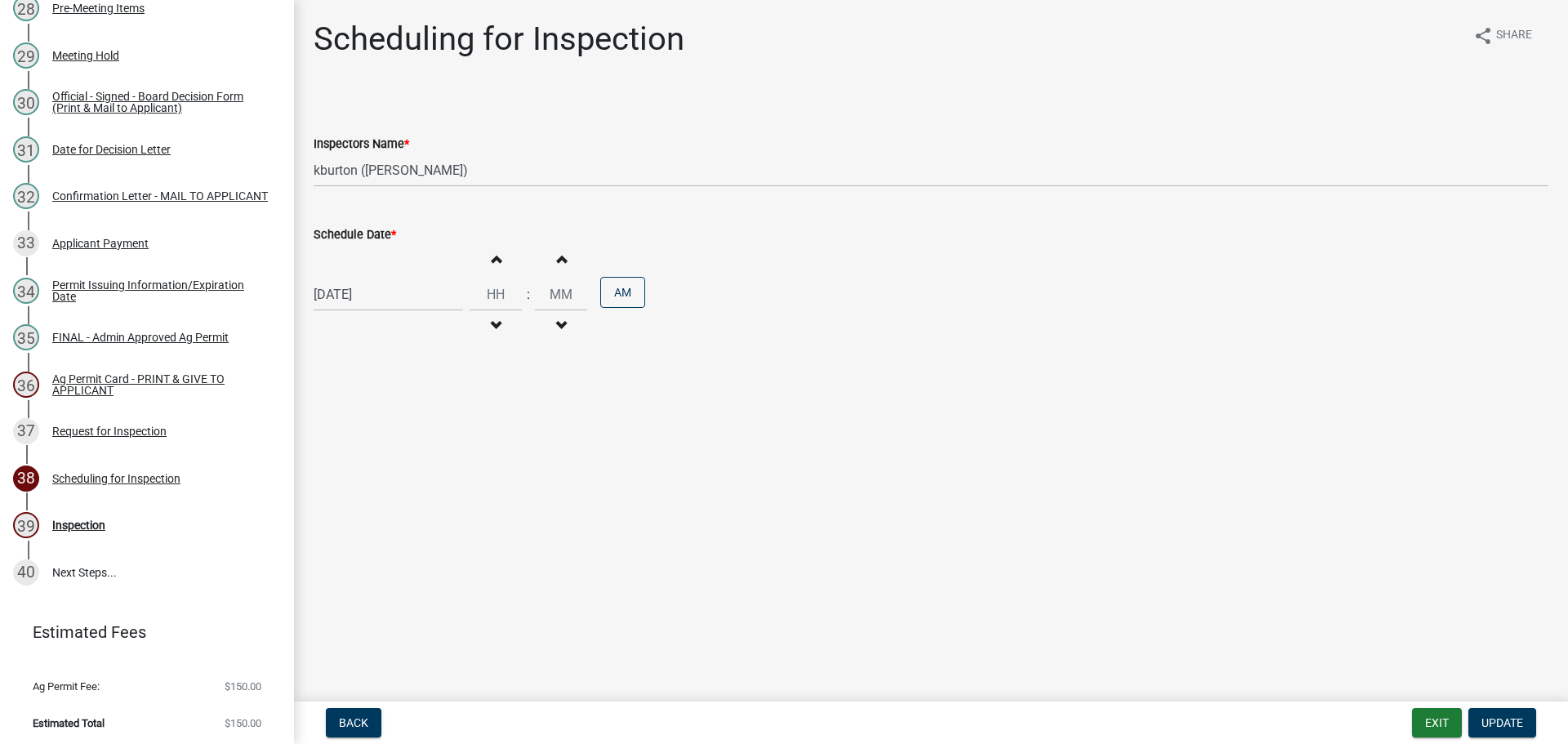
click at [361, 233] on label "Schedule Date *" at bounding box center [355, 235] width 83 height 12
click at [361, 278] on input "[DATE]" at bounding box center [388, 294] width 149 height 33
select select "8"
select select "2025"
click at [388, 515] on div "3" at bounding box center [381, 512] width 26 height 26
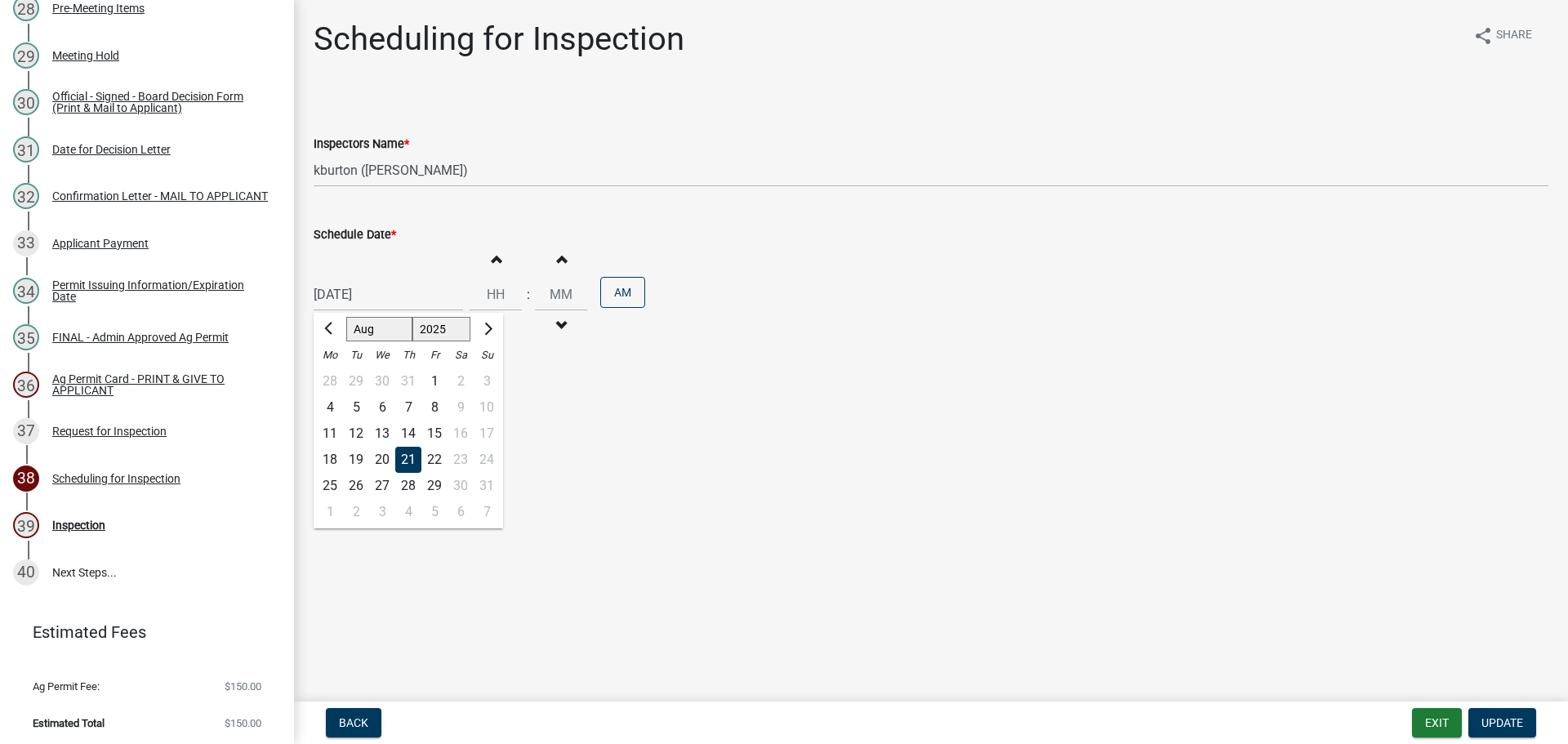
type input "[DATE]"
click at [1493, 722] on span "Update" at bounding box center [1501, 722] width 41 height 13
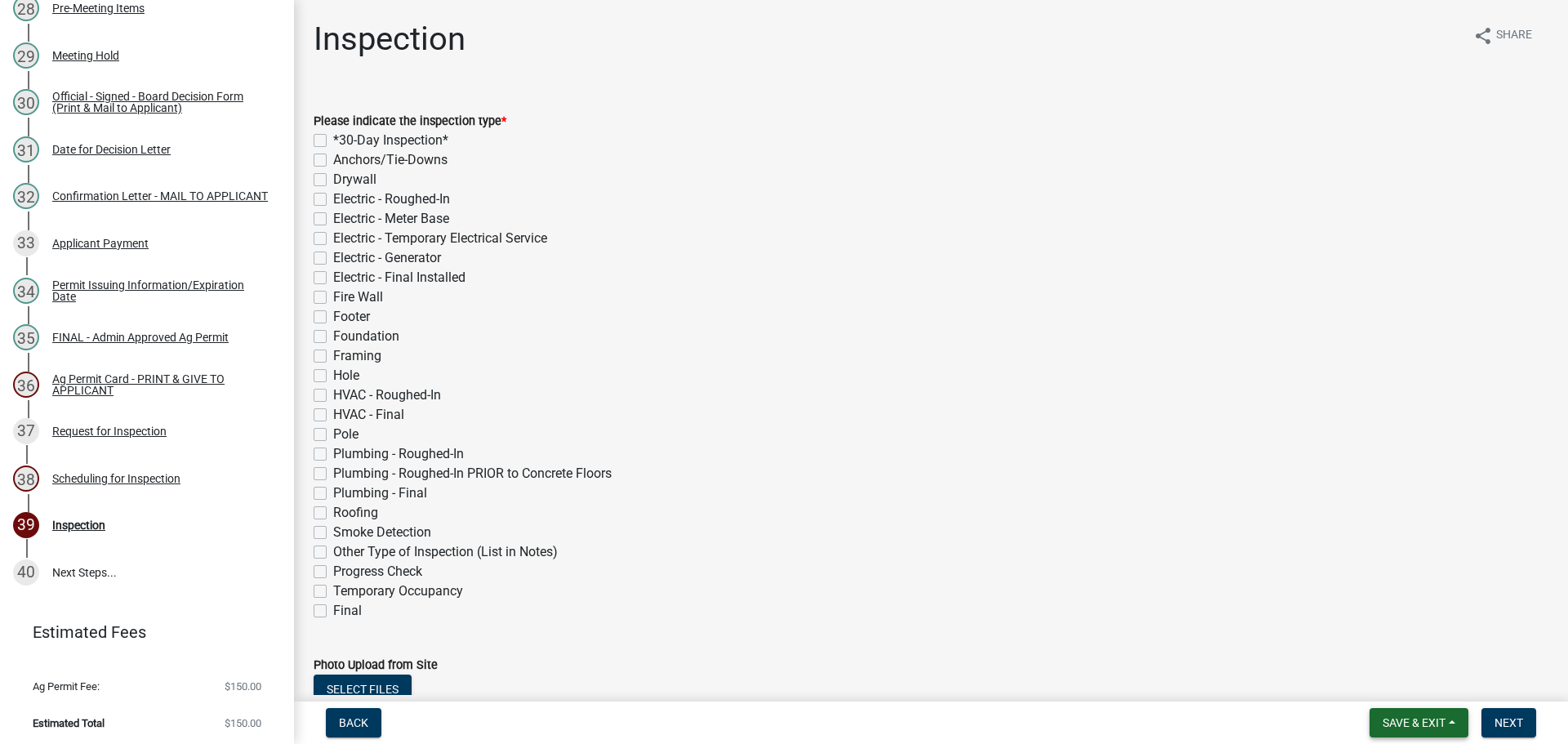
click at [1427, 725] on span "Save & Exit" at bounding box center [1414, 722] width 63 height 13
click at [1421, 686] on button "Save & Exit" at bounding box center [1403, 681] width 130 height 40
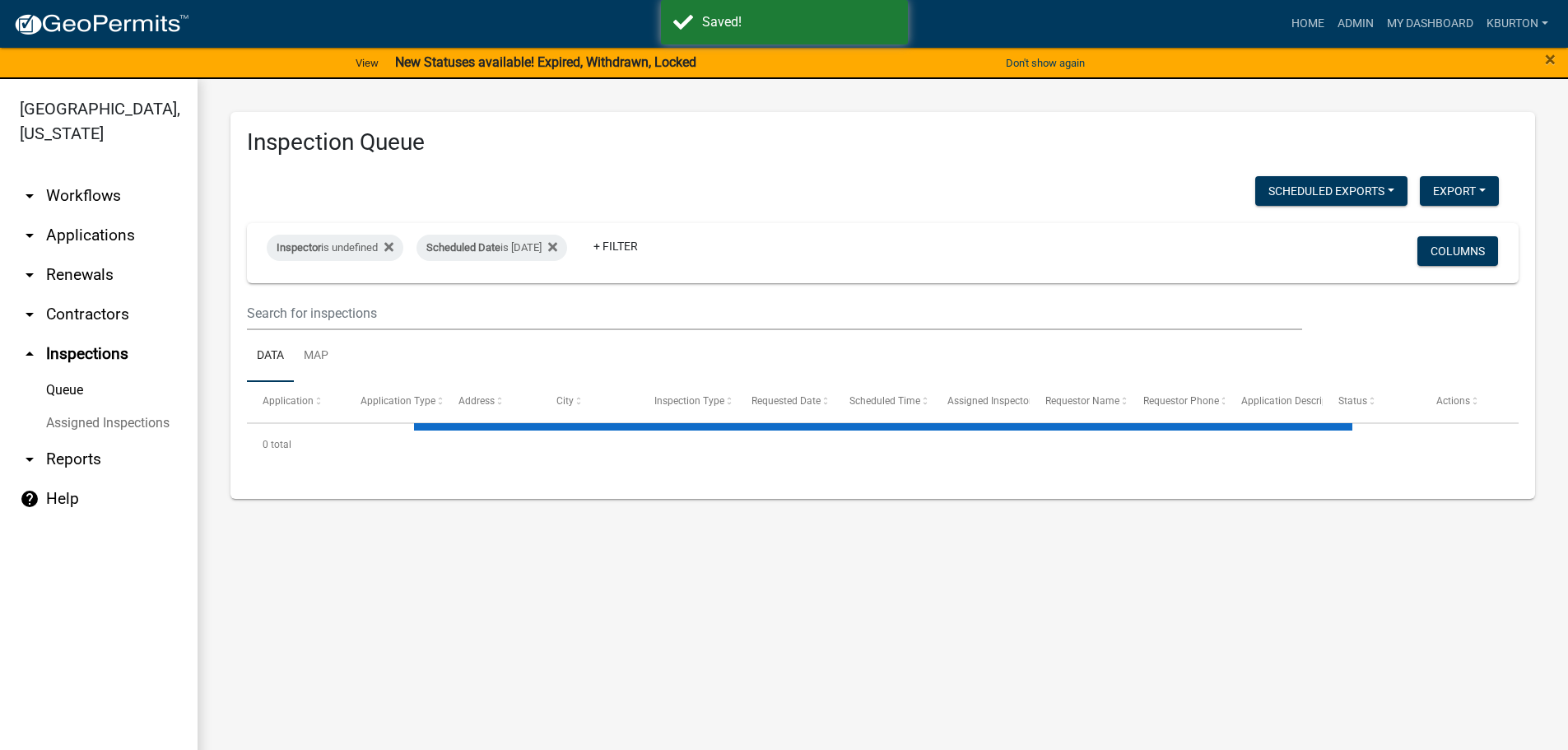
select select "1: 25"
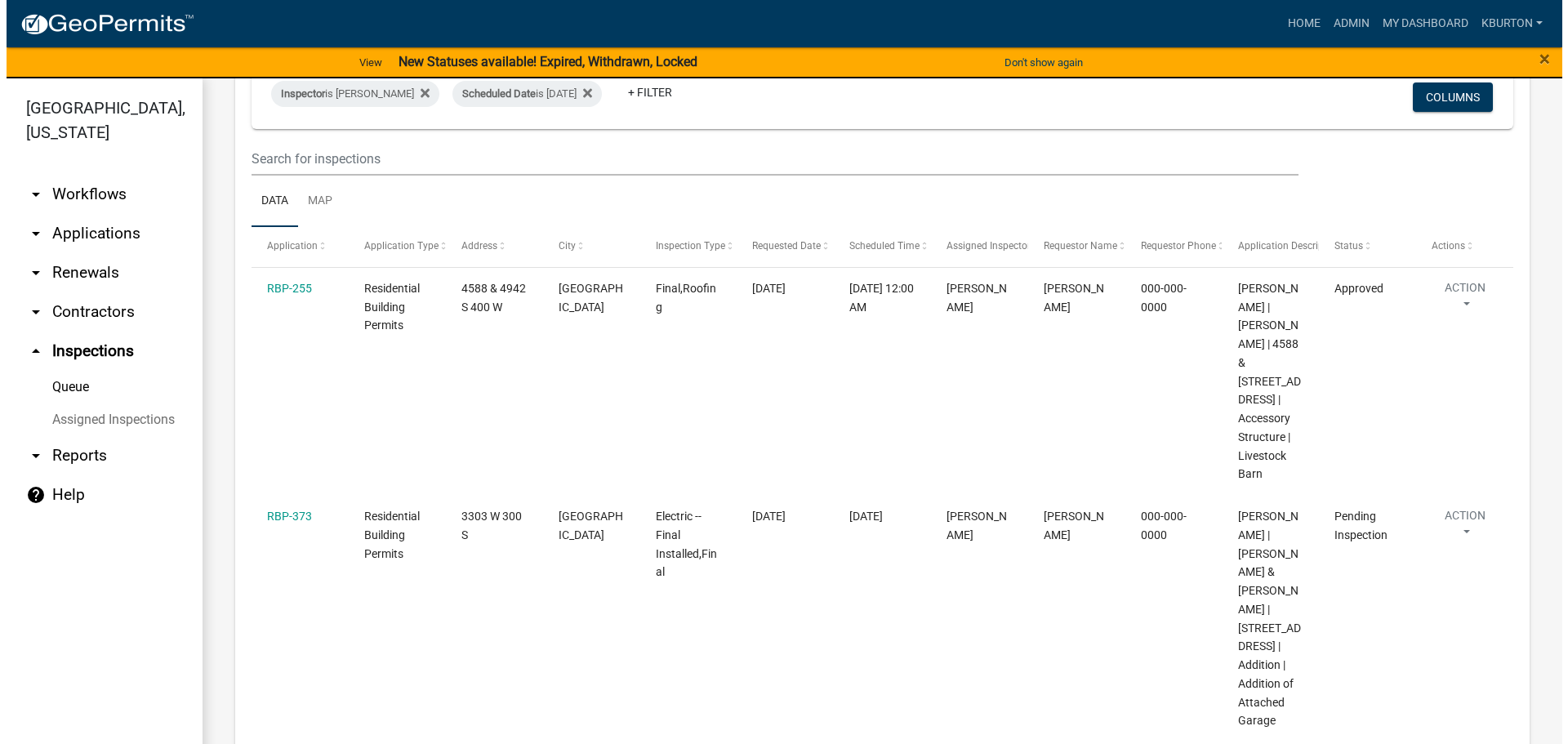
scroll to position [164, 0]
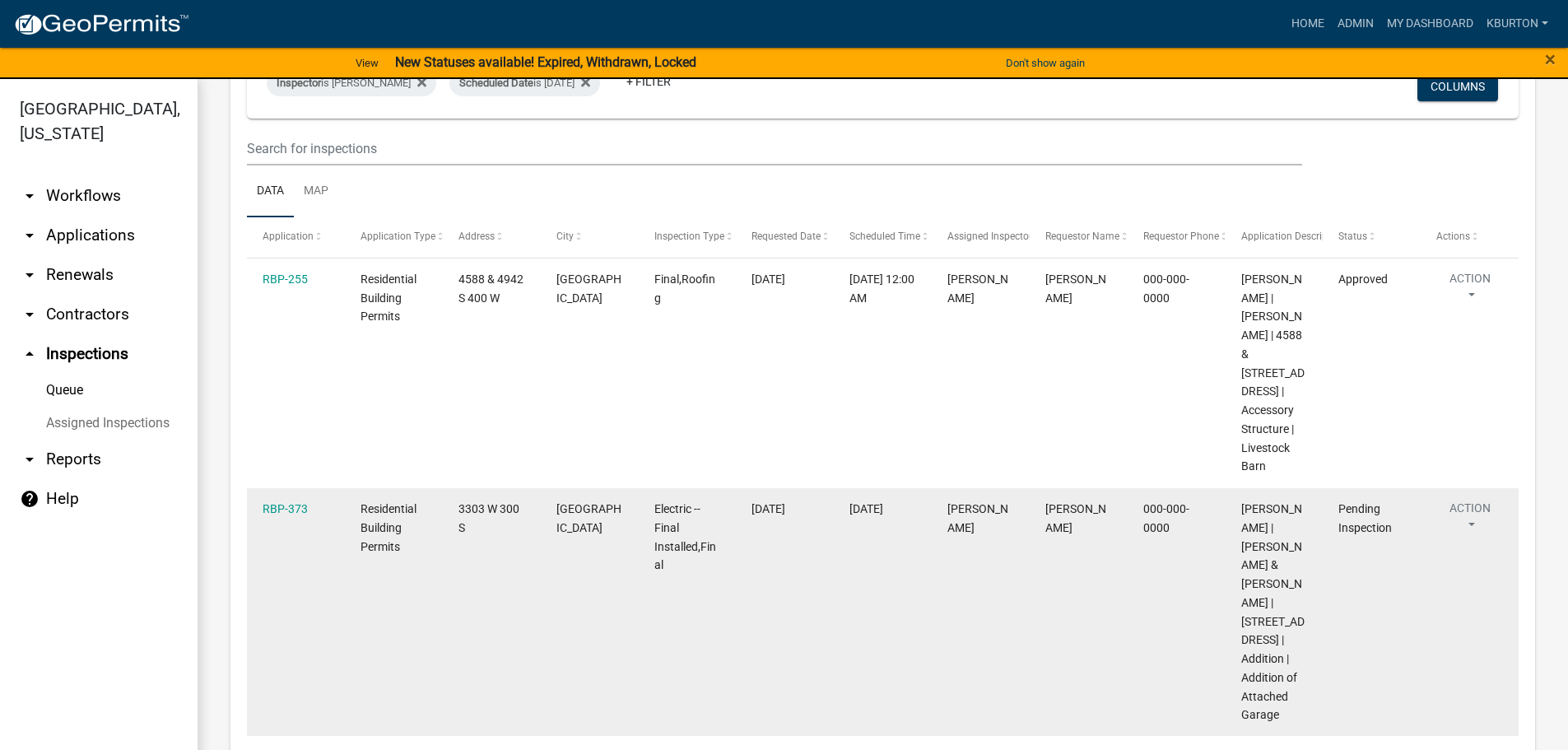
click at [308, 500] on div "RBP-373" at bounding box center [295, 509] width 66 height 19
click at [290, 502] on link "RBP-373" at bounding box center [286, 509] width 45 height 14
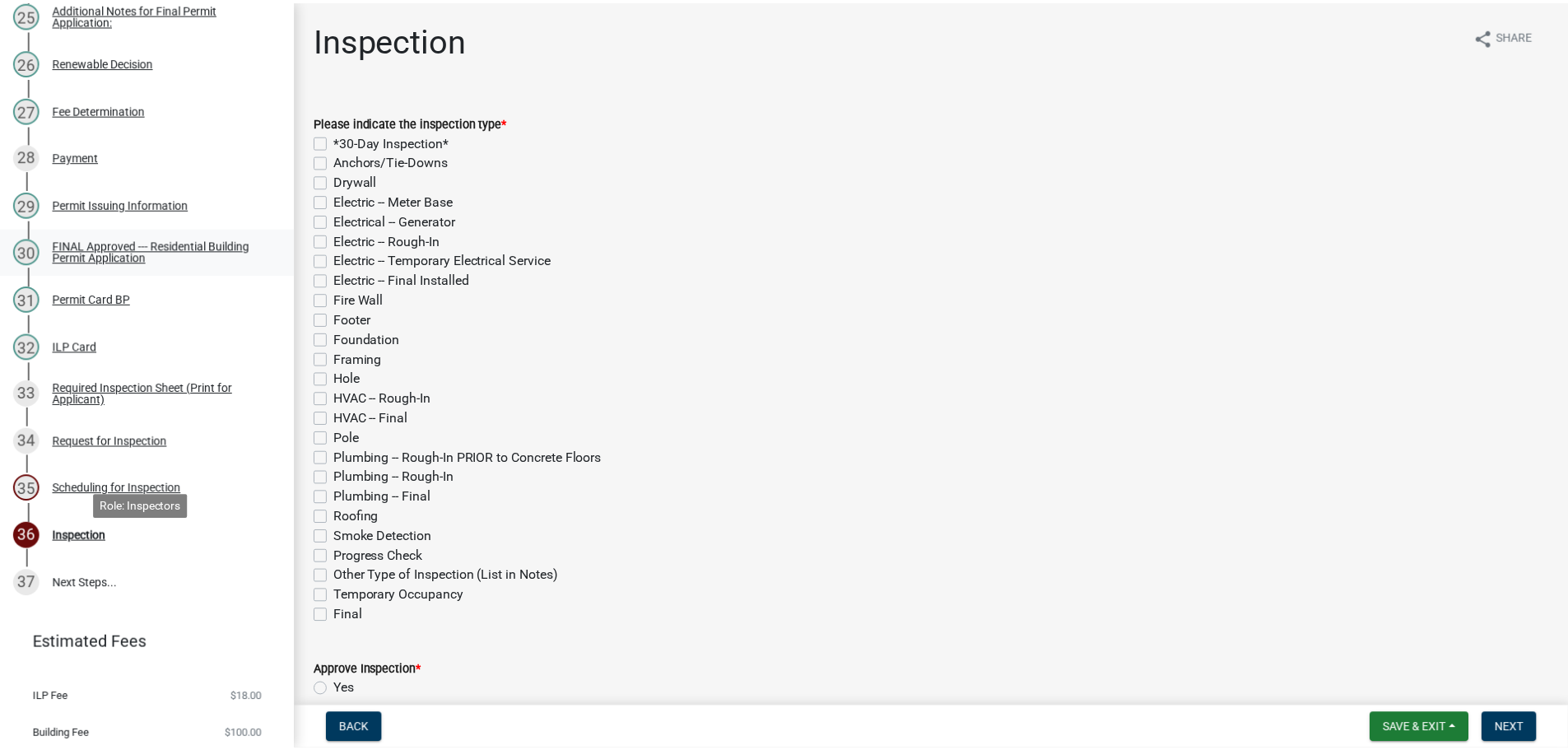
scroll to position [1400, 0]
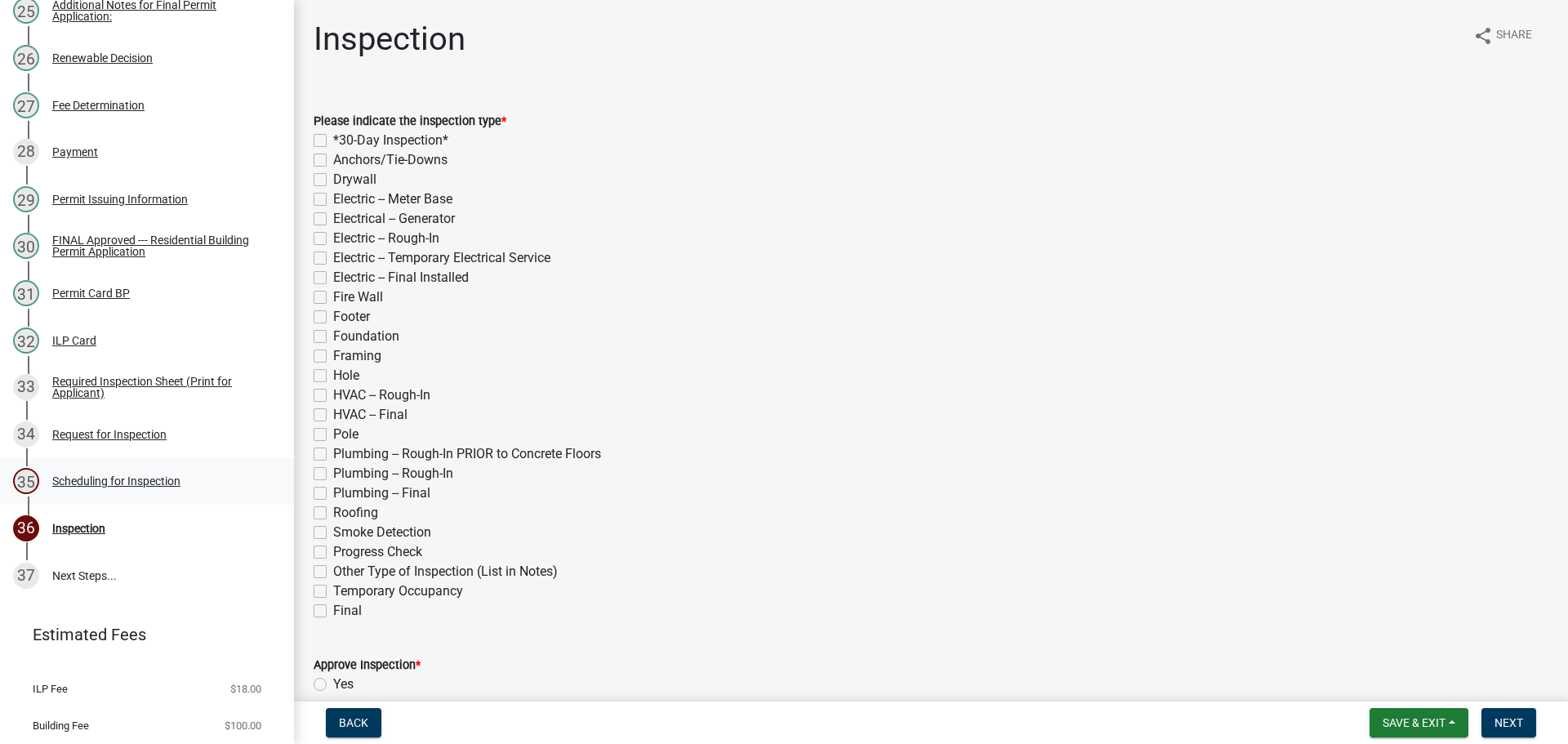
click at [150, 487] on div "Scheduling for Inspection" at bounding box center [116, 481] width 129 height 12
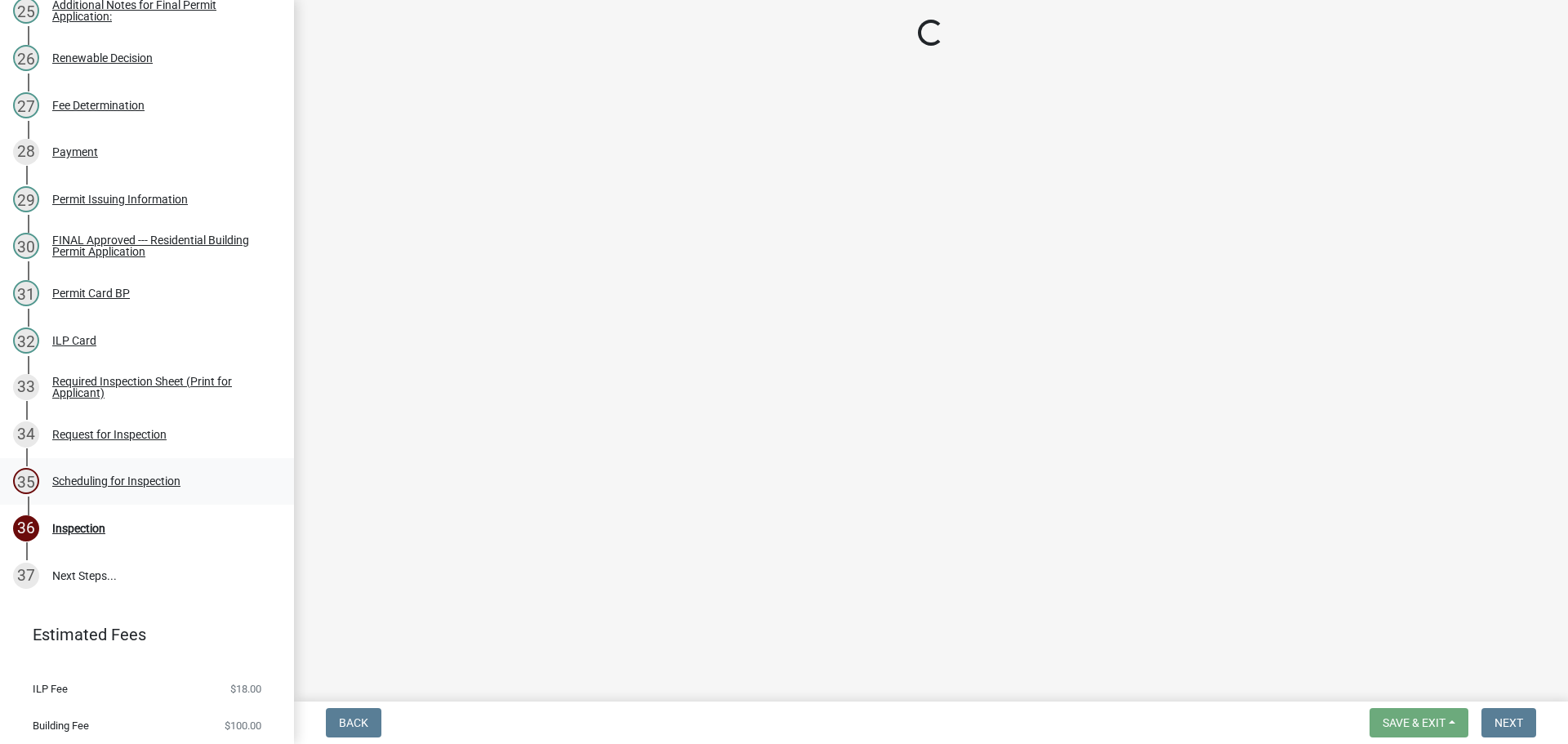
select select "25b75ae6-03c7-4280-9b34-fcf63005d5e5"
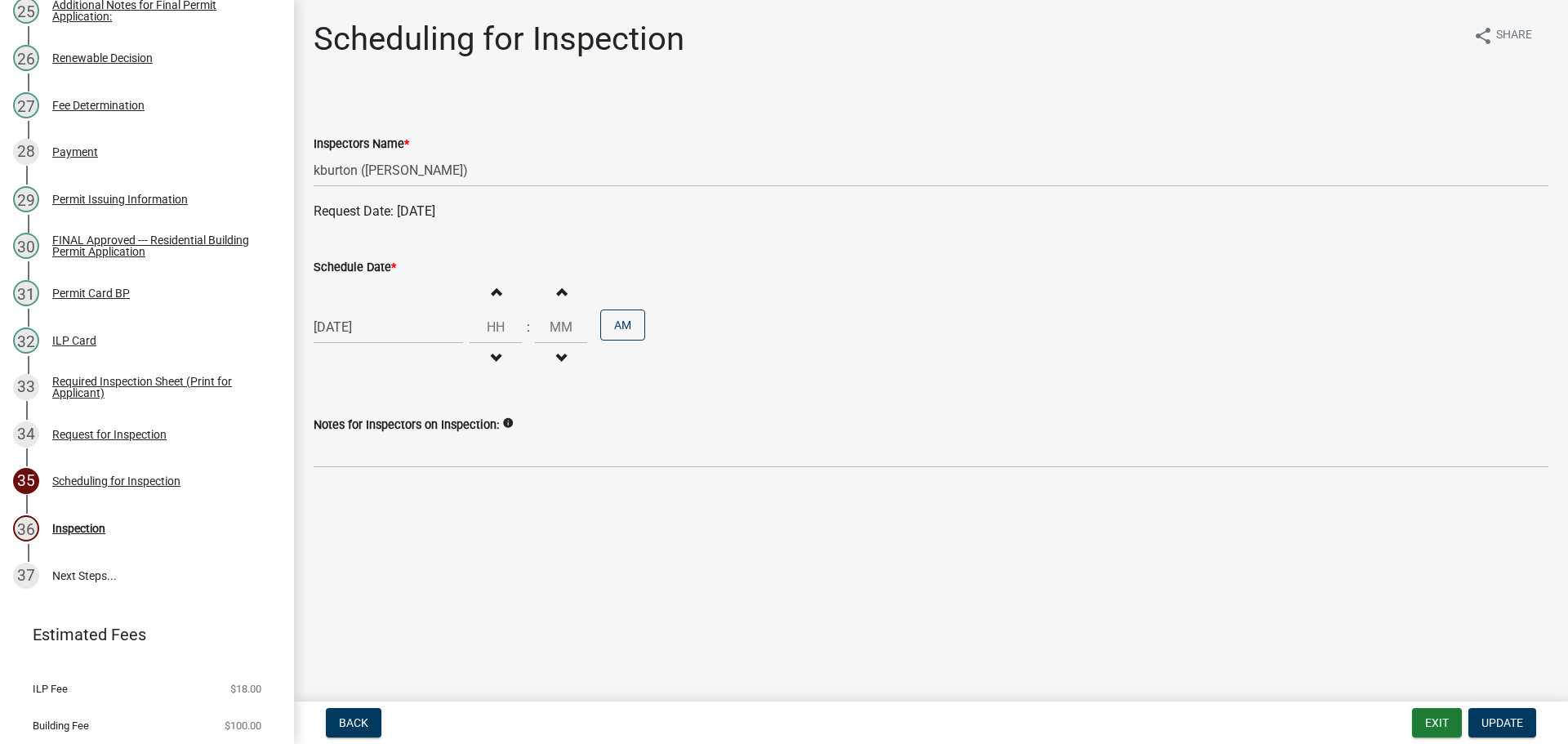
click at [356, 264] on label "Schedule Date *" at bounding box center [355, 268] width 83 height 12
click at [356, 310] on input "[DATE]" at bounding box center [388, 327] width 149 height 33
select select "8"
select select "2025"
click at [379, 514] on div "27" at bounding box center [381, 518] width 26 height 26
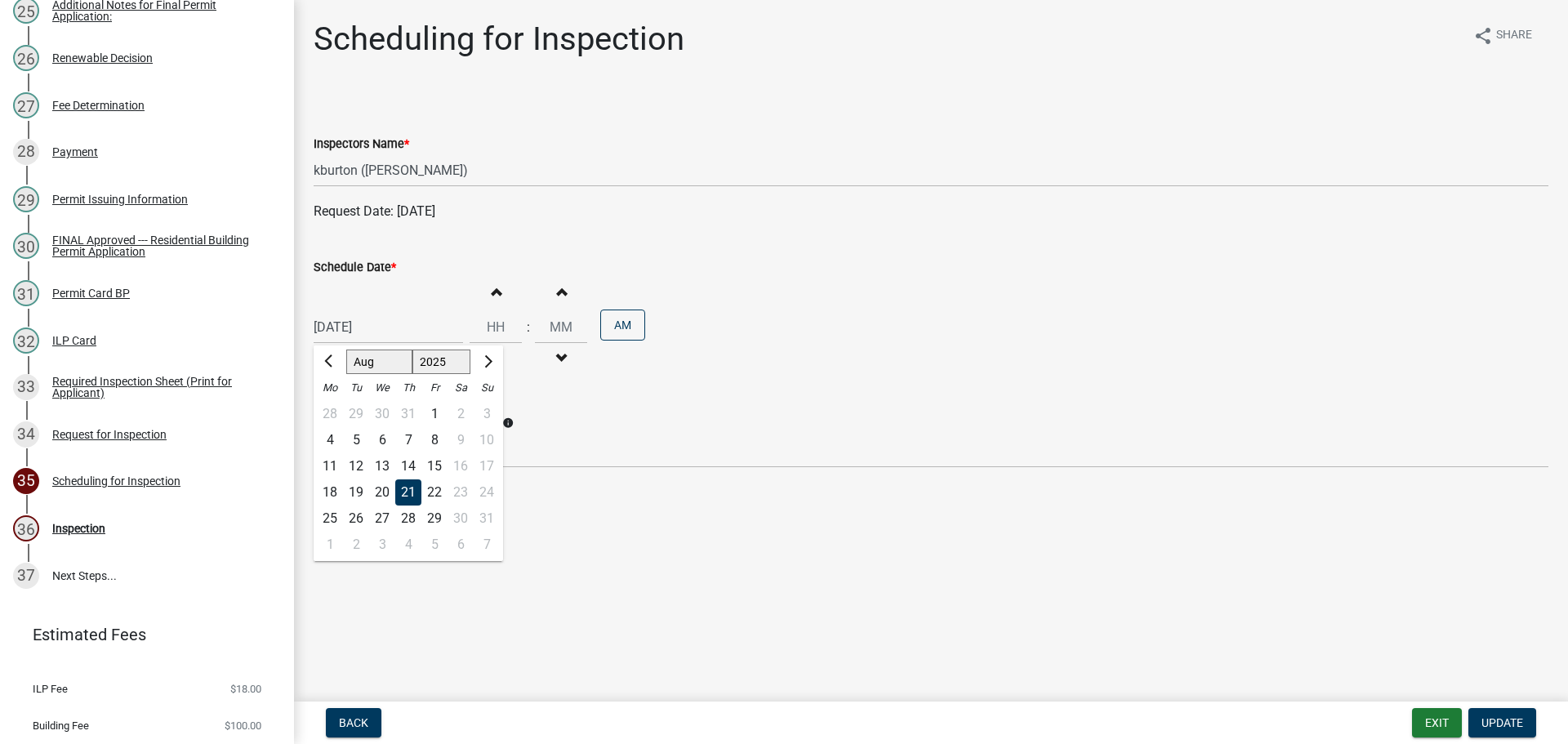
type input "[DATE]"
click at [1491, 716] on button "Update" at bounding box center [1501, 722] width 67 height 30
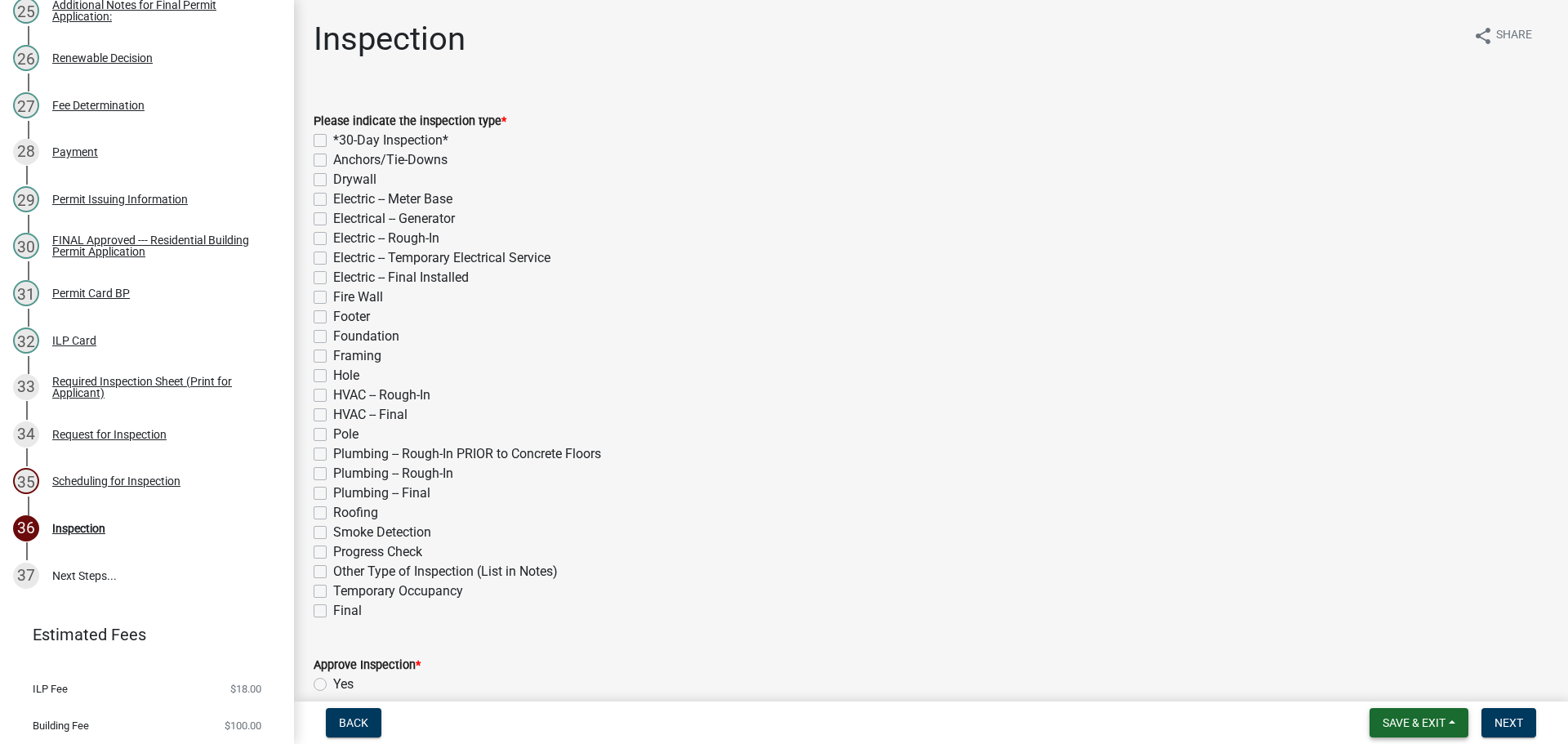
click at [1428, 713] on button "Save & Exit" at bounding box center [1419, 722] width 99 height 30
click at [1430, 684] on button "Save & Exit" at bounding box center [1403, 681] width 130 height 40
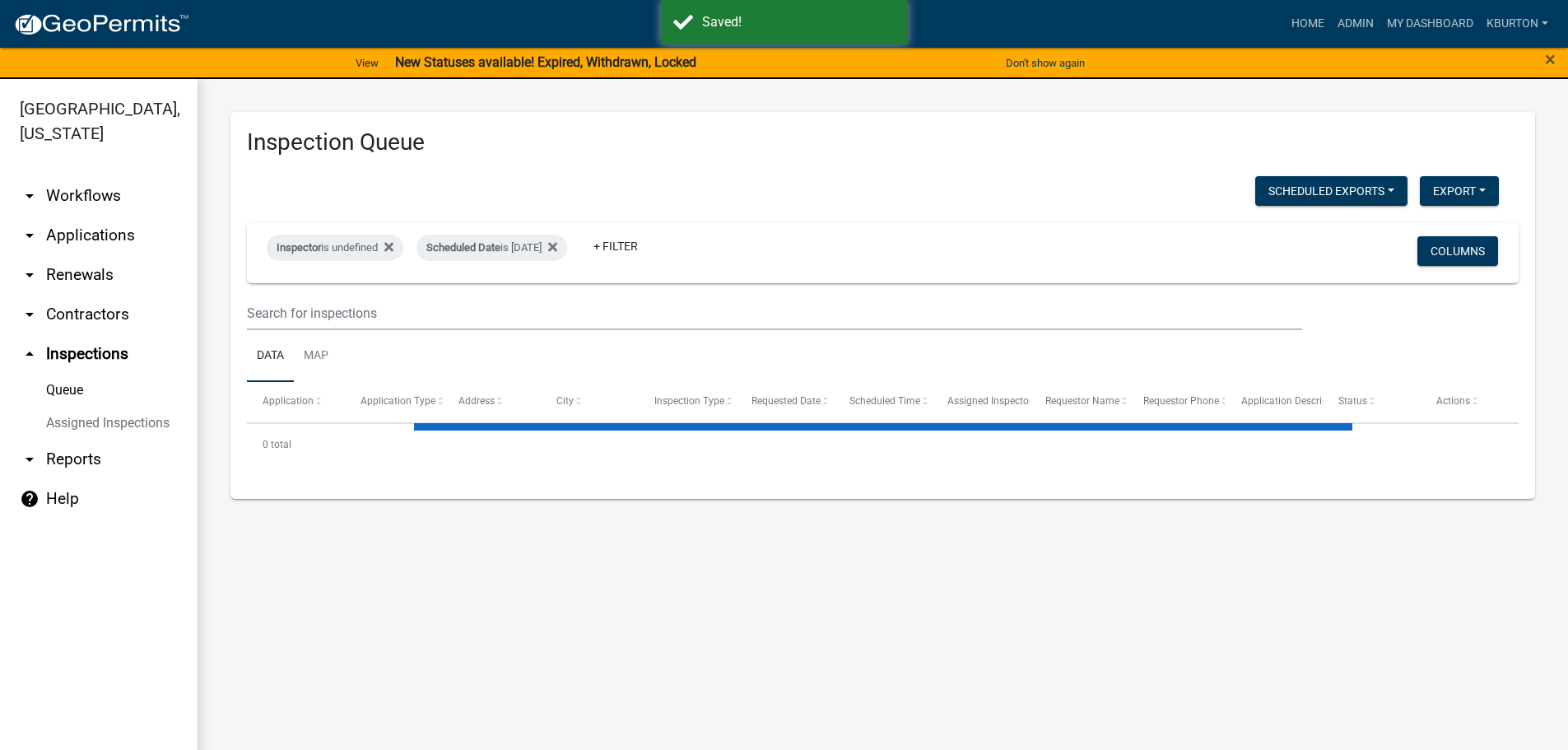
select select "1: 25"
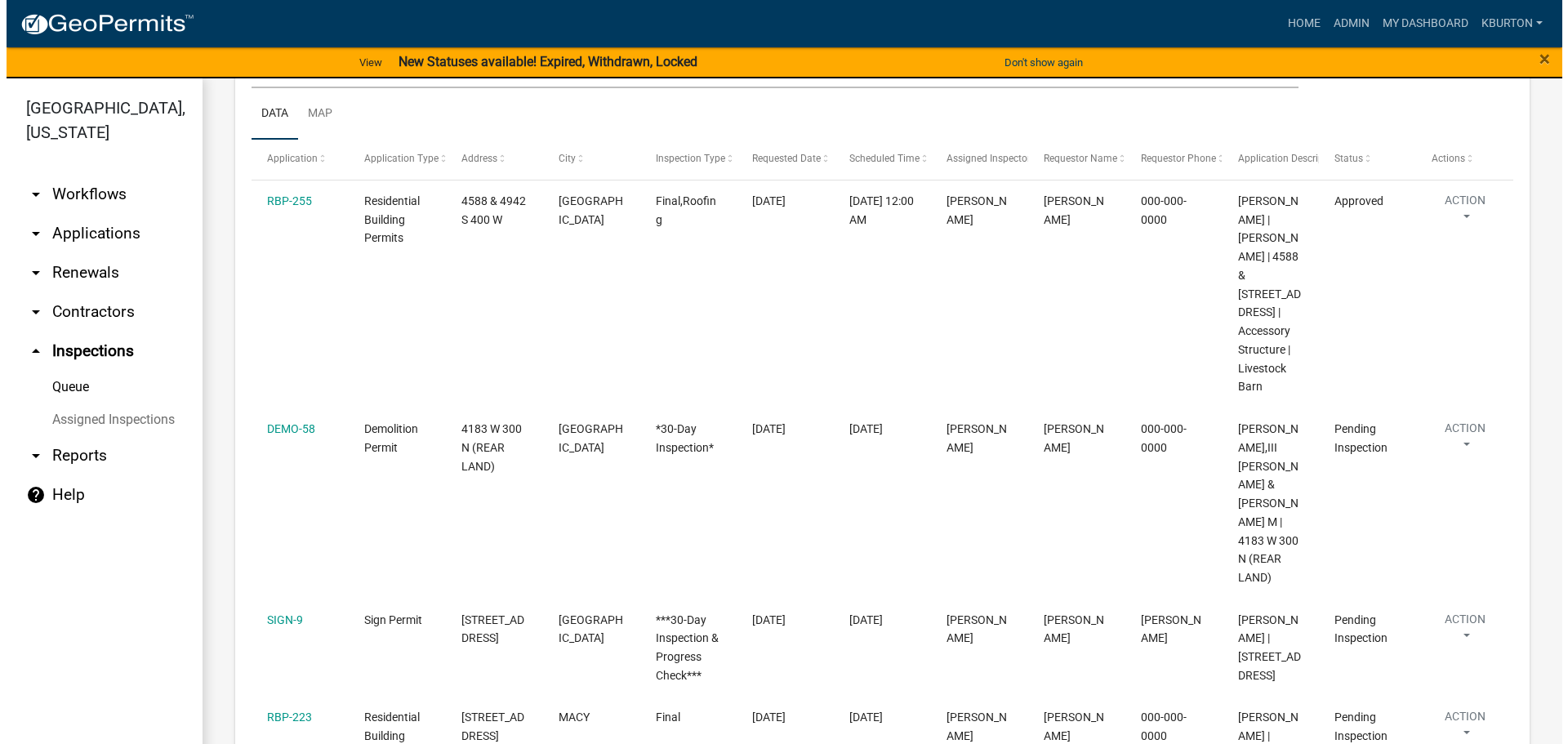
scroll to position [245, 0]
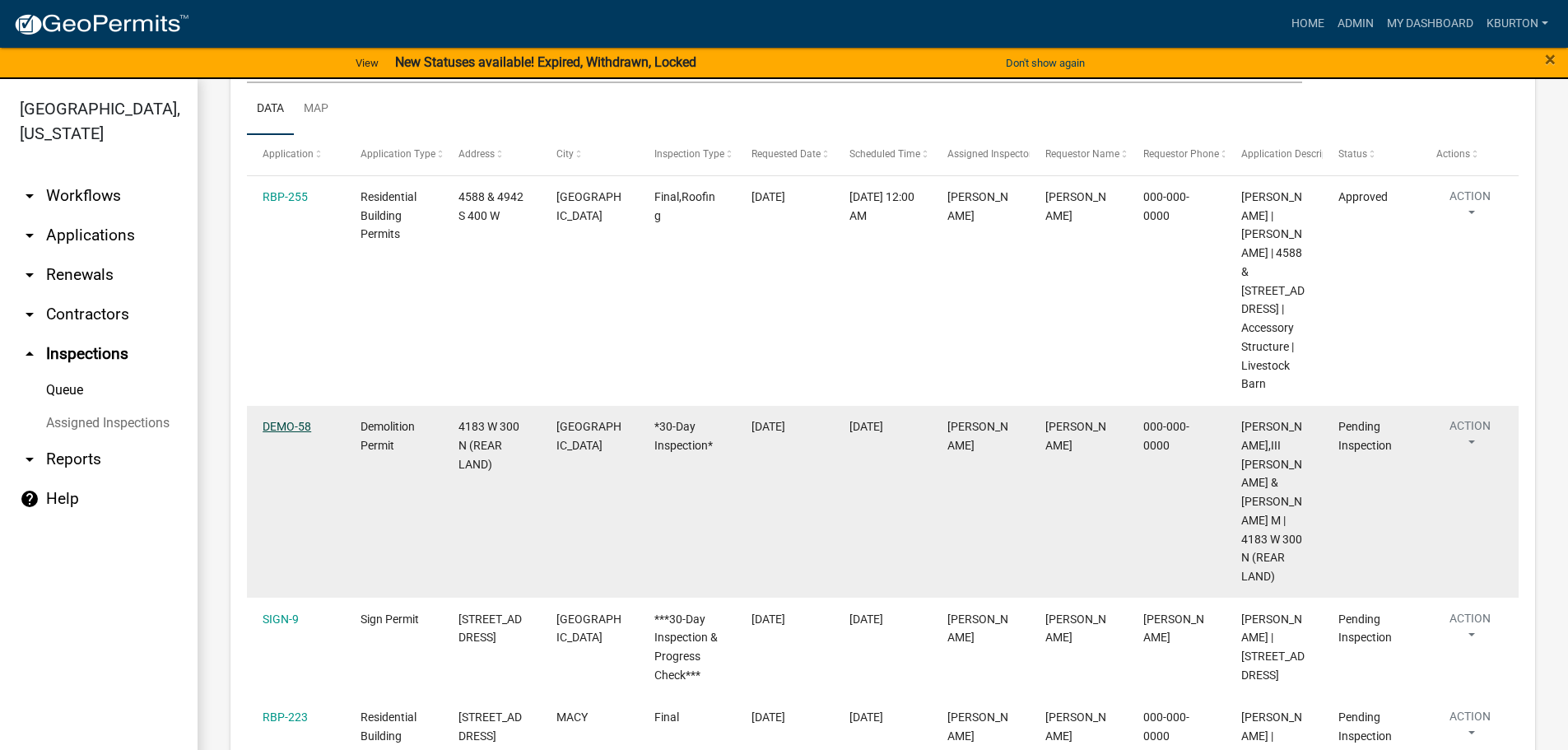
click at [300, 420] on link "DEMO-58" at bounding box center [287, 426] width 49 height 14
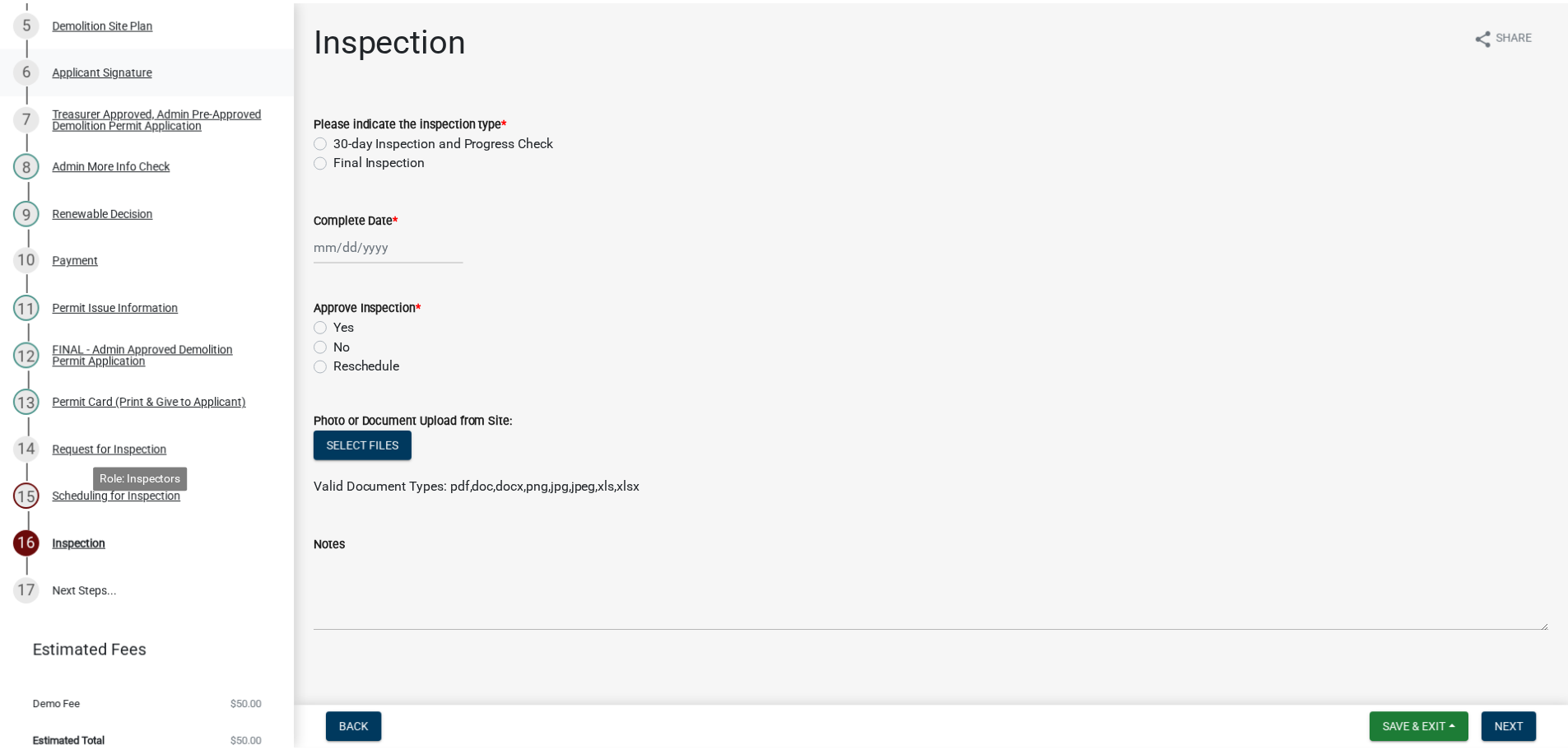
scroll to position [454, 0]
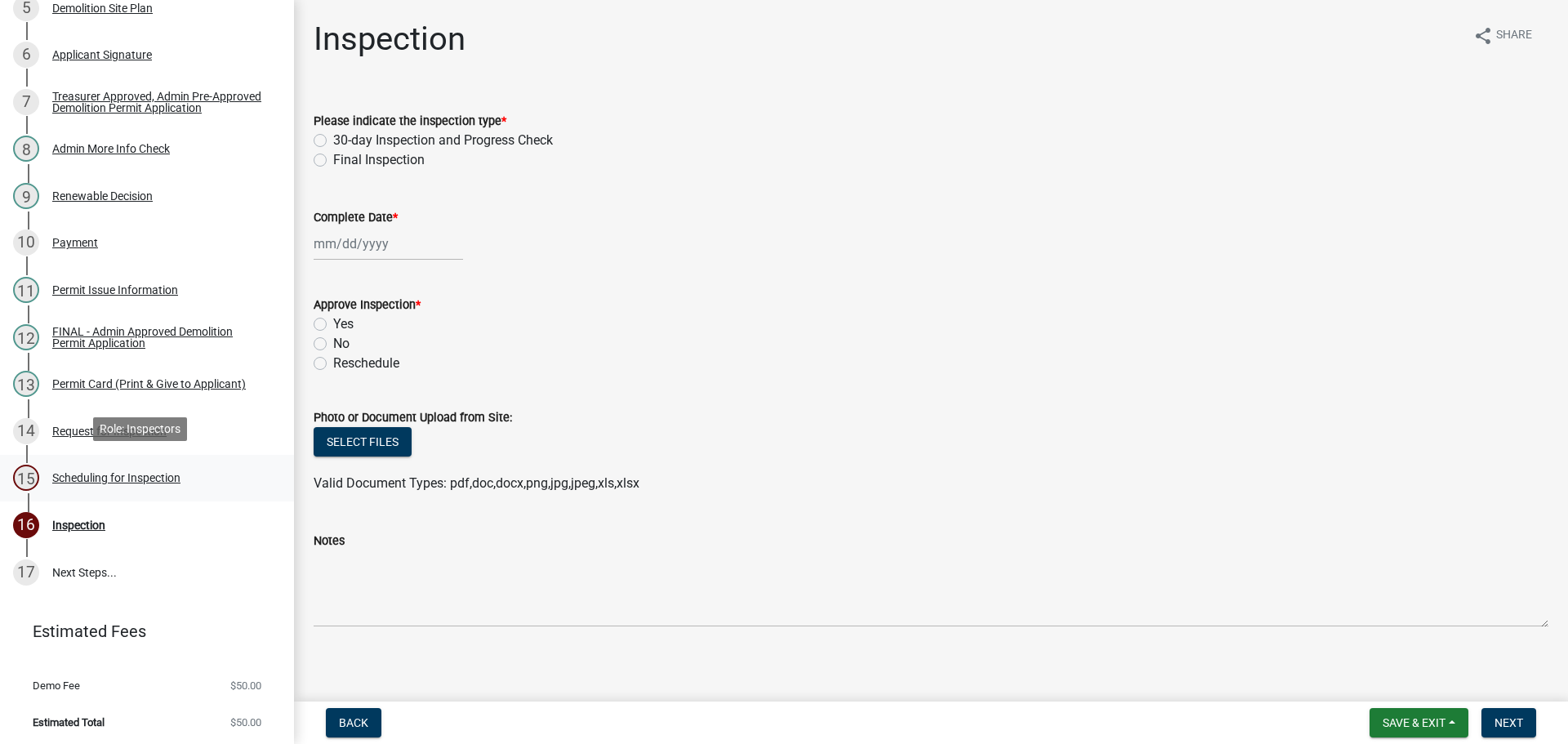
click at [130, 474] on div "Scheduling for Inspection" at bounding box center [116, 478] width 129 height 12
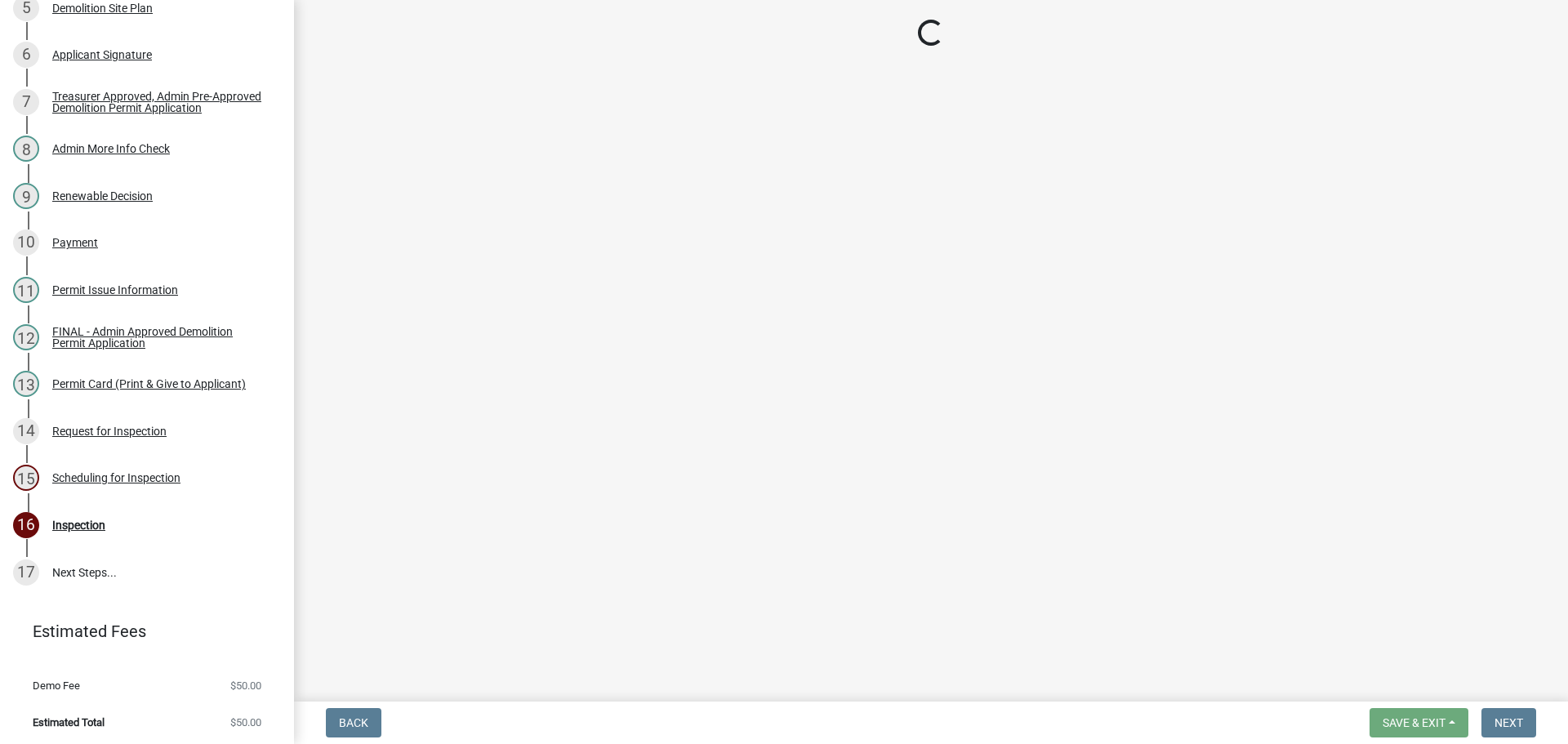
select select "25b75ae6-03c7-4280-9b34-fcf63005d5e5"
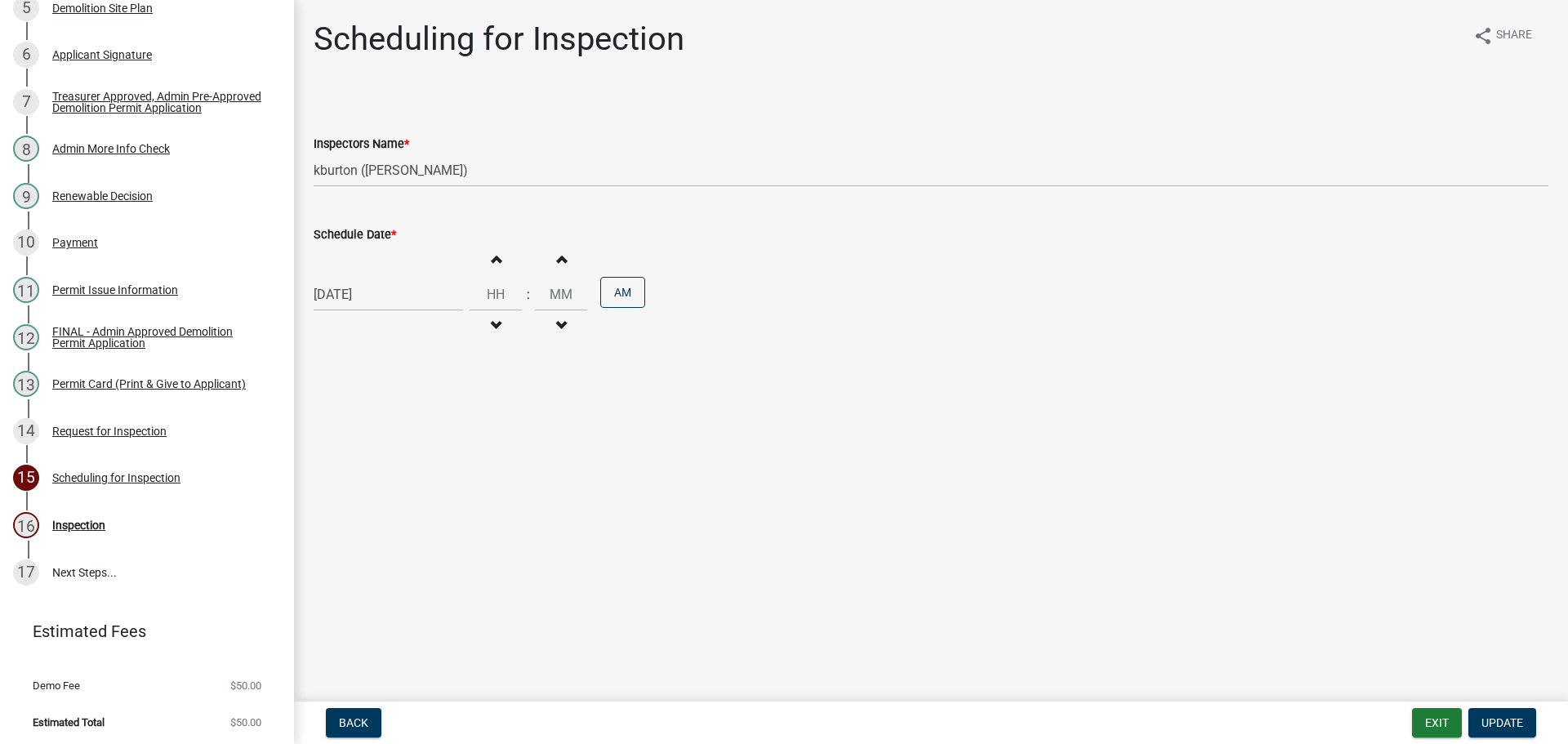
click at [357, 235] on label "Schedule Date *" at bounding box center [355, 235] width 83 height 12
click at [357, 278] on input "[DATE]" at bounding box center [388, 294] width 149 height 33
select select "8"
select select "2025"
click at [378, 332] on select "Jan Feb Mar Apr May Jun [DATE] Aug Sep Oct Nov Dec" at bounding box center [379, 328] width 67 height 24
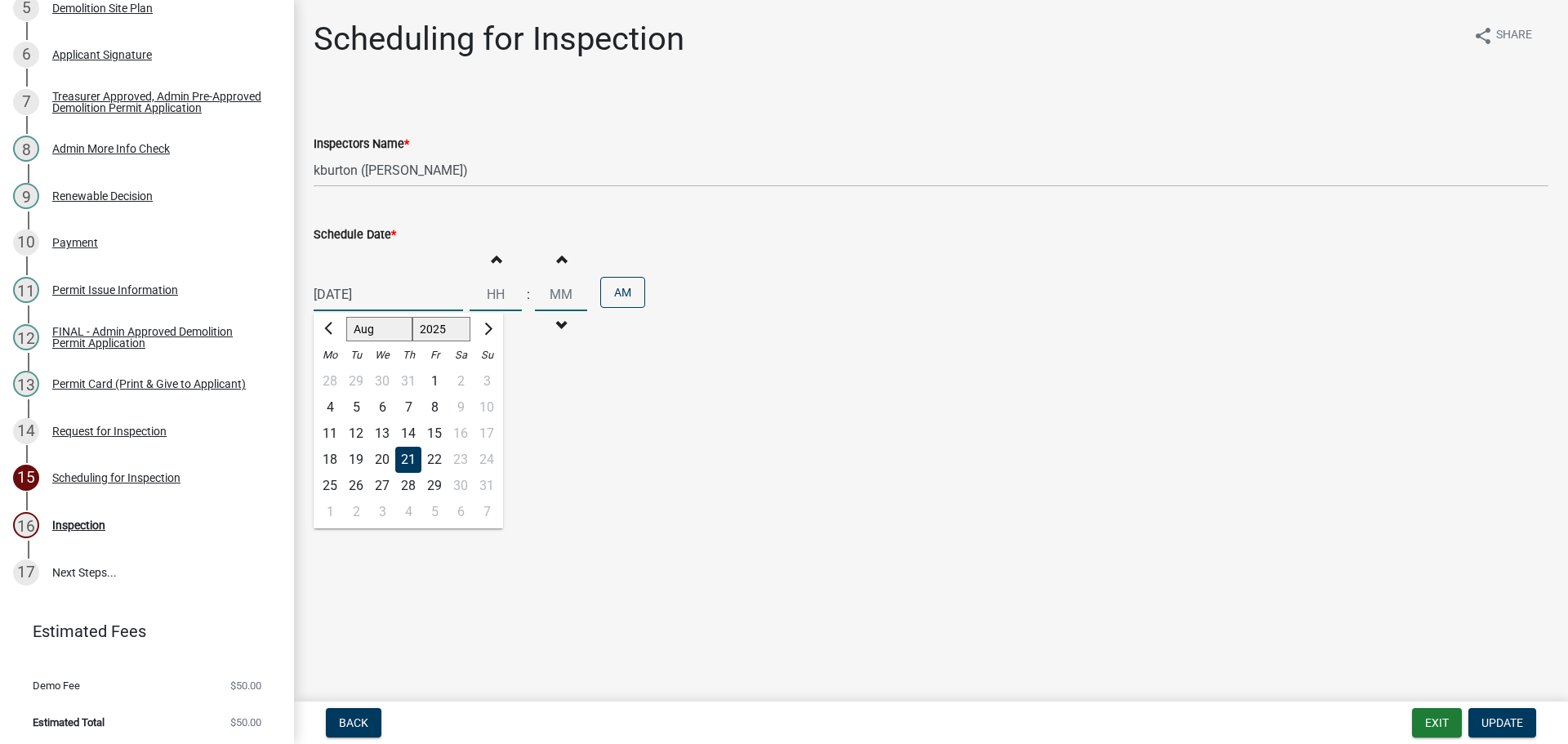
select select "9"
click at [346, 317] on select "Jan Feb Mar Apr May Jun [DATE] Aug Sep Oct Nov Dec" at bounding box center [379, 328] width 67 height 24
click at [355, 435] on div "16" at bounding box center [355, 434] width 26 height 26
type input "[DATE]"
click at [1517, 723] on span "Update" at bounding box center [1501, 722] width 41 height 13
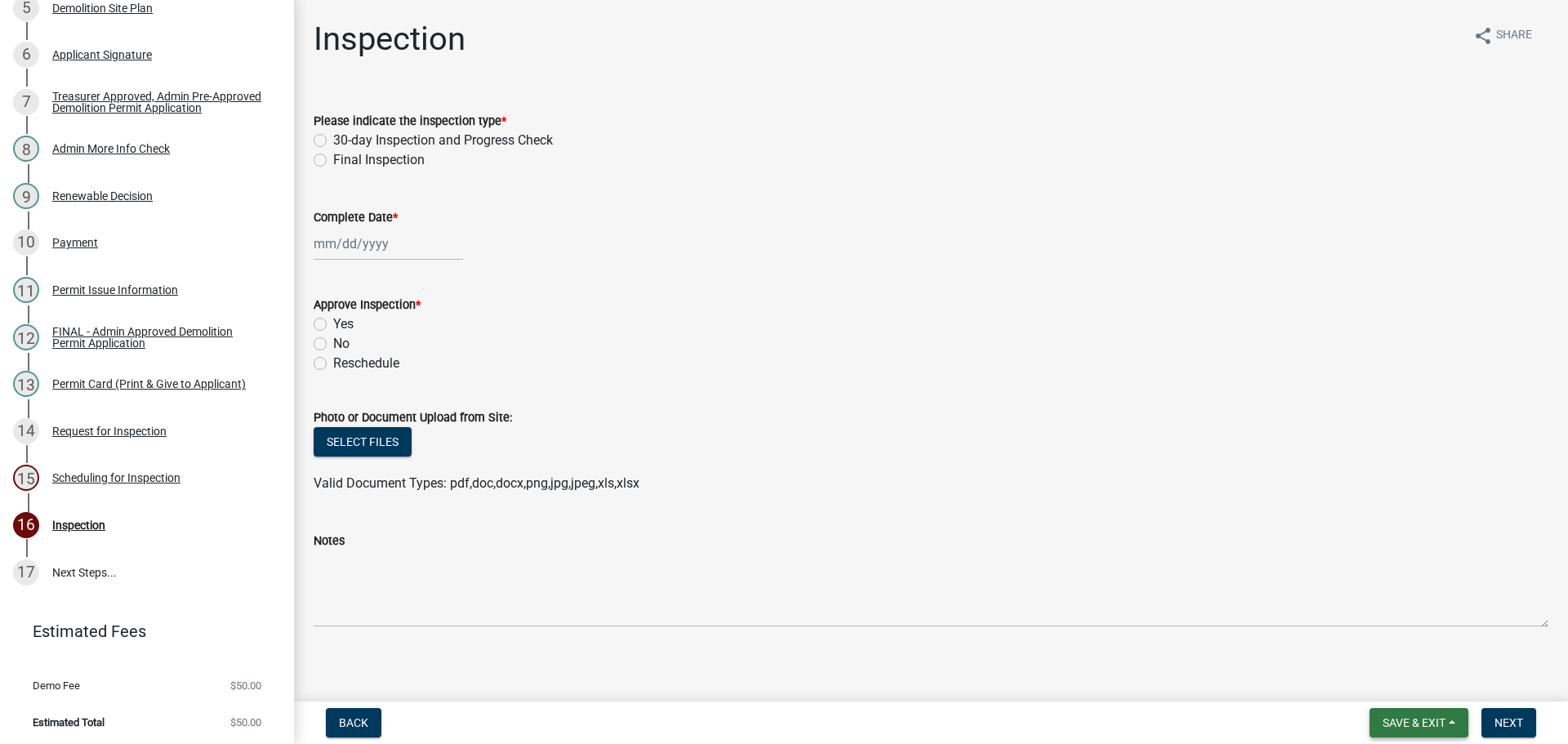
click at [1434, 724] on span "Save & Exit" at bounding box center [1414, 722] width 63 height 13
click at [1403, 671] on button "Save & Exit" at bounding box center [1403, 681] width 130 height 40
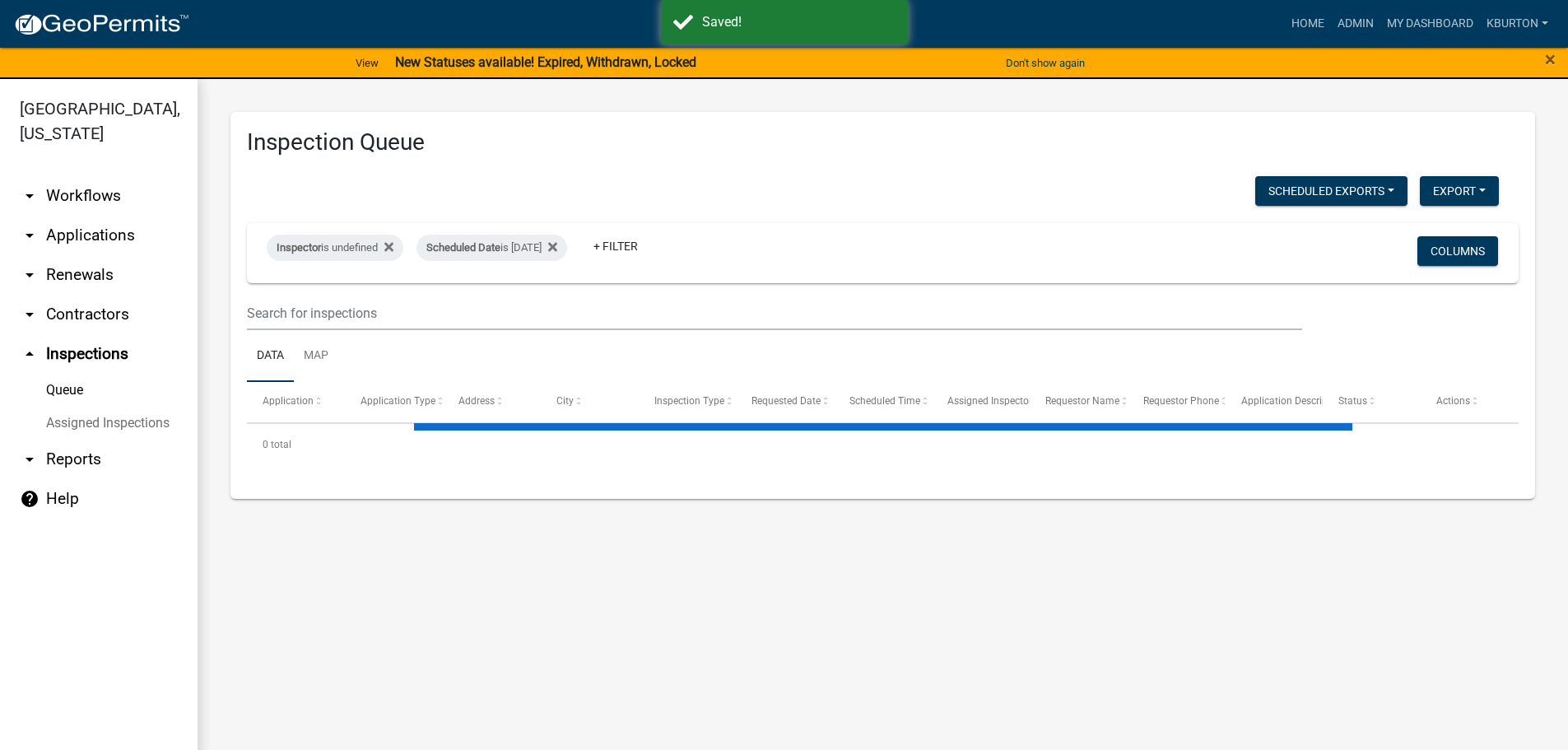
select select "1: 25"
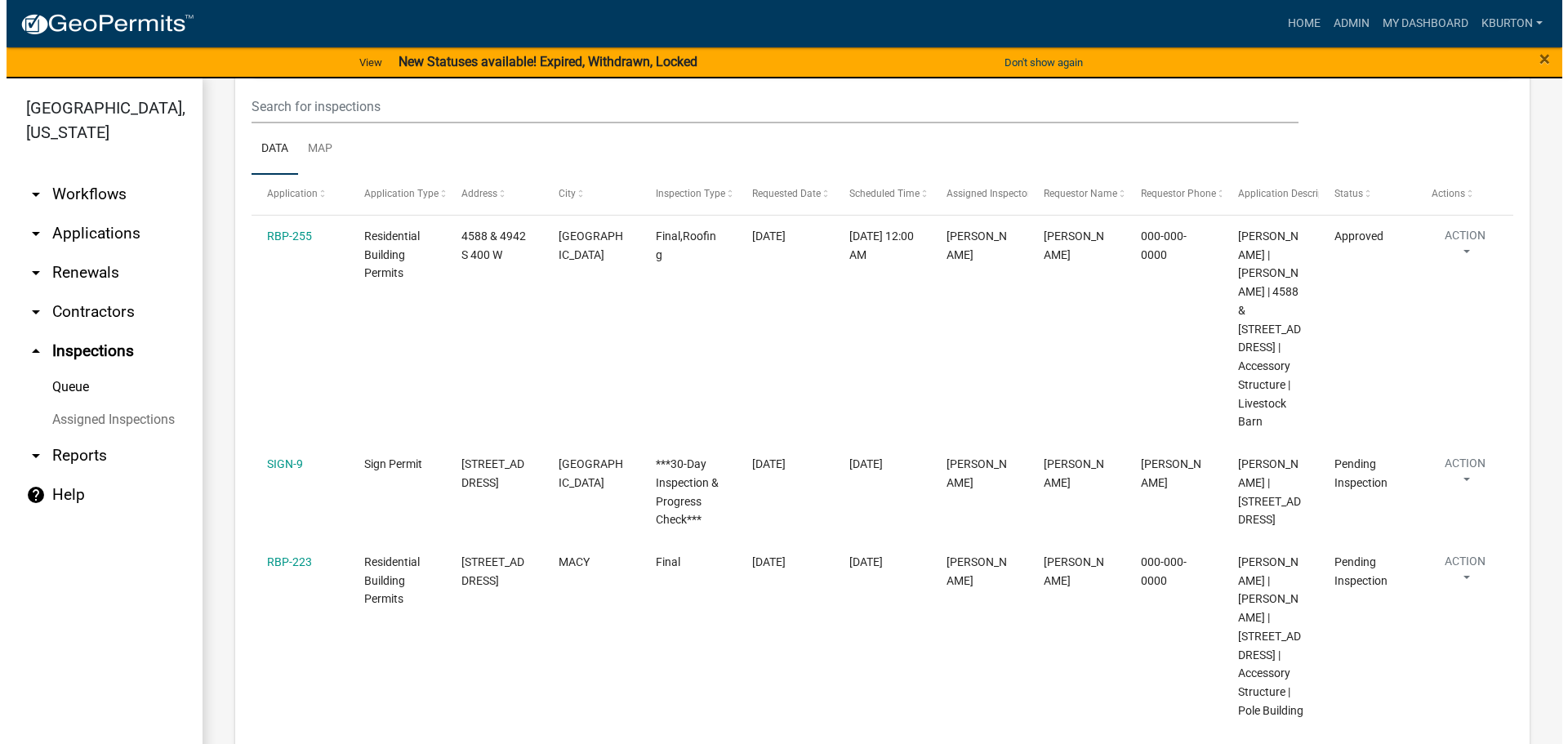
scroll to position [245, 0]
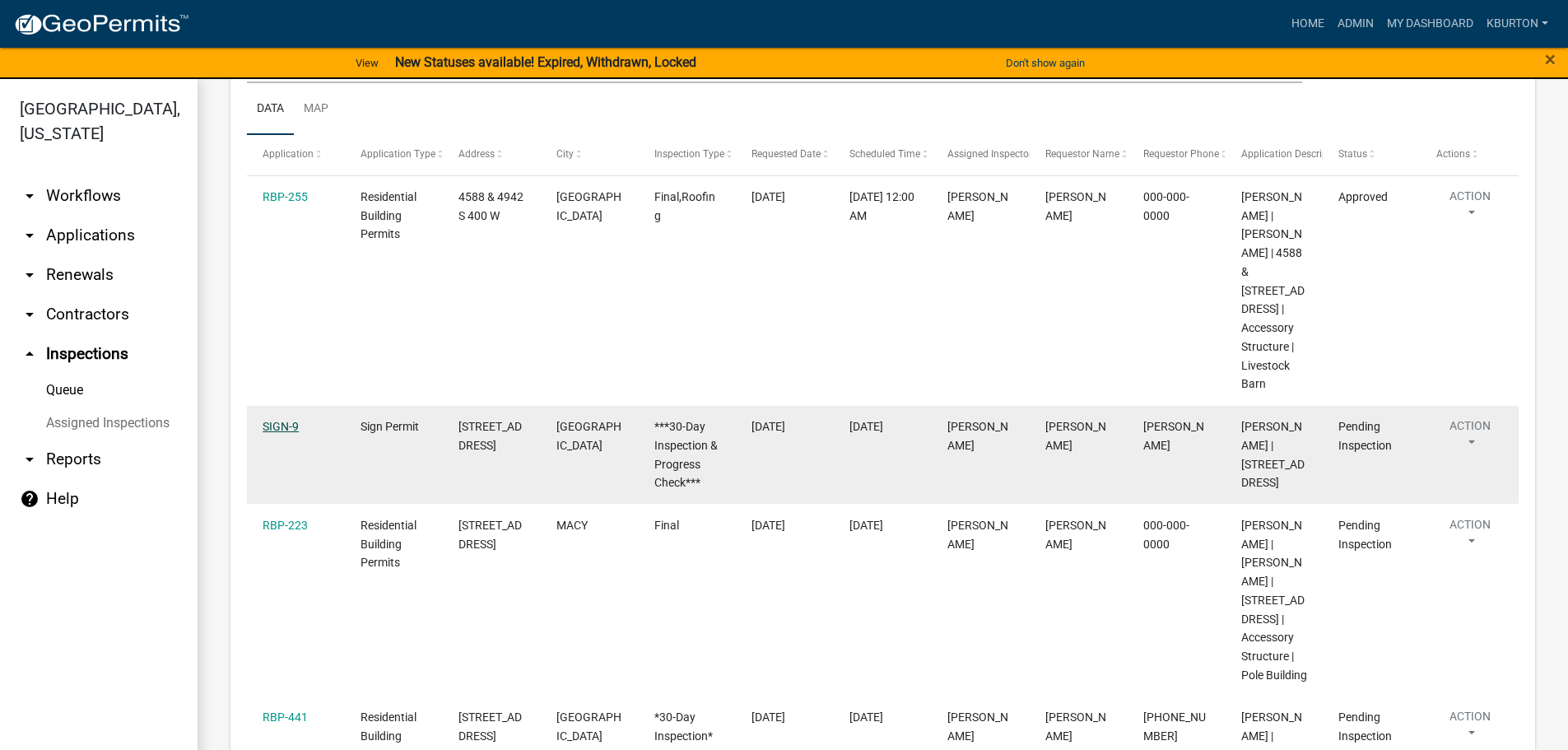
click at [286, 420] on link "SIGN-9" at bounding box center [281, 426] width 36 height 14
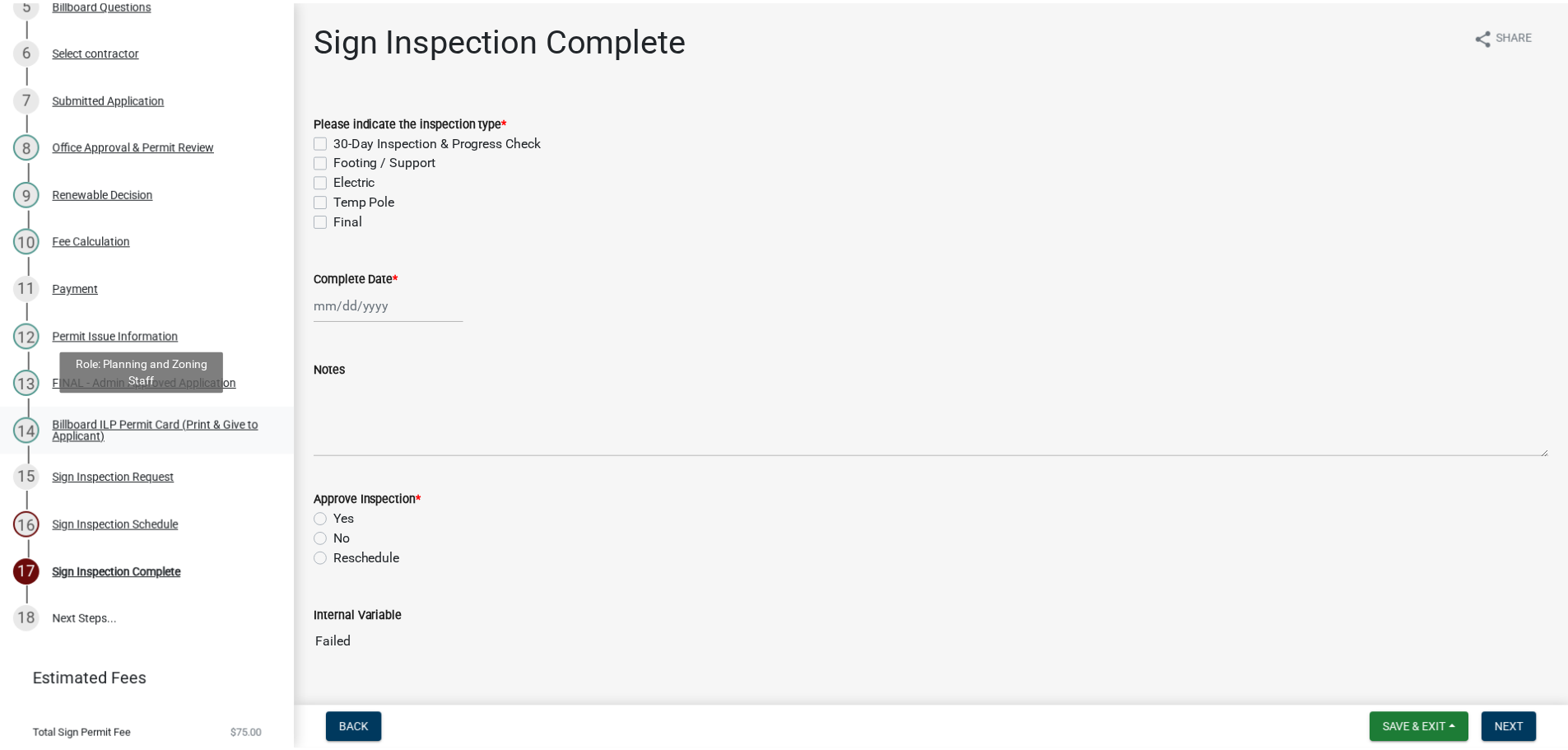
scroll to position [502, 0]
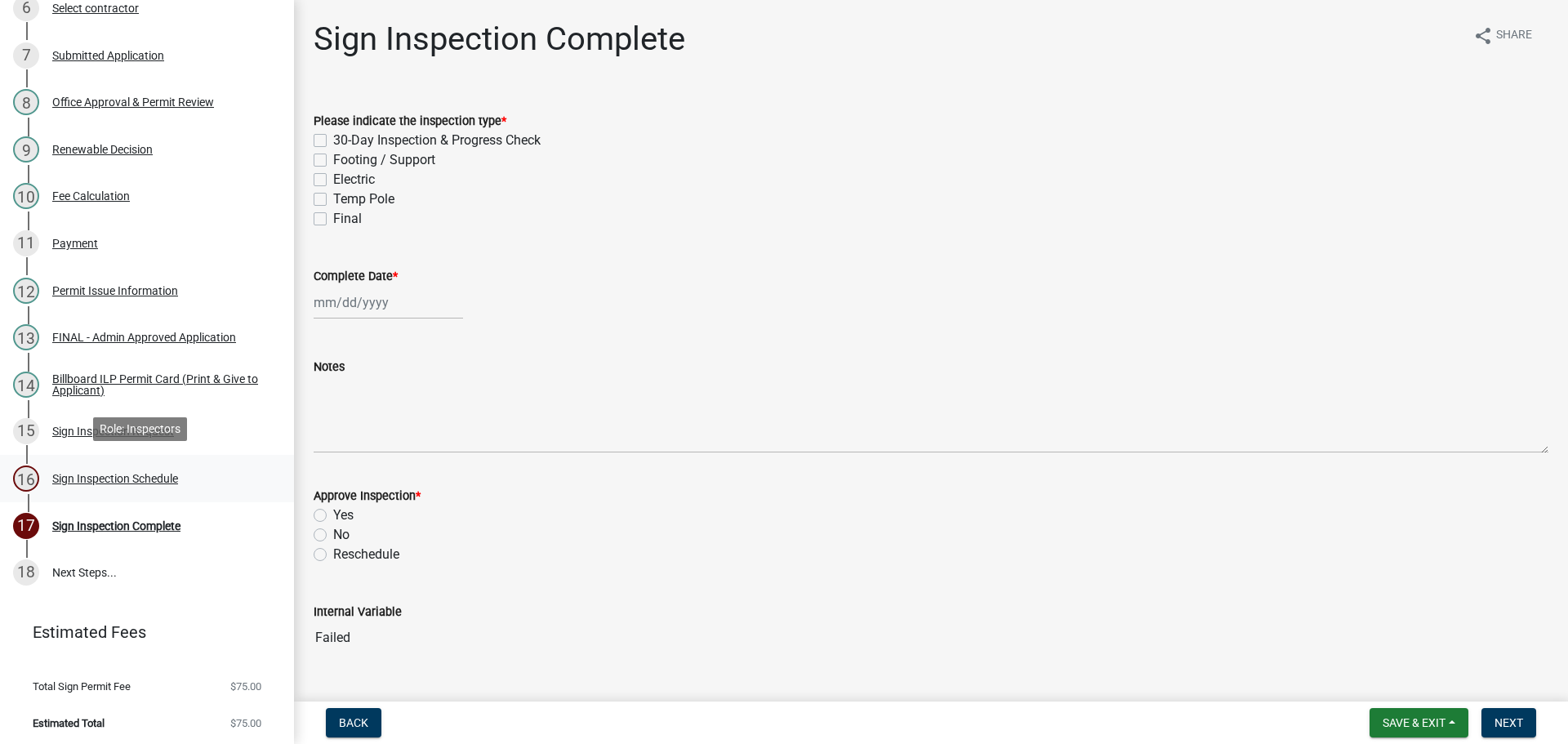
click at [123, 476] on div "Sign Inspection Schedule" at bounding box center [115, 479] width 126 height 12
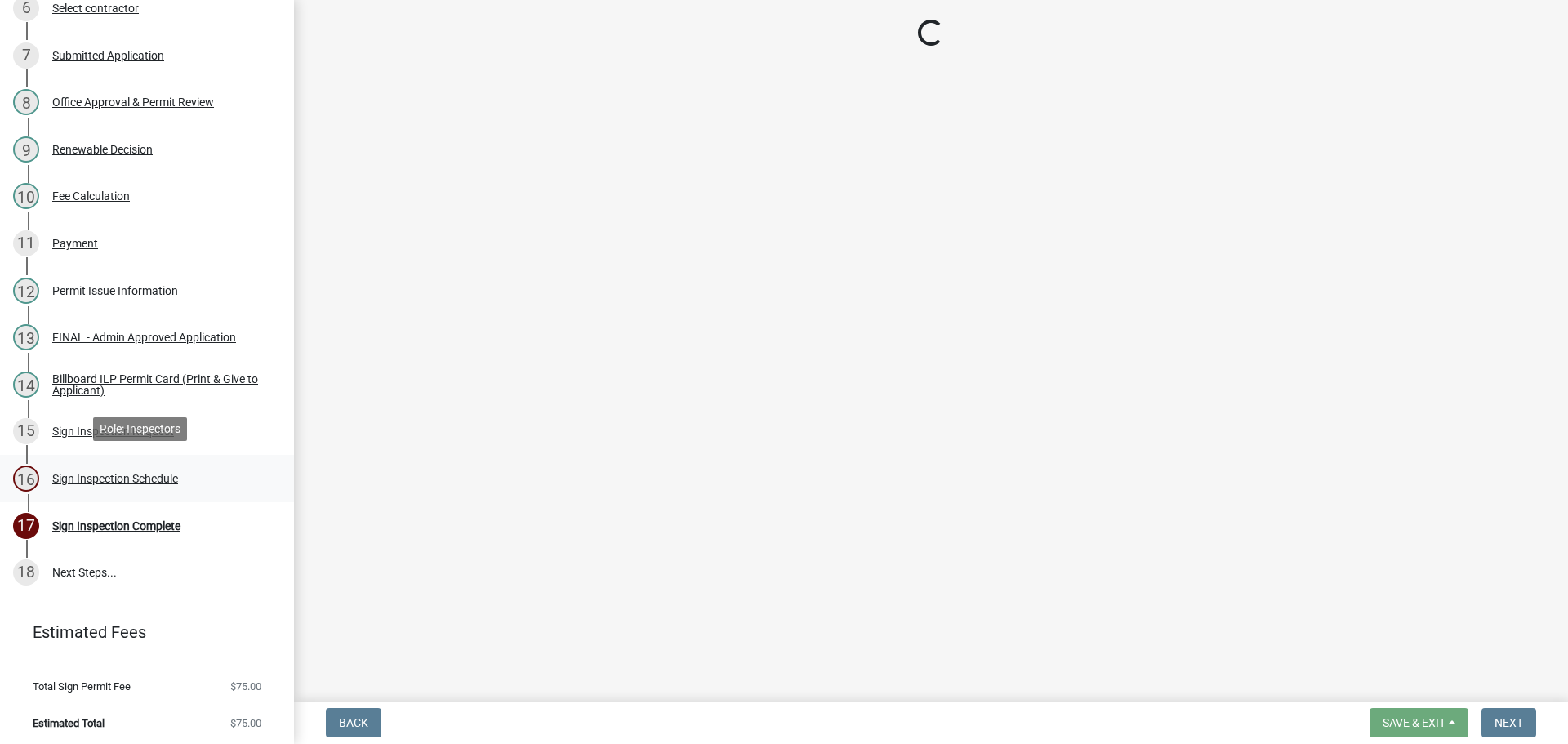
select select "25b75ae6-03c7-4280-9b34-fcf63005d5e5"
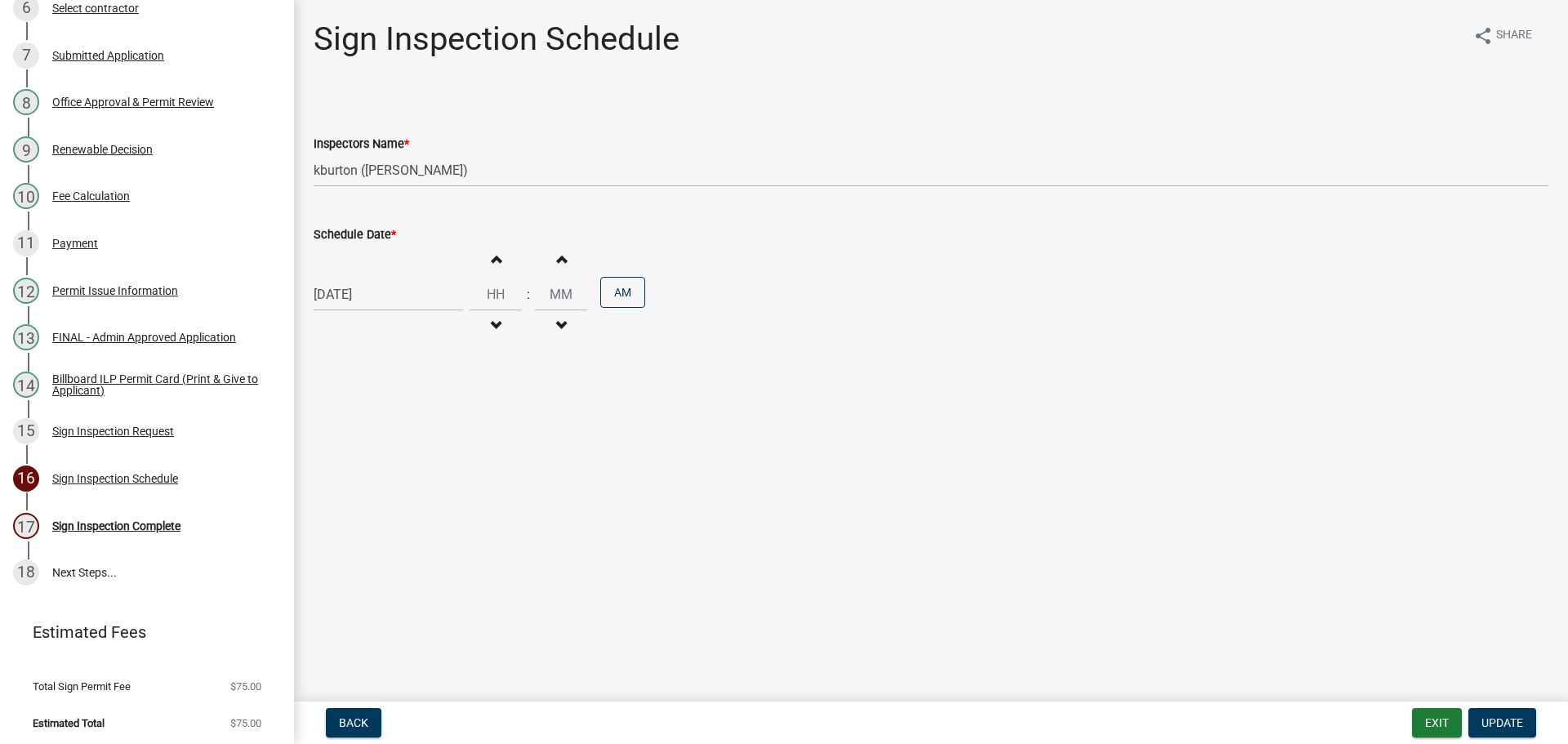
click at [345, 233] on label "Schedule Date *" at bounding box center [355, 235] width 83 height 12
click at [345, 278] on input "[DATE]" at bounding box center [388, 294] width 149 height 33
select select "8"
select select "2025"
click at [364, 332] on select "Jan Feb Mar Apr May Jun [DATE] Aug Sep Oct Nov Dec" at bounding box center [379, 328] width 67 height 24
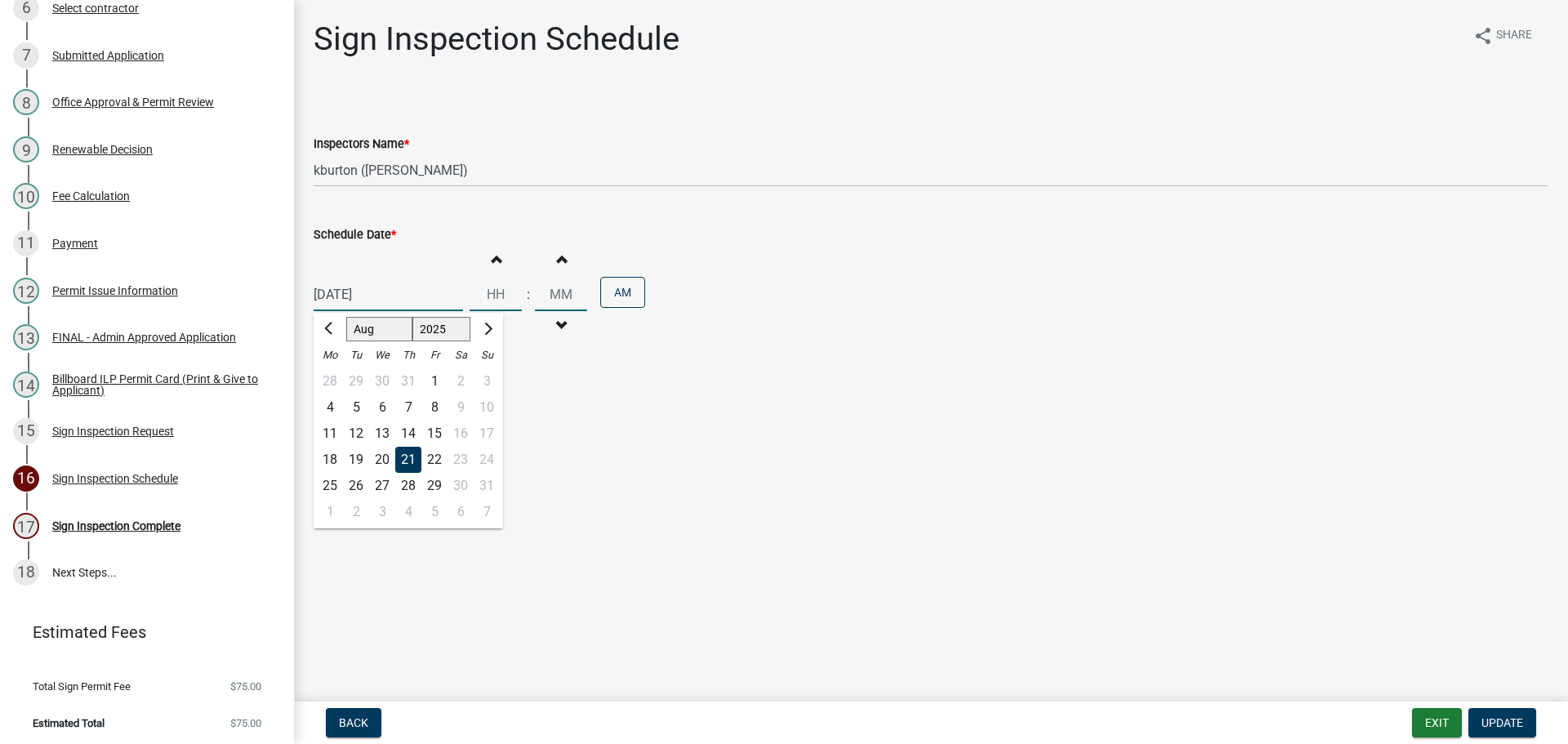
select select "9"
click at [346, 317] on select "Jan Feb Mar Apr May Jun [DATE] Aug Sep Oct Nov Dec" at bounding box center [379, 328] width 67 height 24
click at [358, 433] on div "16" at bounding box center [355, 434] width 26 height 26
type input "[DATE]"
click at [1503, 719] on span "Update" at bounding box center [1501, 722] width 41 height 13
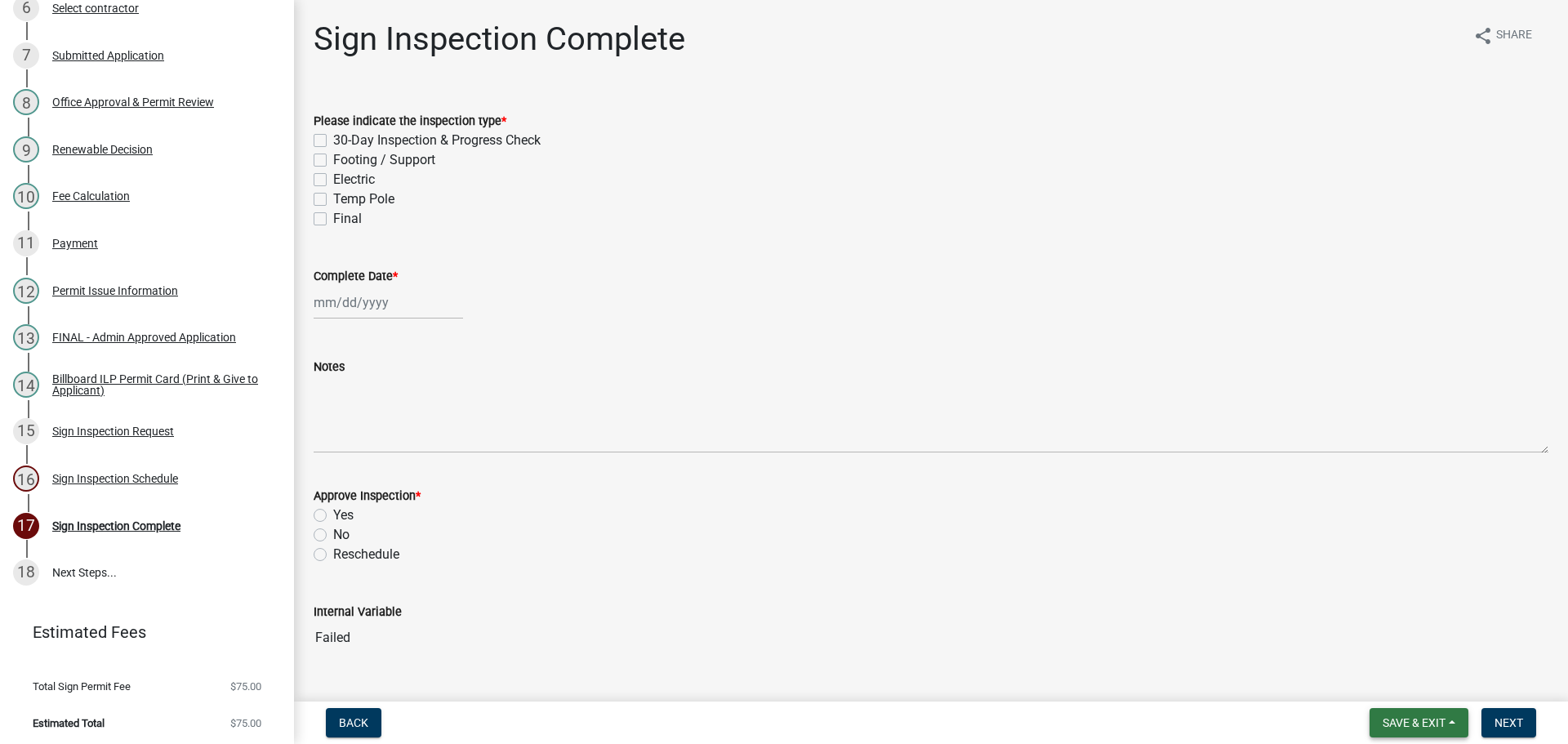
click at [1424, 722] on span "Save & Exit" at bounding box center [1414, 722] width 63 height 13
click at [1420, 680] on button "Save & Exit" at bounding box center [1403, 681] width 130 height 40
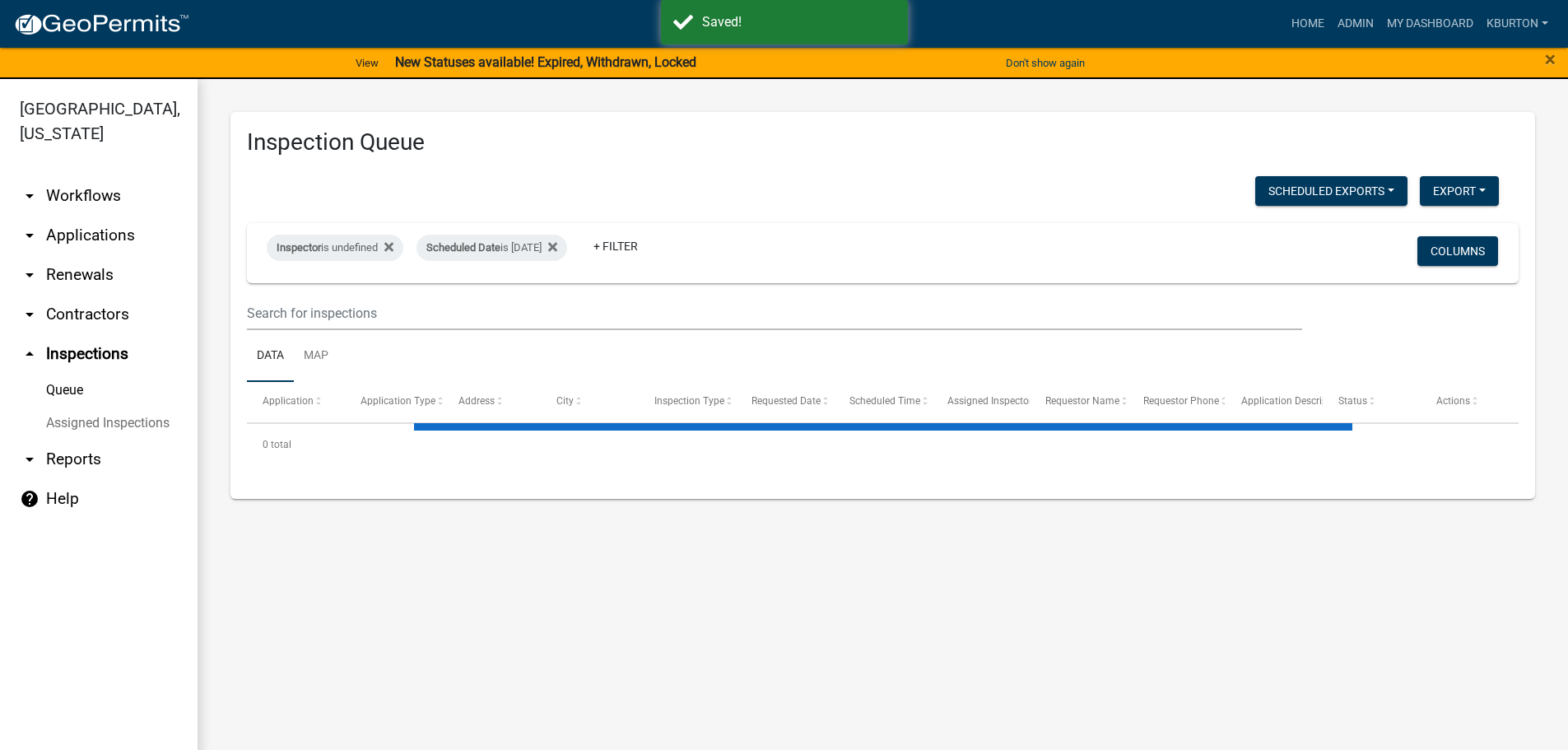
select select "1: 25"
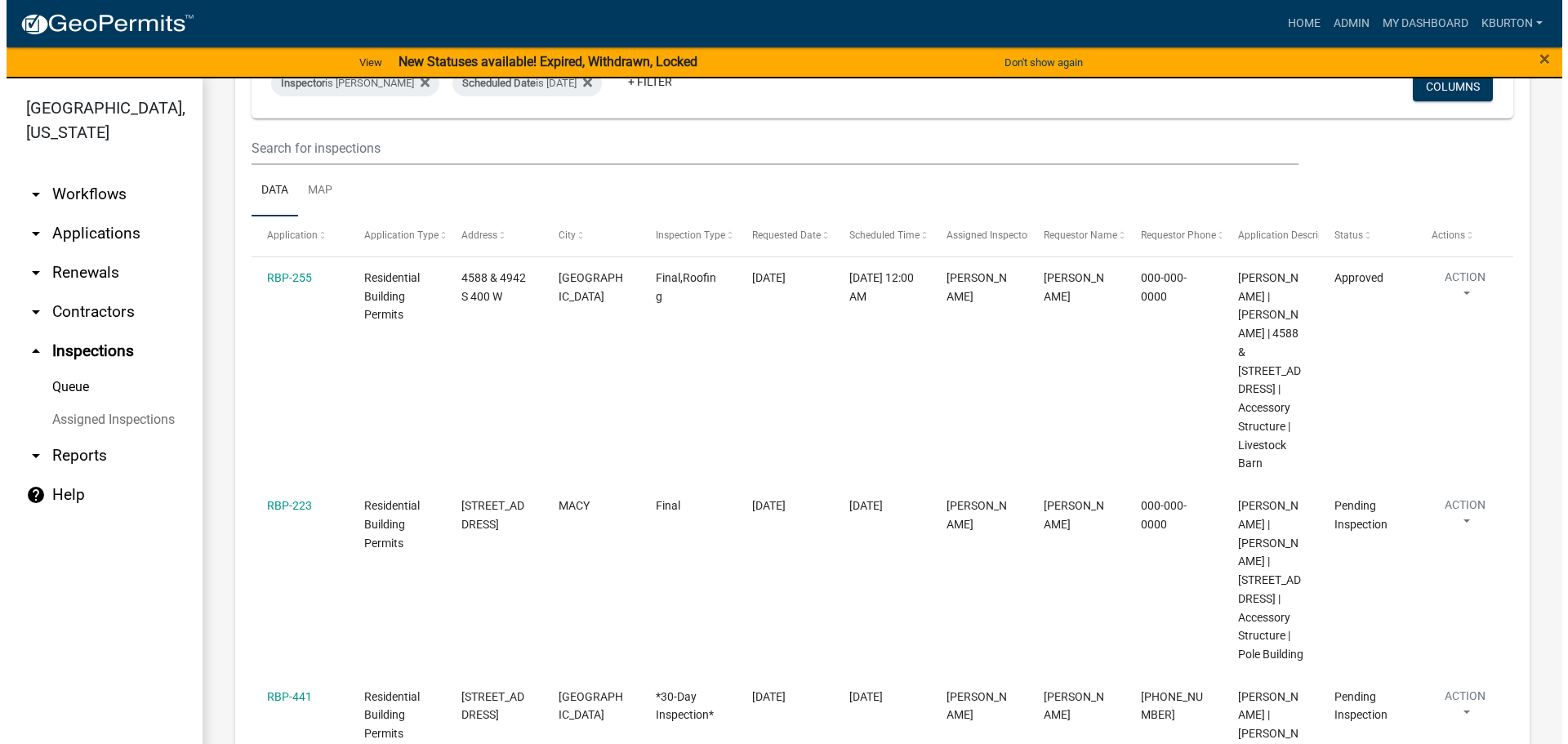
scroll to position [164, 0]
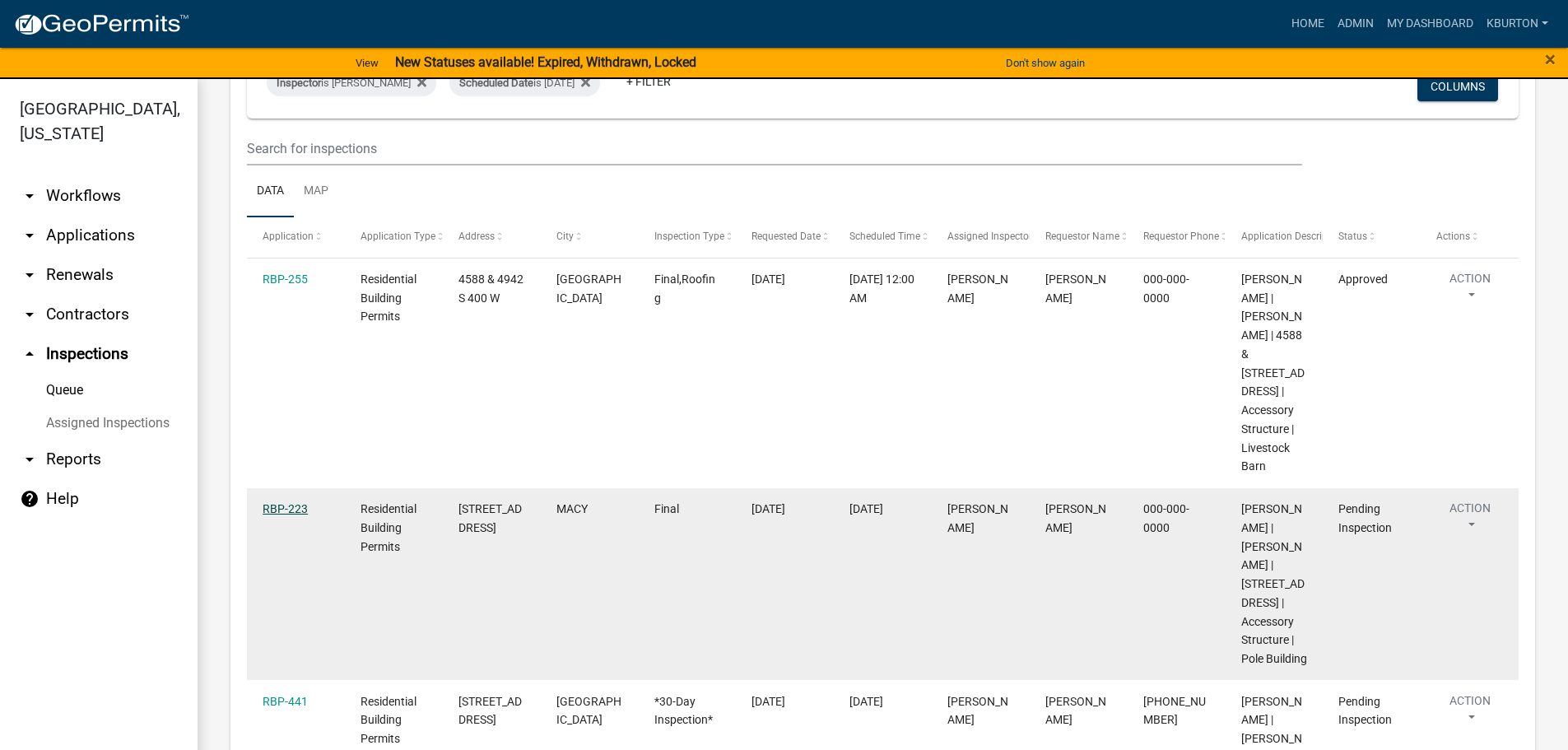
click at [296, 502] on link "RBP-223" at bounding box center [286, 509] width 45 height 14
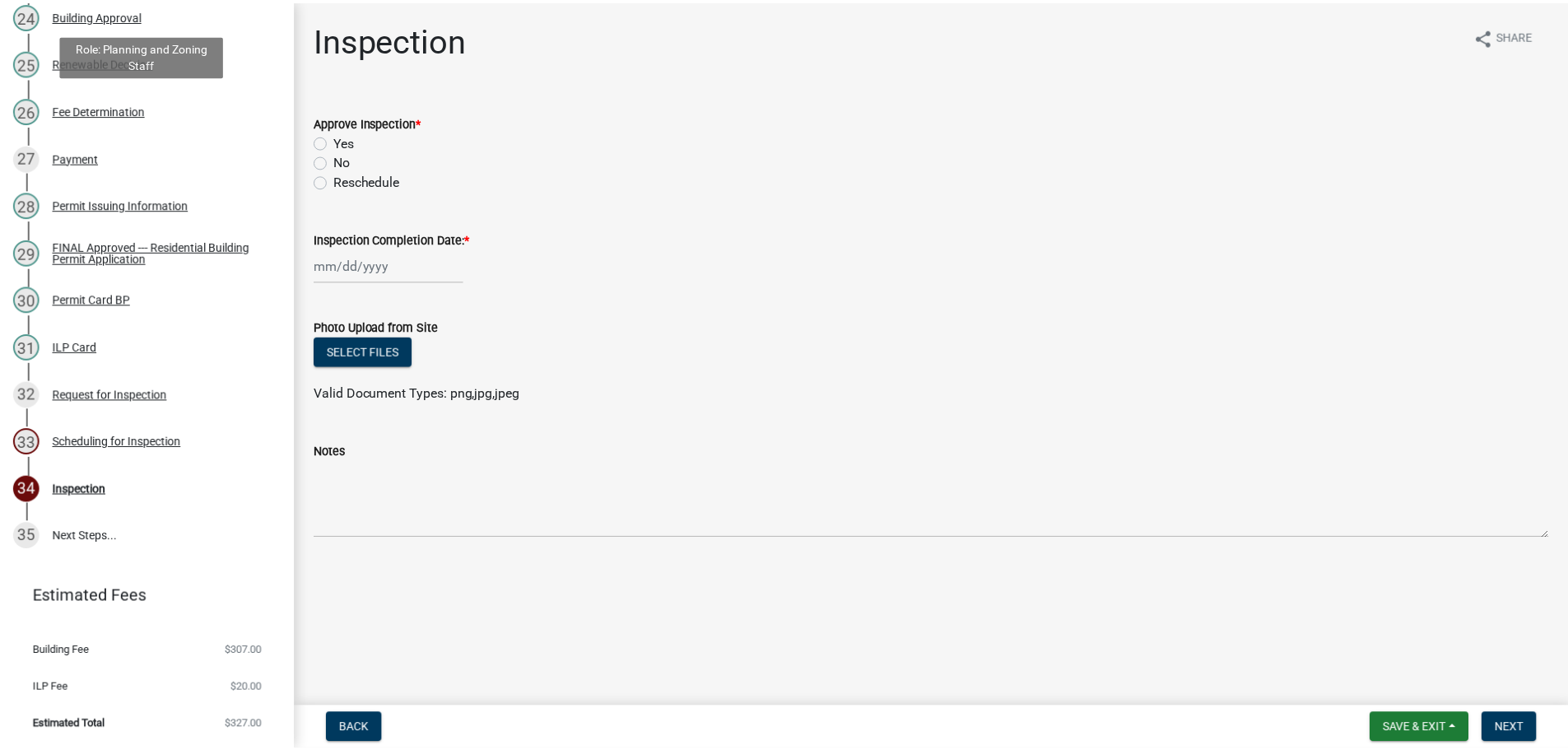
scroll to position [1369, 0]
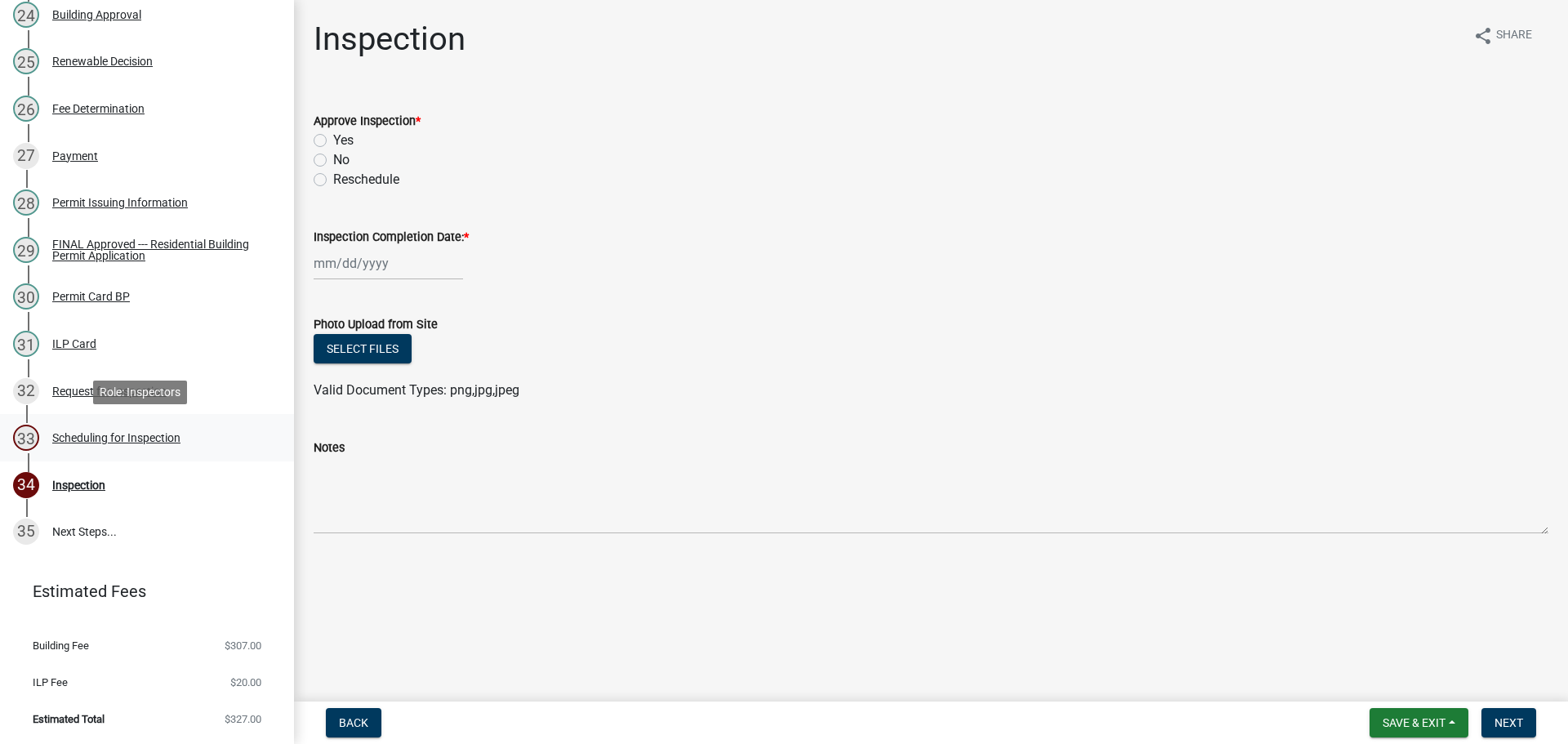
click at [166, 440] on div "Scheduling for Inspection" at bounding box center [116, 437] width 129 height 12
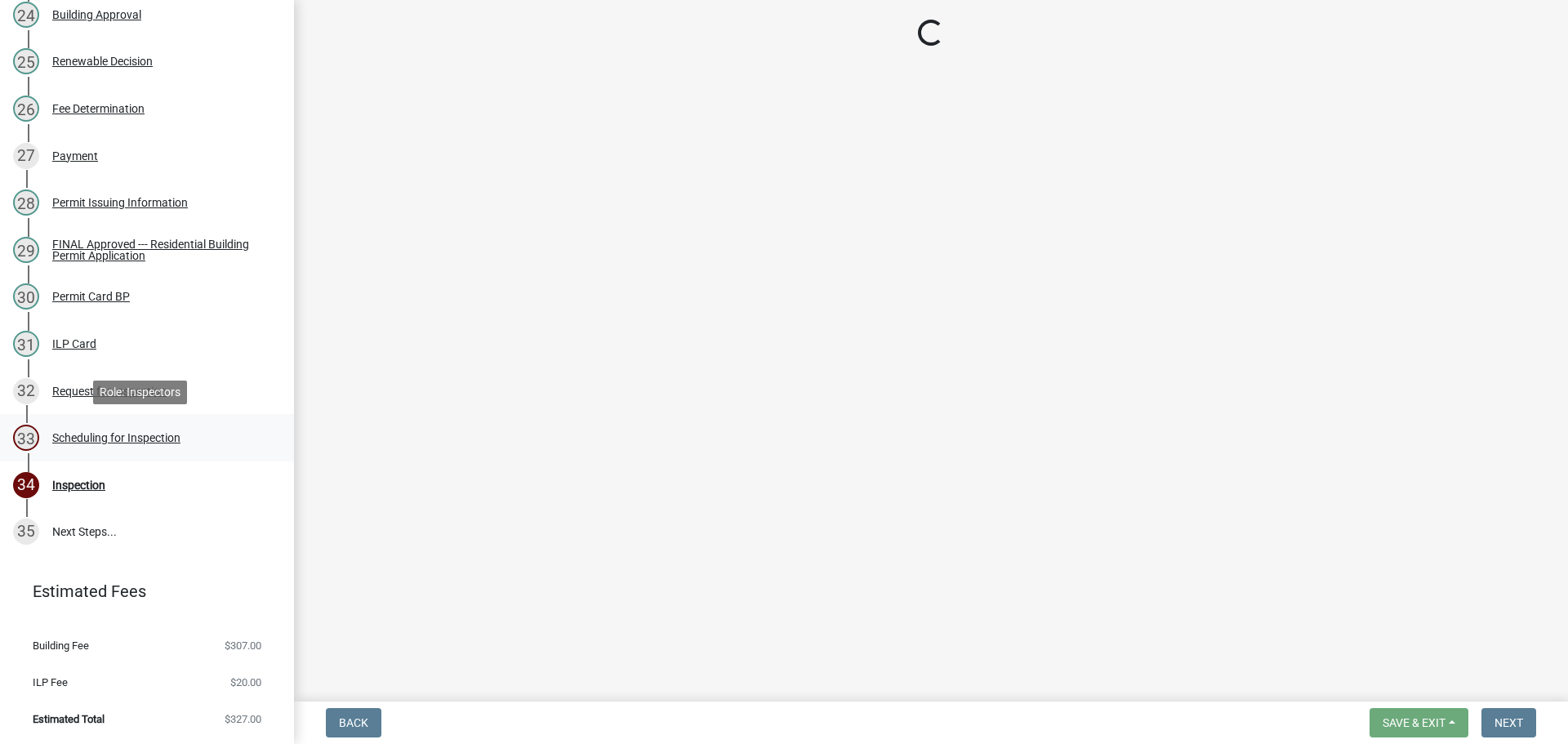
select select "25b75ae6-03c7-4280-9b34-fcf63005d5e5"
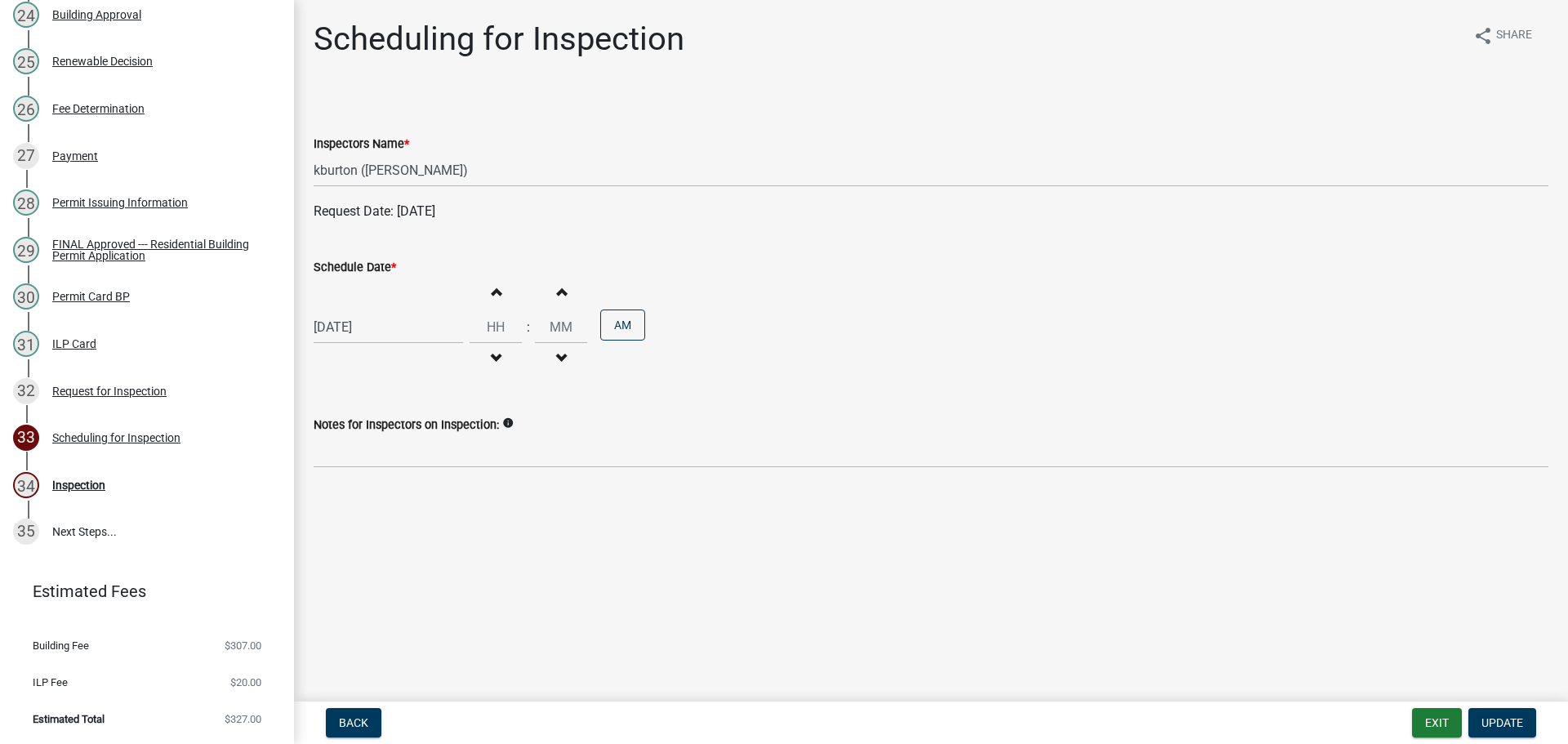
click at [364, 270] on label "Schedule Date *" at bounding box center [355, 268] width 83 height 12
click at [364, 310] on input "[DATE]" at bounding box center [388, 327] width 149 height 33
select select "8"
select select "2025"
click at [411, 520] on div "28" at bounding box center [408, 518] width 26 height 26
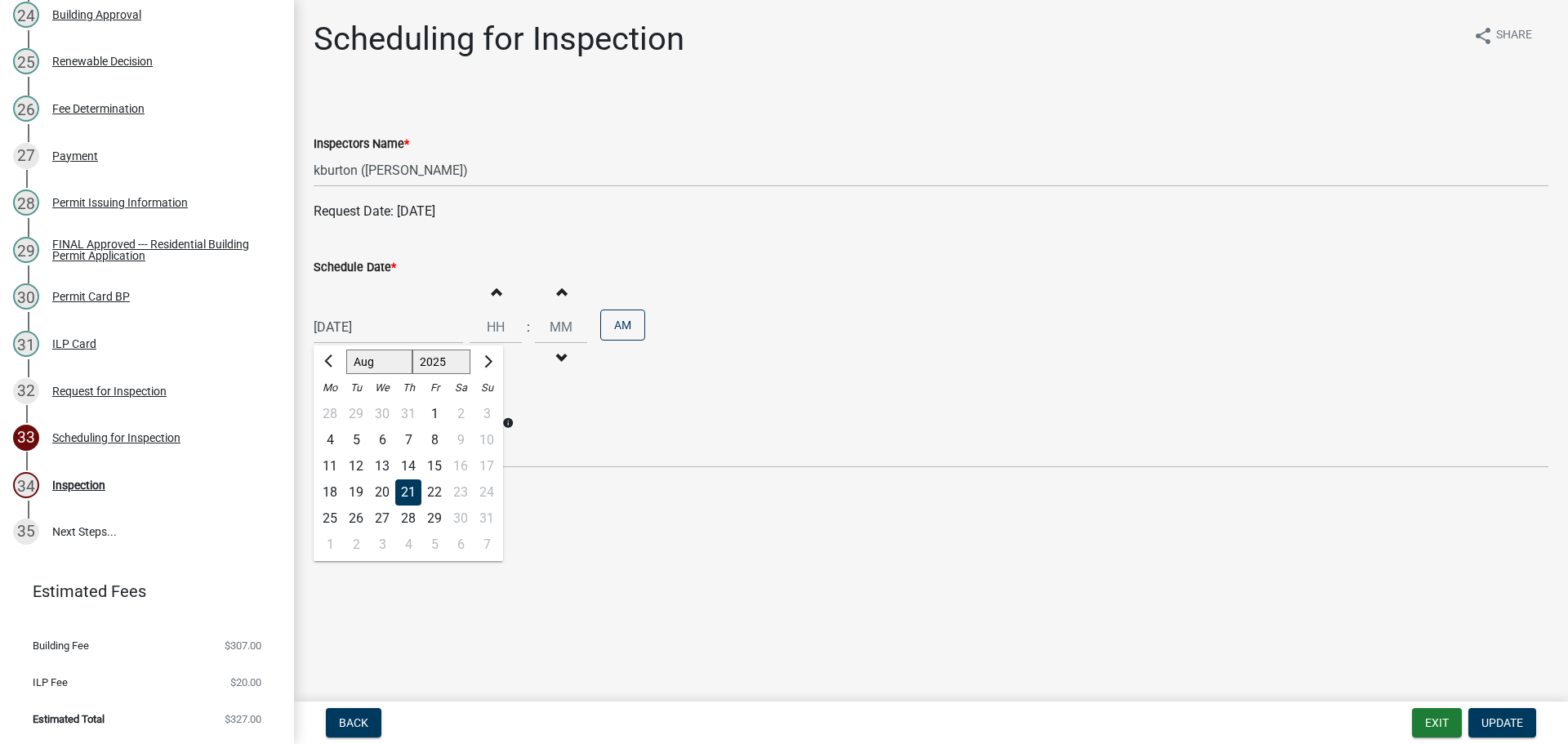
type input "[DATE]"
click at [1519, 714] on button "Update" at bounding box center [1501, 722] width 67 height 30
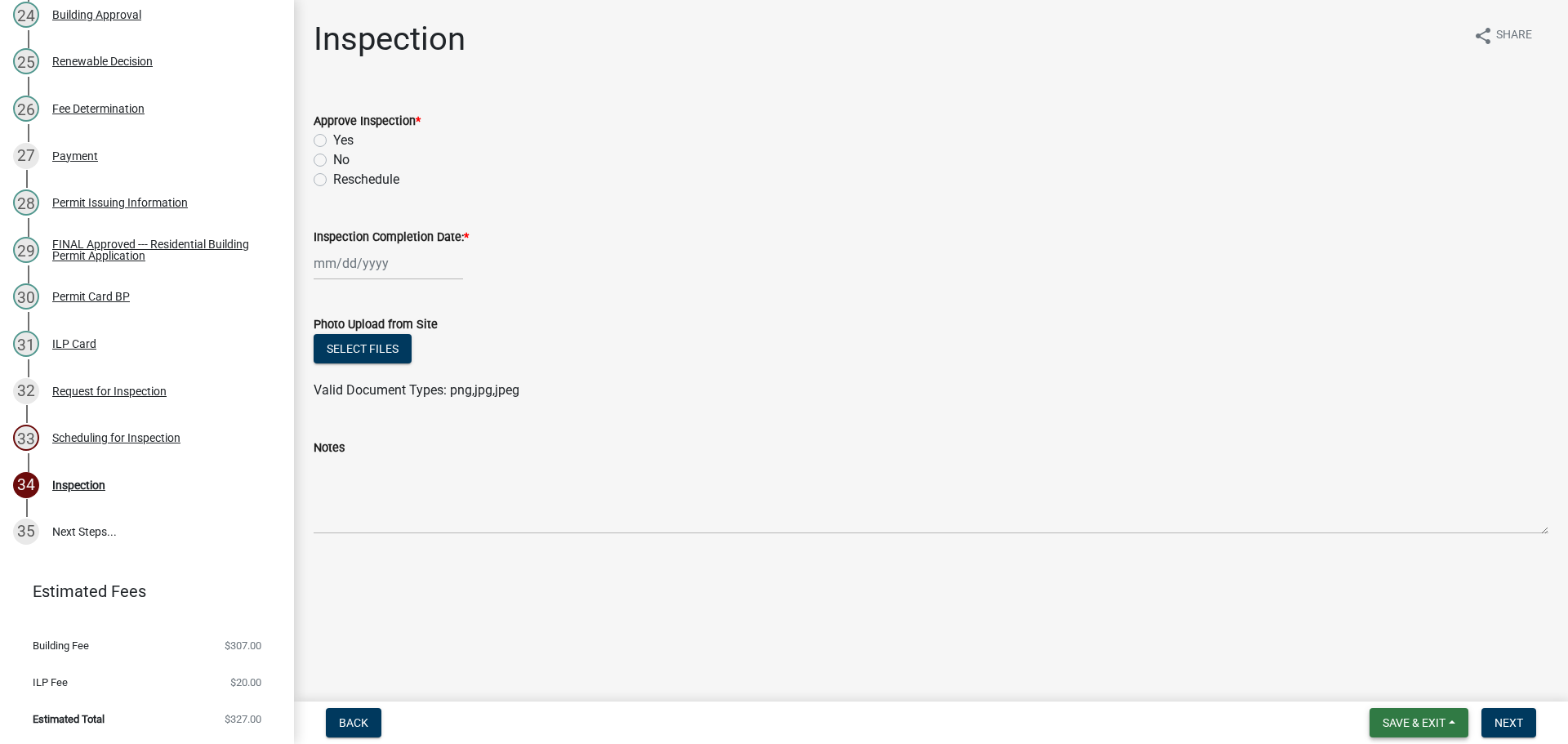
click at [1450, 722] on button "Save & Exit" at bounding box center [1419, 722] width 99 height 30
click at [1429, 685] on button "Save & Exit" at bounding box center [1403, 681] width 130 height 40
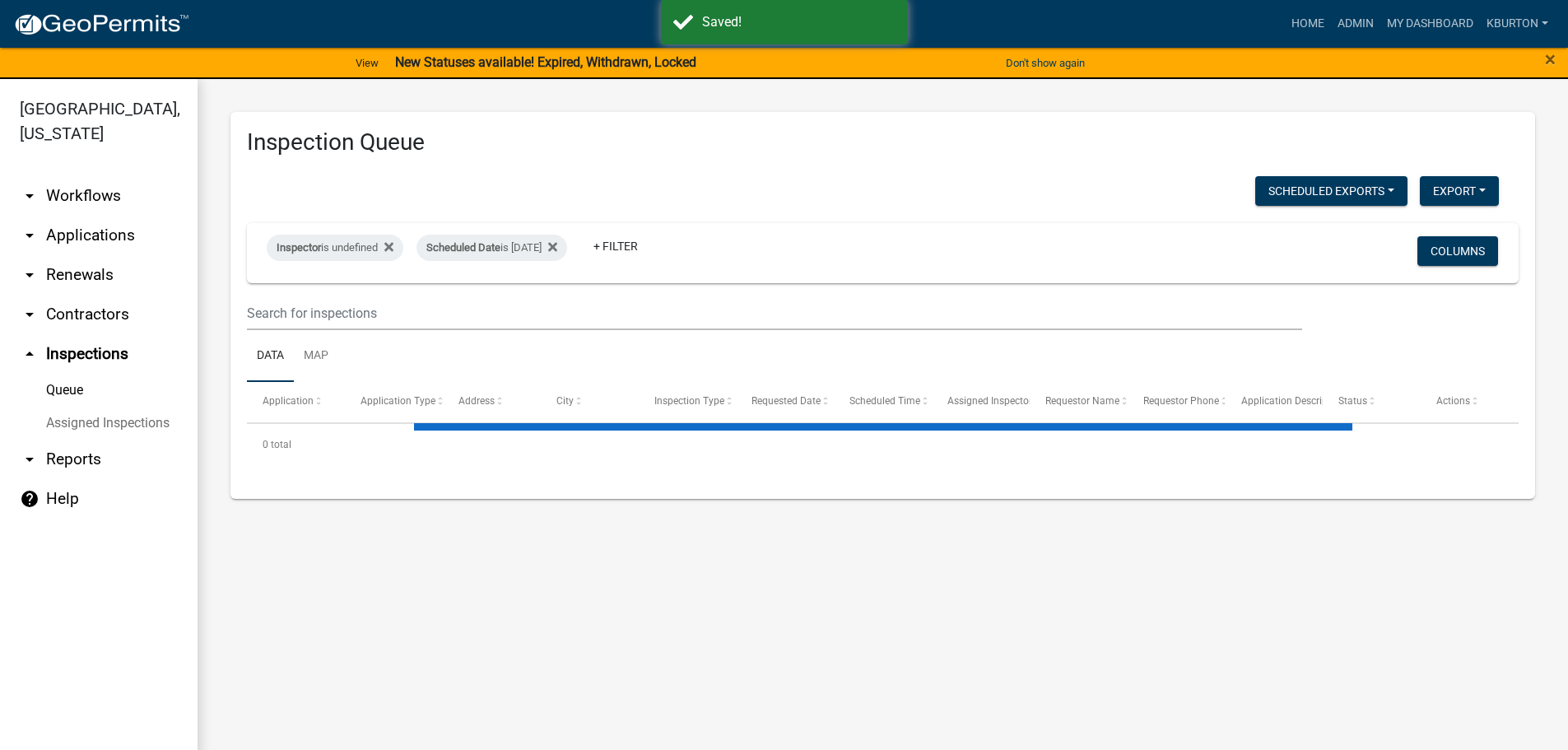
select select "1: 25"
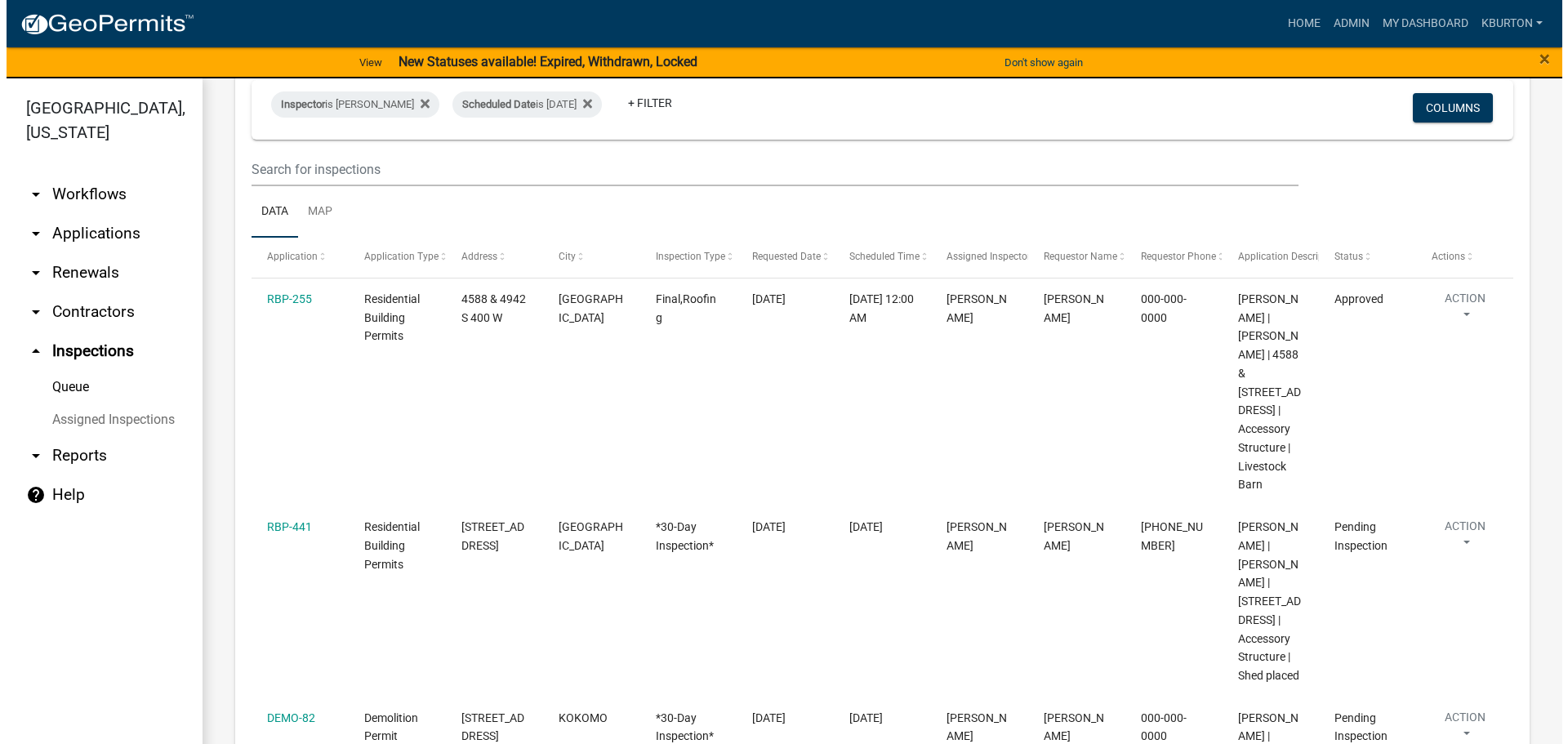
scroll to position [164, 0]
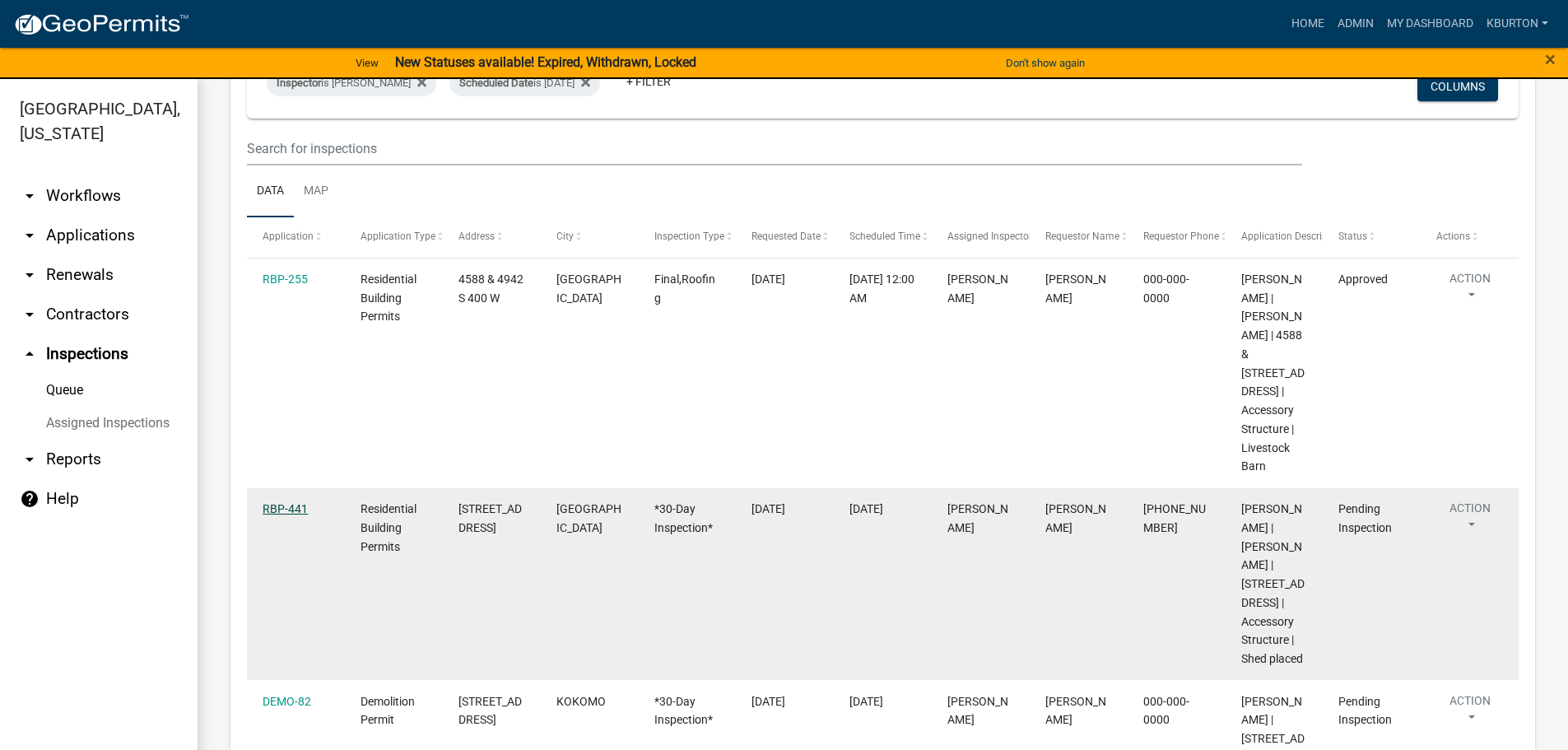
click at [278, 502] on link "RBP-441" at bounding box center [286, 509] width 45 height 14
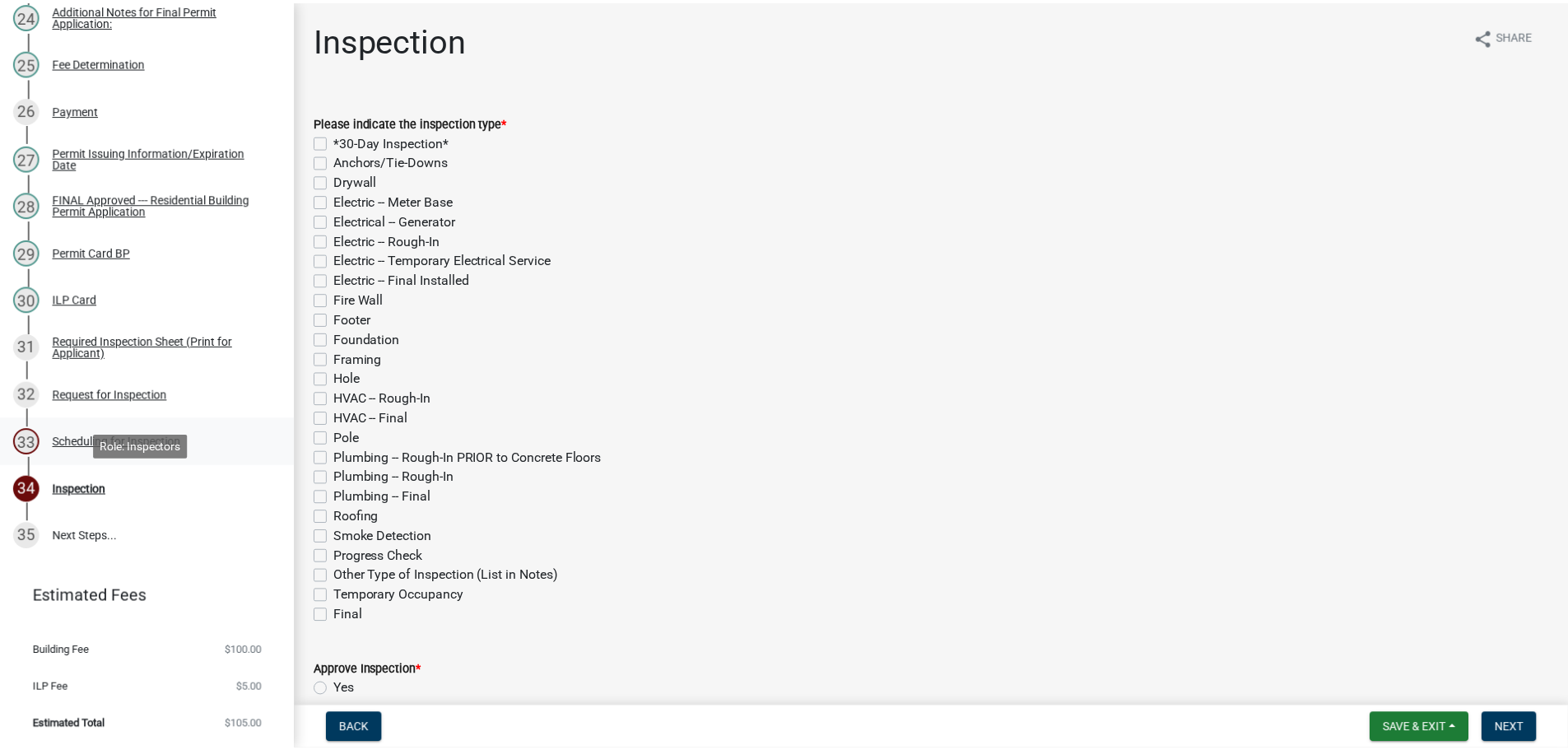
scroll to position [1369, 0]
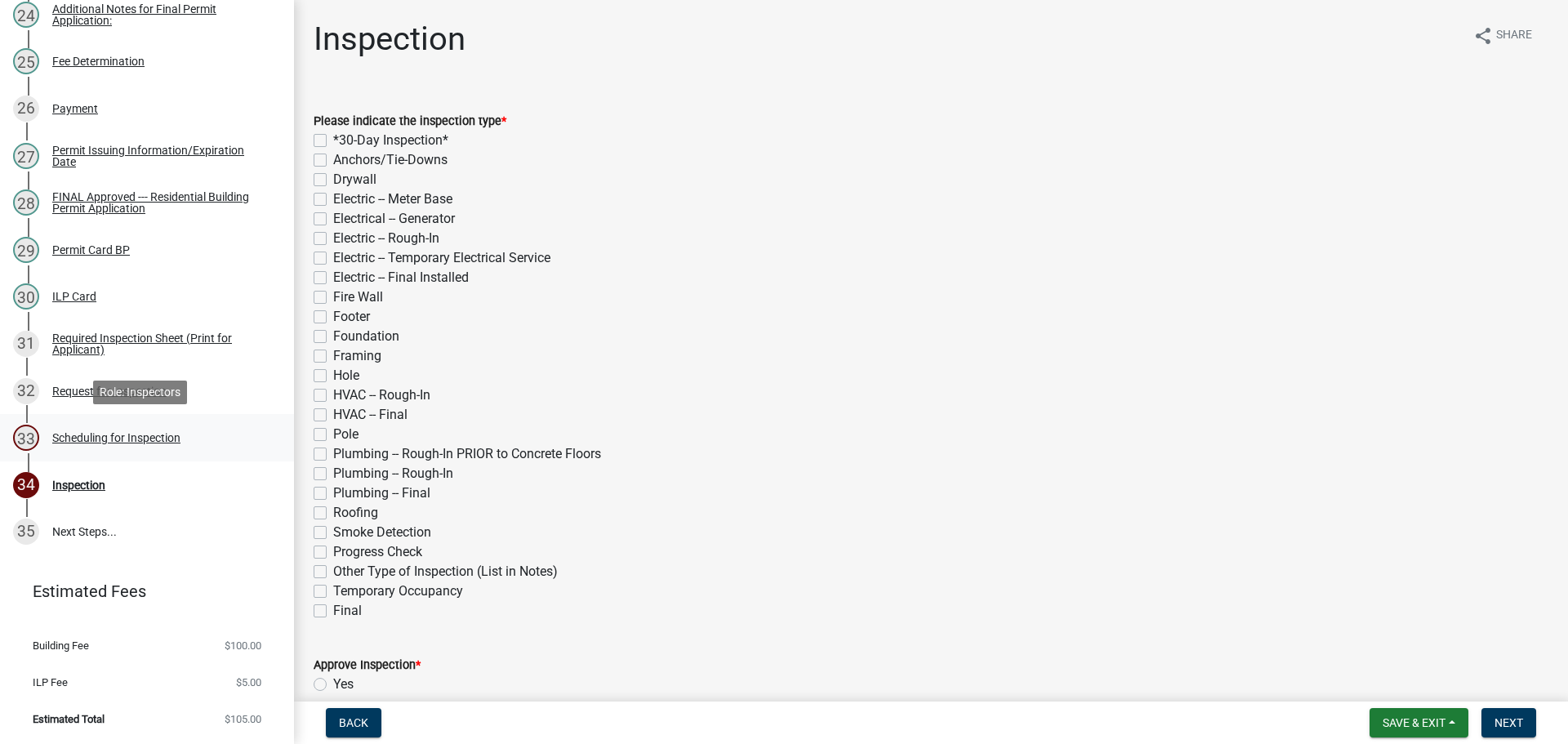
click at [179, 439] on div "Scheduling for Inspection" at bounding box center [116, 437] width 129 height 12
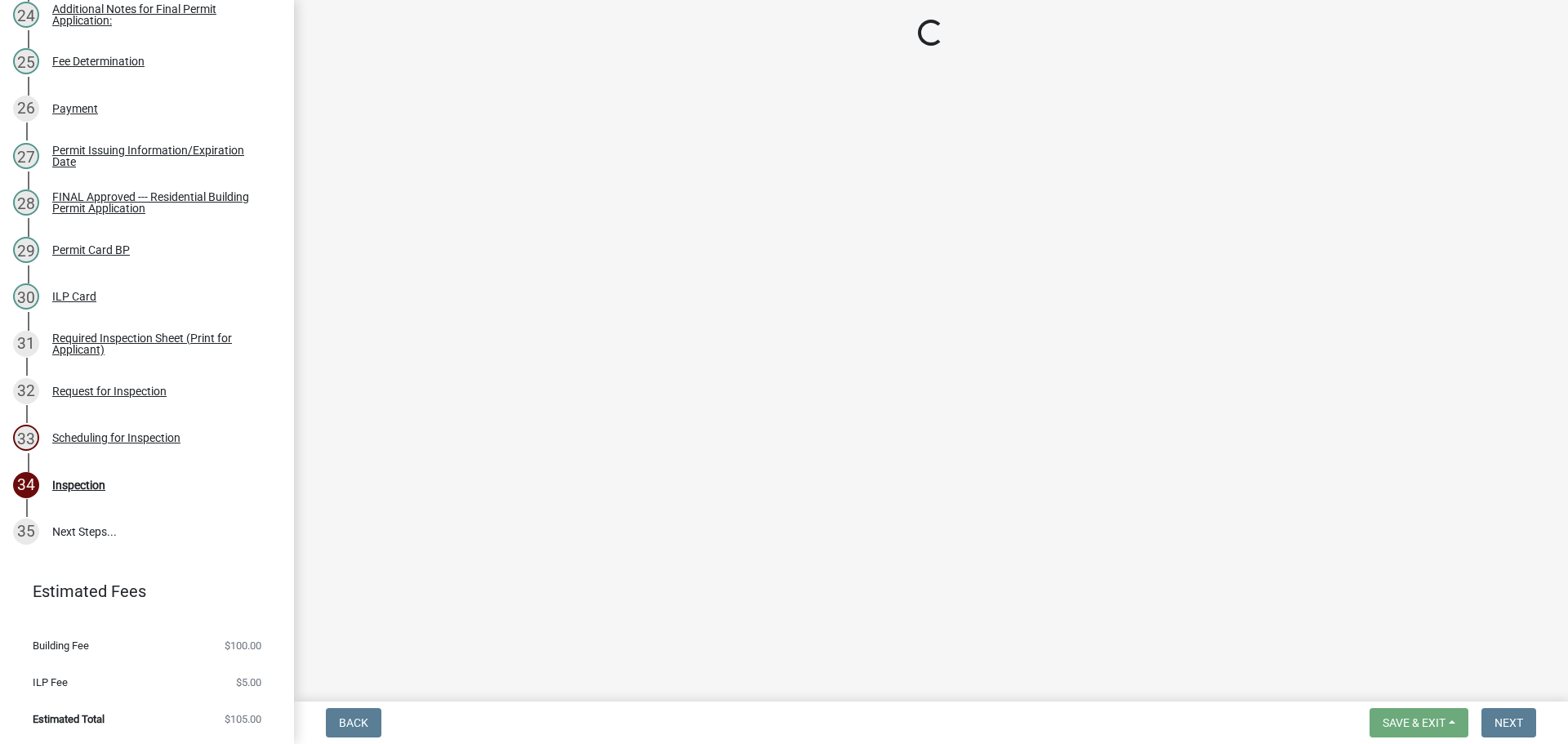
select select "25b75ae6-03c7-4280-9b34-fcf63005d5e5"
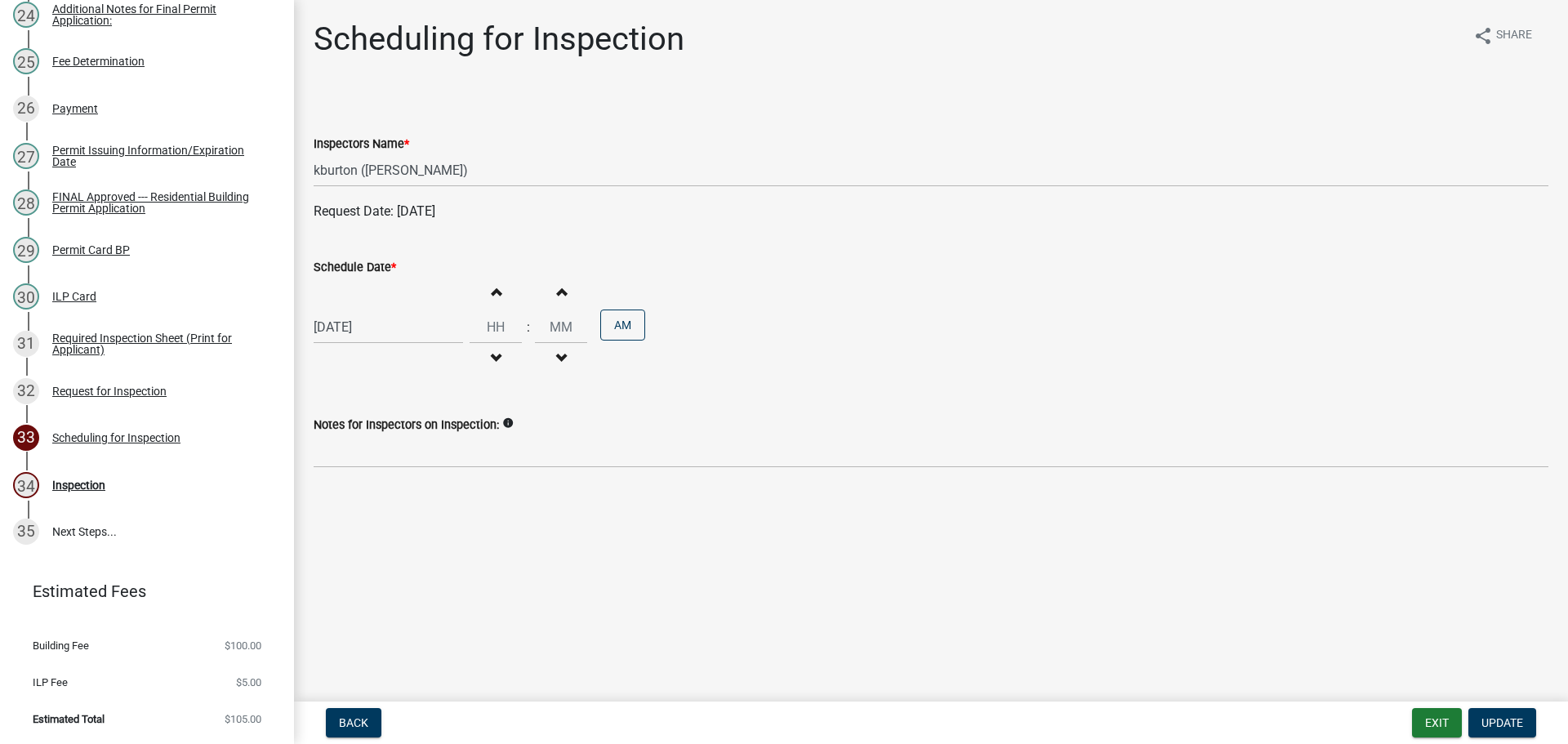
click at [360, 269] on label "Schedule Date *" at bounding box center [355, 268] width 83 height 12
click at [360, 310] on input "[DATE]" at bounding box center [388, 327] width 149 height 33
select select "8"
select select "2025"
click at [411, 549] on div "4" at bounding box center [408, 544] width 26 height 26
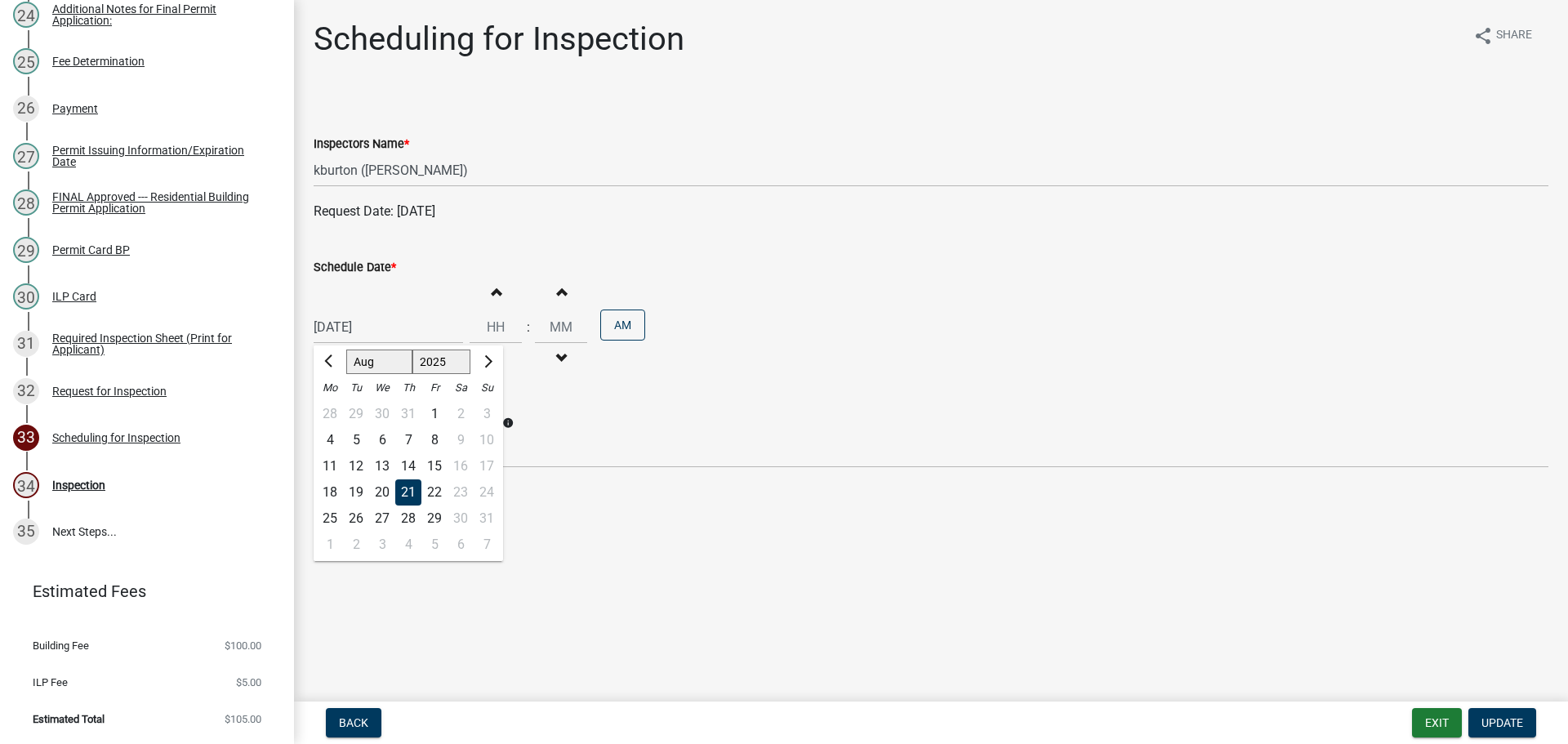
type input "[DATE]"
click at [1516, 721] on span "Update" at bounding box center [1501, 722] width 41 height 13
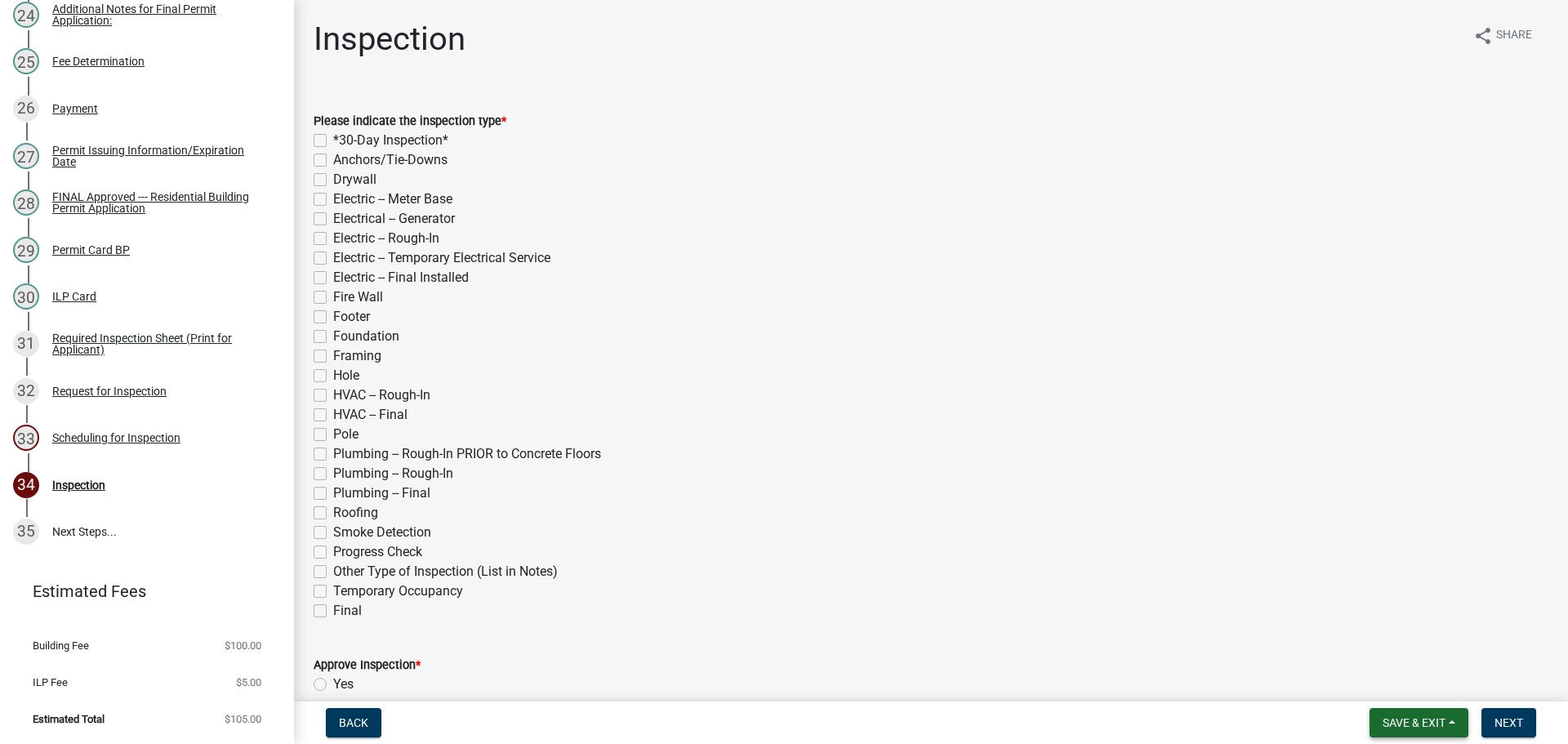
click at [1400, 716] on span "Save & Exit" at bounding box center [1414, 722] width 63 height 13
click at [1405, 691] on button "Save & Exit" at bounding box center [1403, 681] width 130 height 40
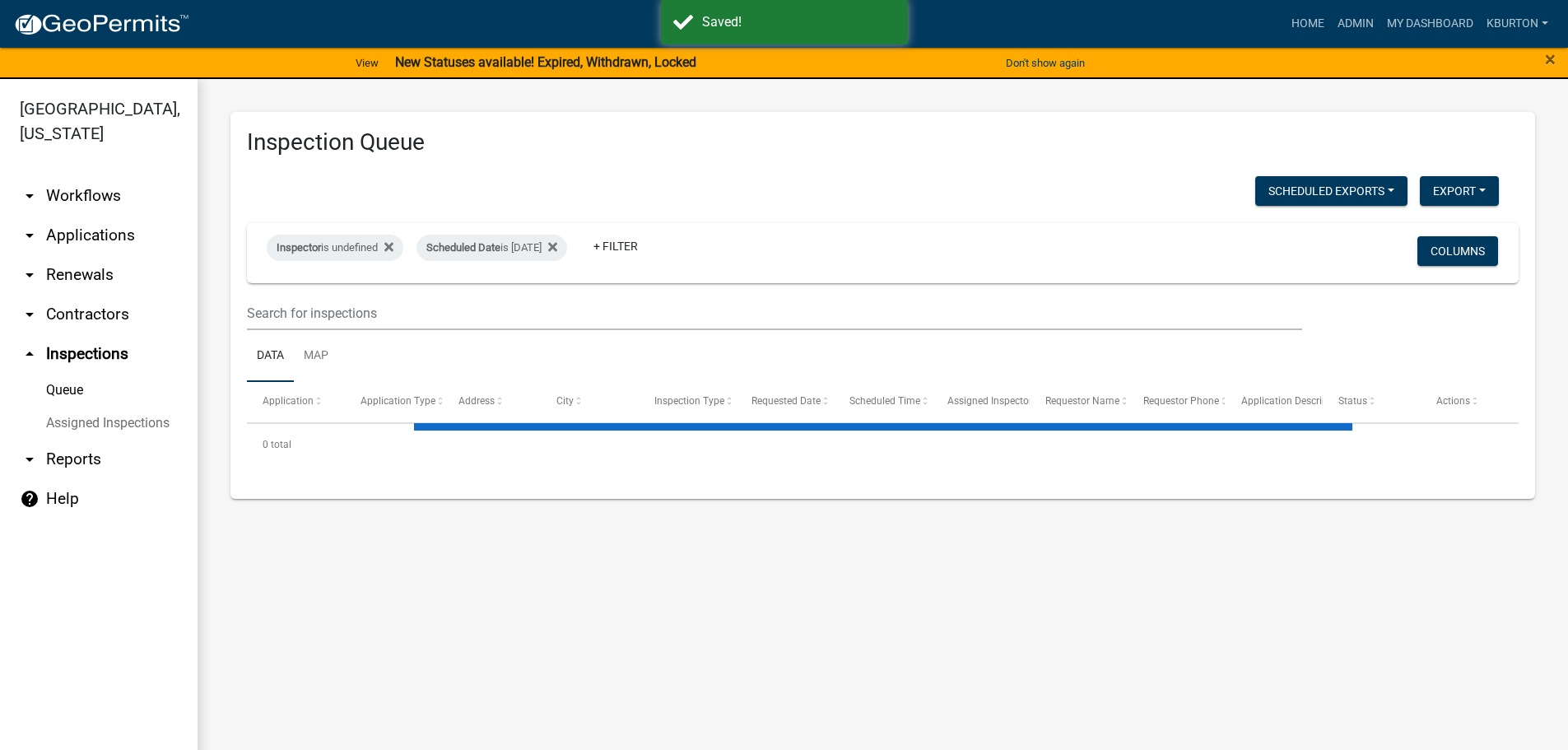
select select "1: 25"
